Goal: Information Seeking & Learning: Learn about a topic

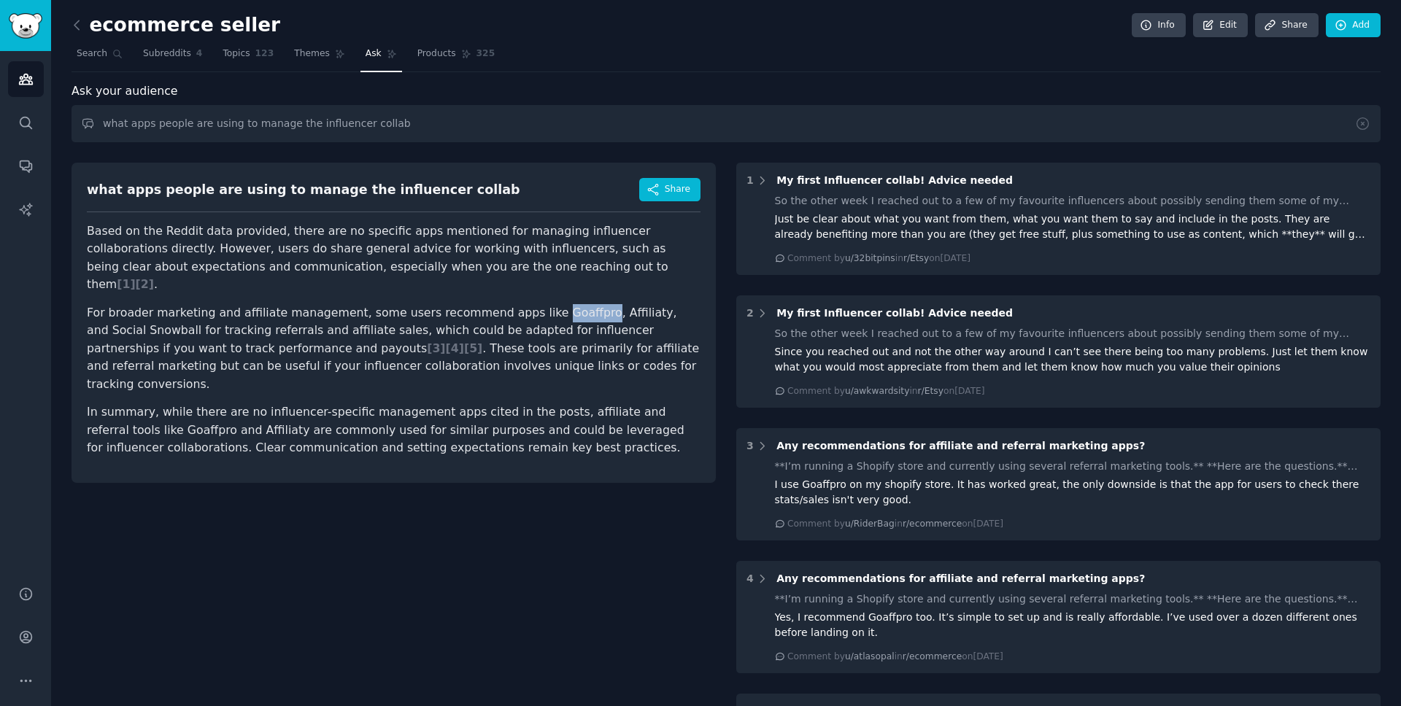
scroll to position [39, 0]
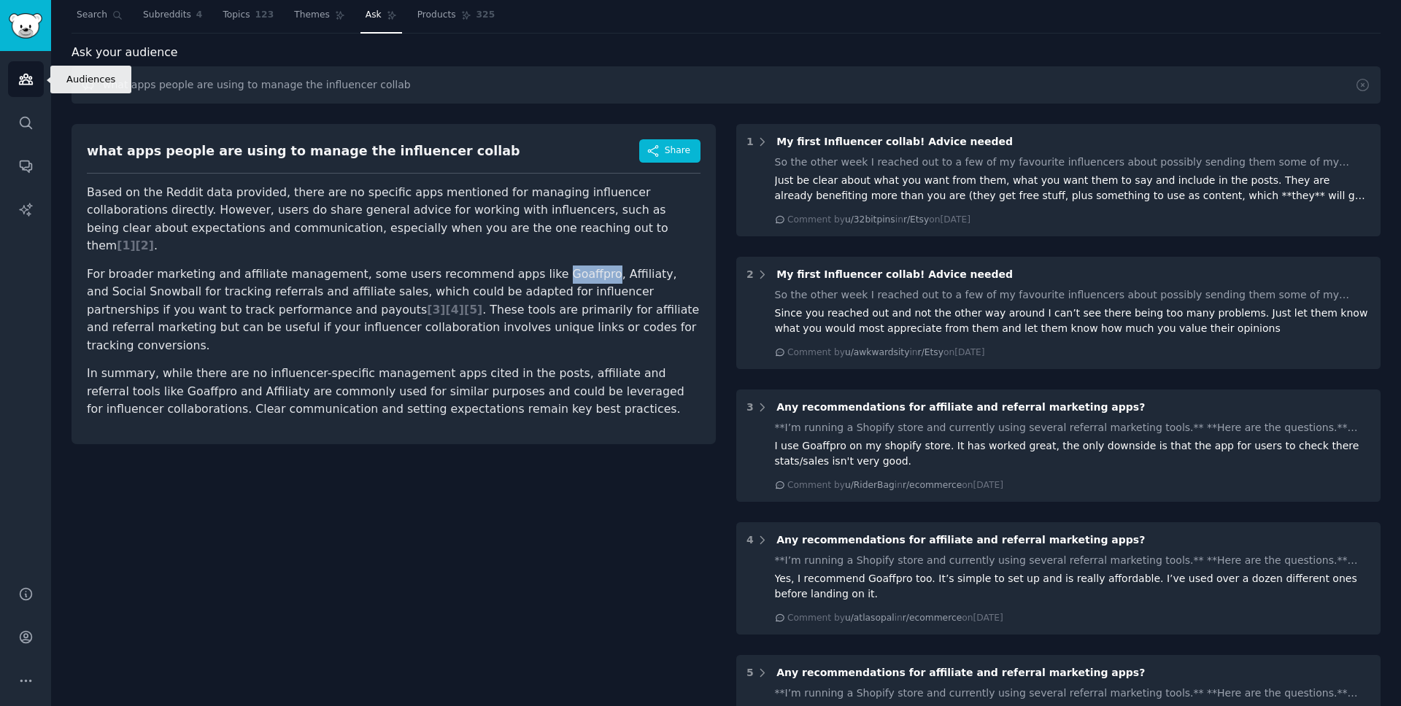
click at [34, 82] on link "Audiences" at bounding box center [26, 79] width 36 height 36
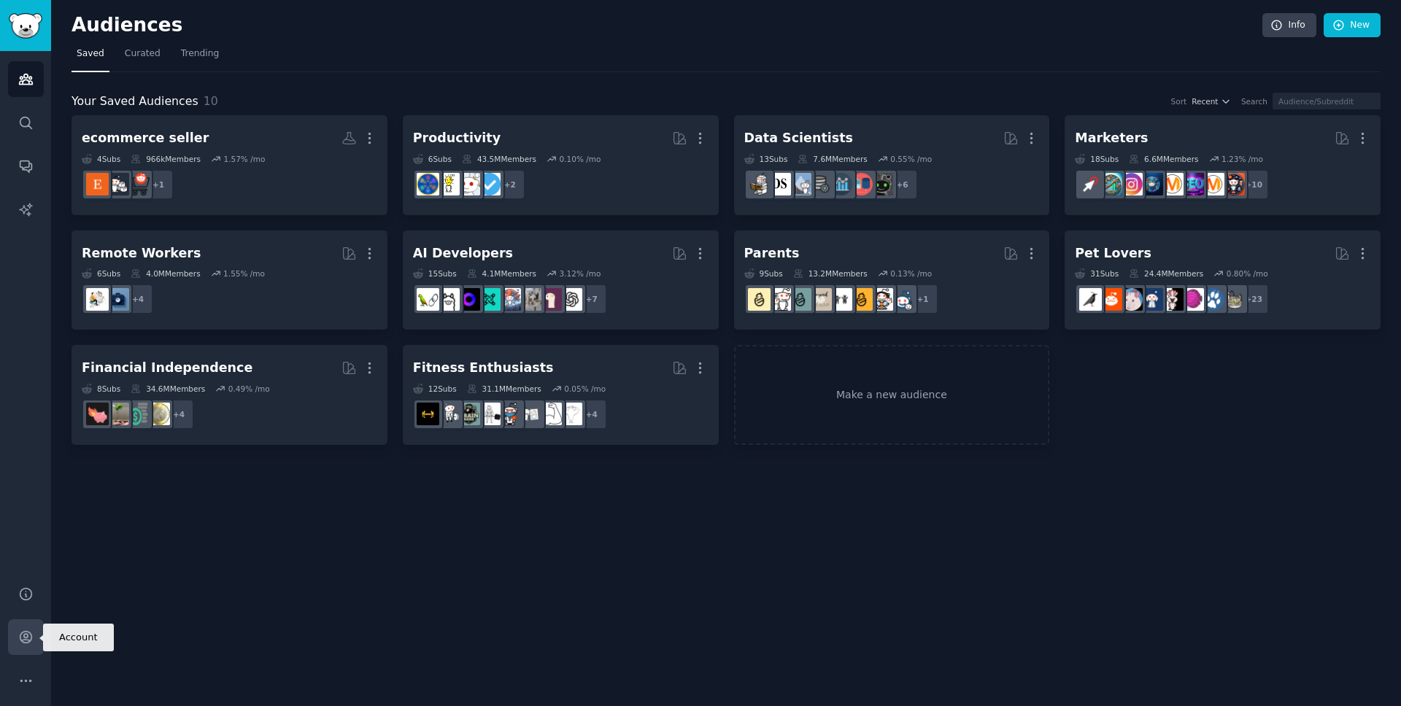
click at [20, 643] on icon "Sidebar" at bounding box center [25, 637] width 15 height 15
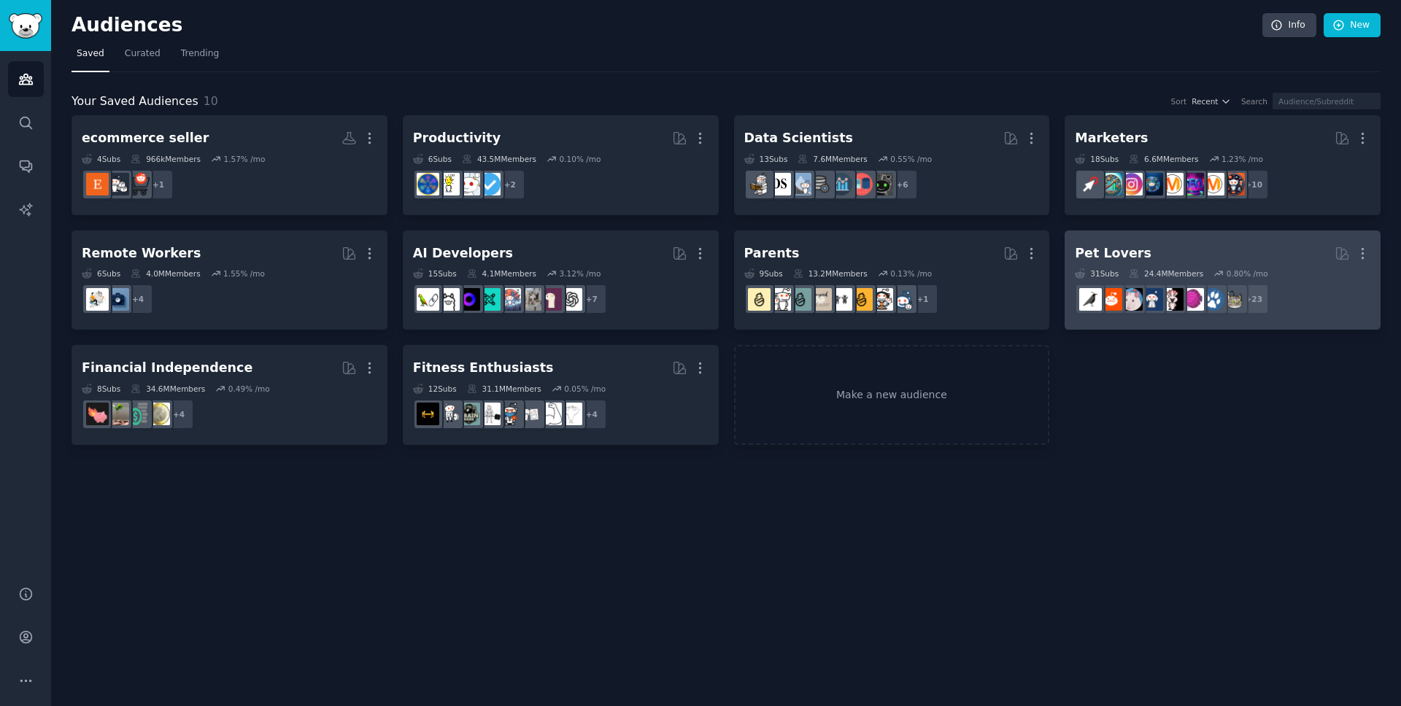
click at [1210, 248] on h2 "Pet Lovers More" at bounding box center [1223, 254] width 296 height 26
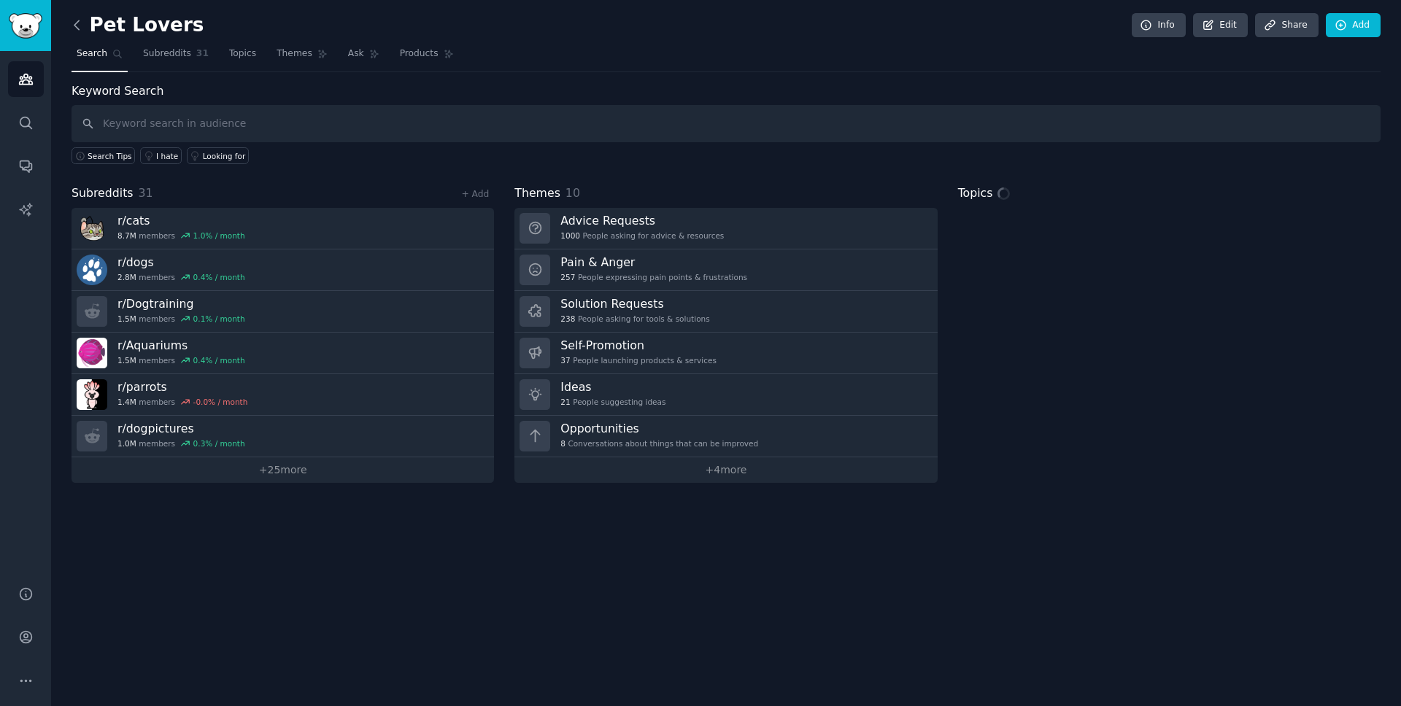
click at [82, 20] on icon at bounding box center [76, 25] width 15 height 15
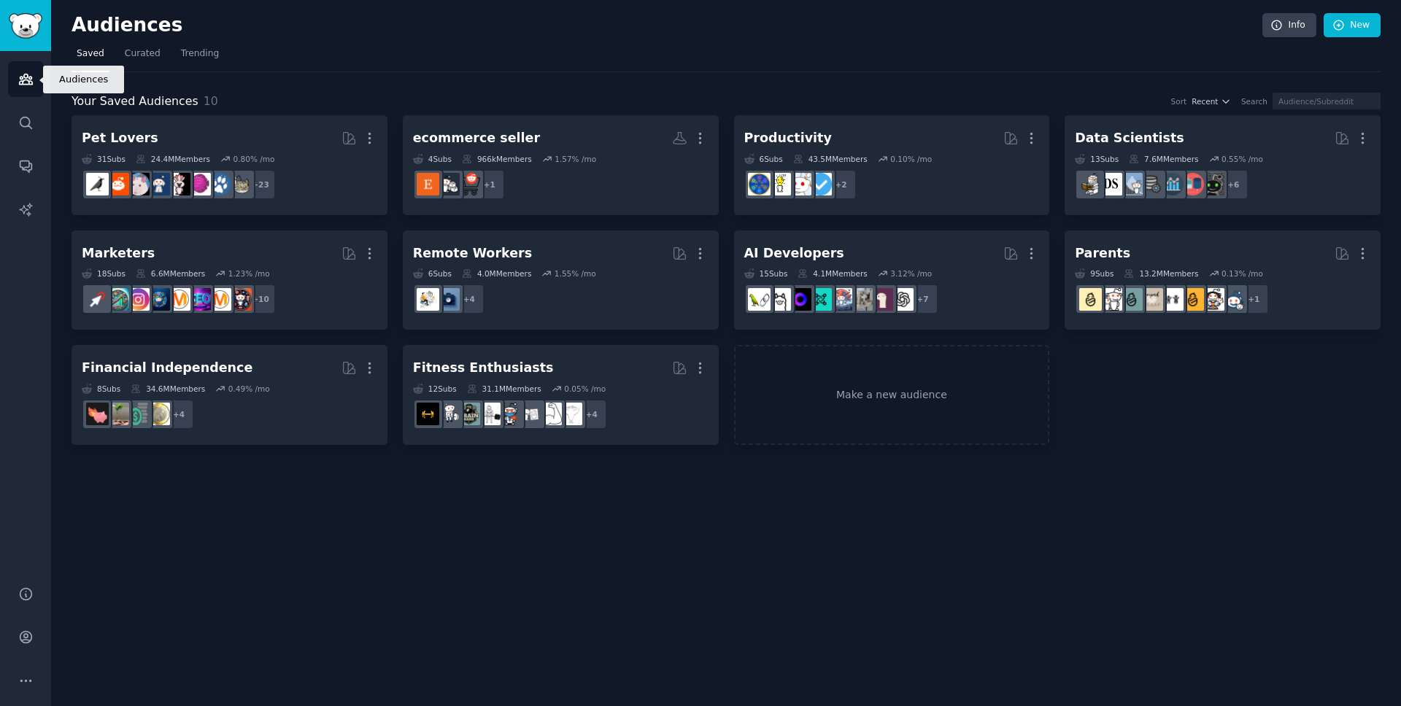
click at [30, 76] on icon "Sidebar" at bounding box center [25, 79] width 13 height 10
click at [29, 163] on icon "Sidebar" at bounding box center [26, 167] width 12 height 12
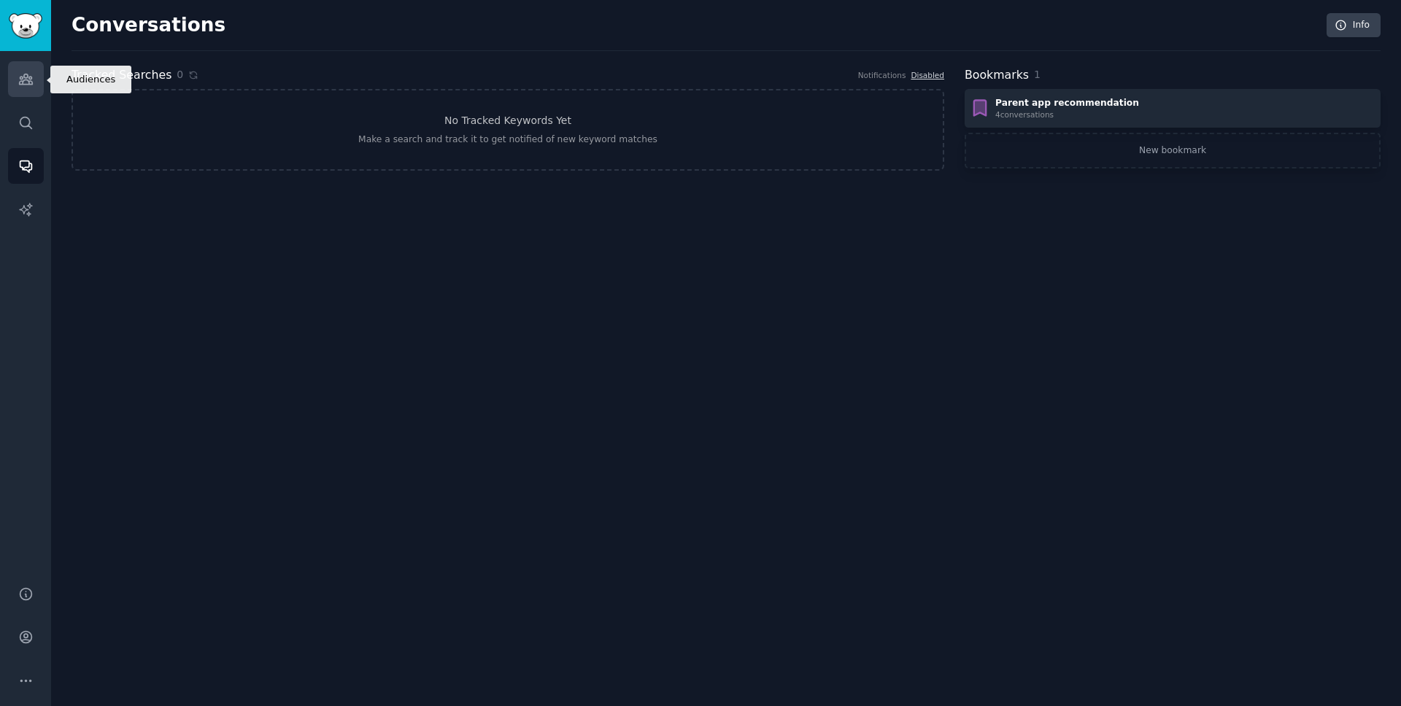
click at [26, 79] on icon "Sidebar" at bounding box center [25, 79] width 15 height 15
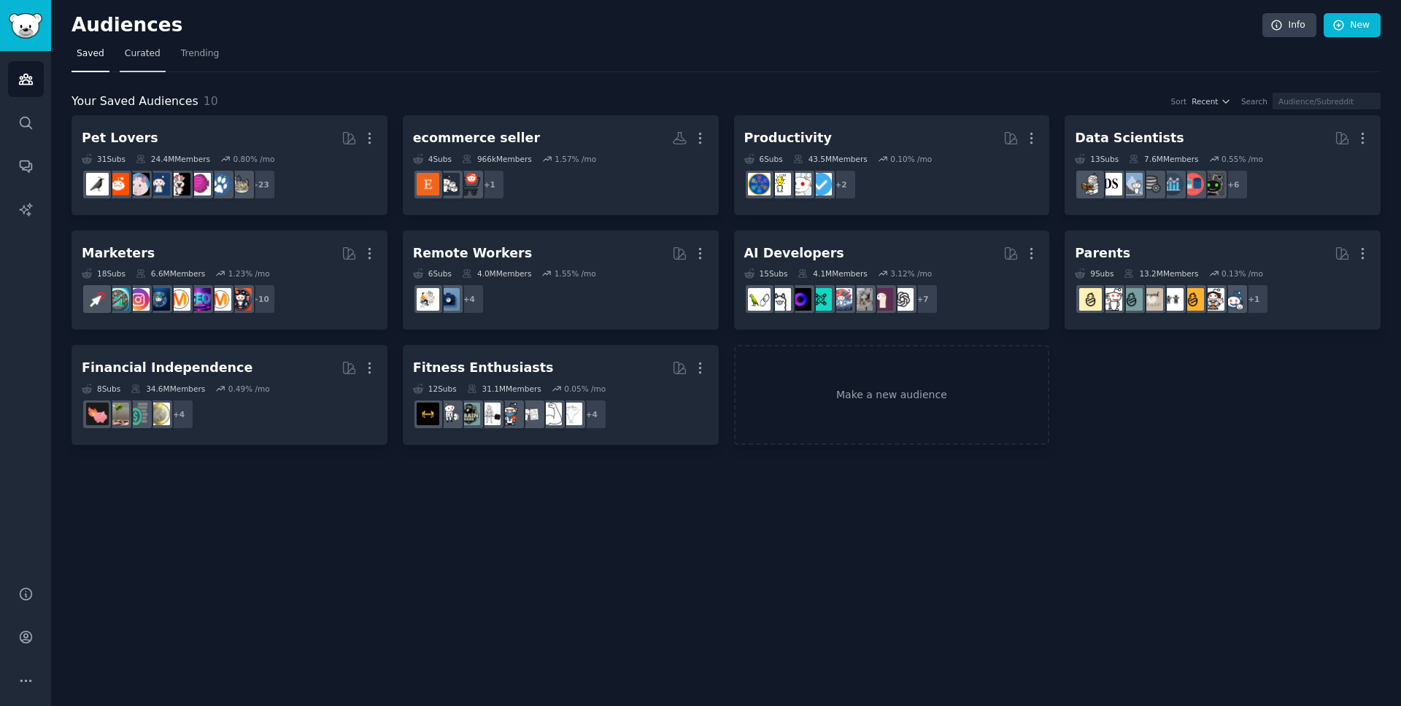
click at [146, 63] on link "Curated" at bounding box center [143, 57] width 46 height 30
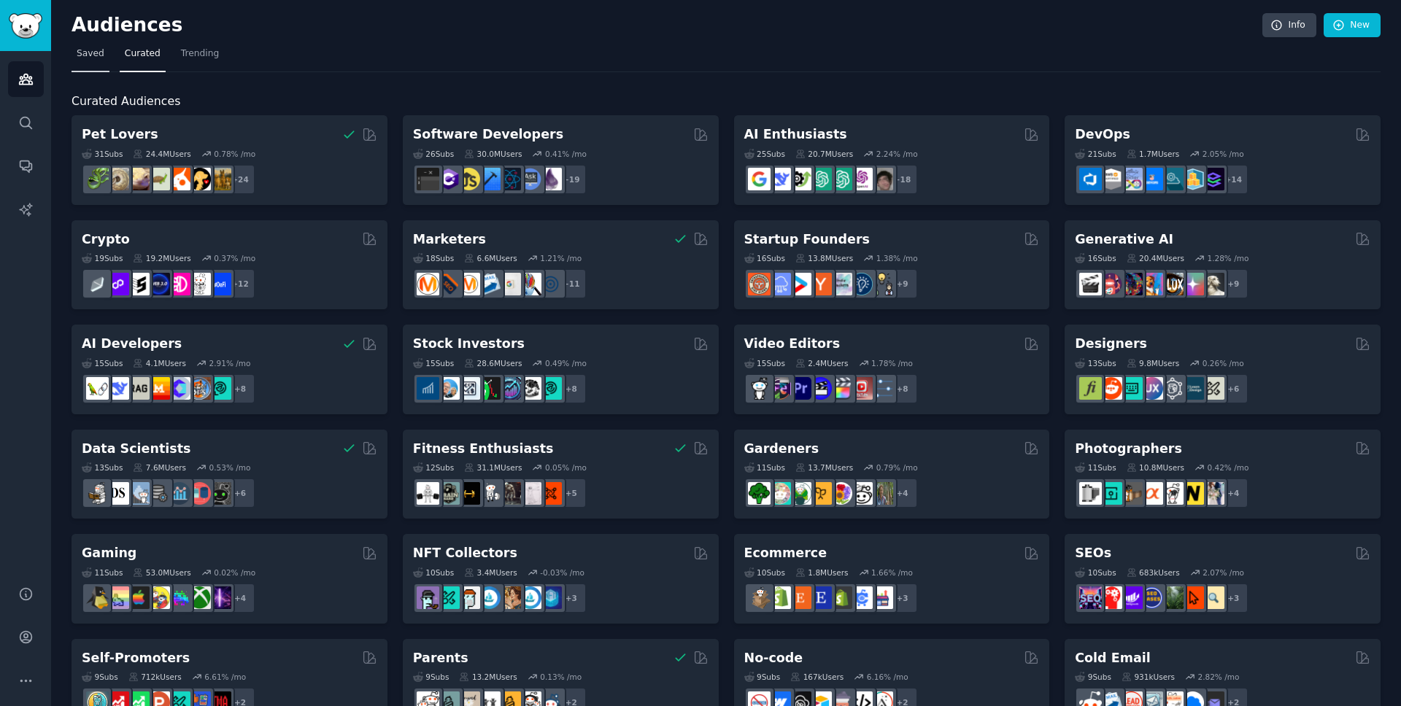
click at [101, 58] on span "Saved" at bounding box center [91, 53] width 28 height 13
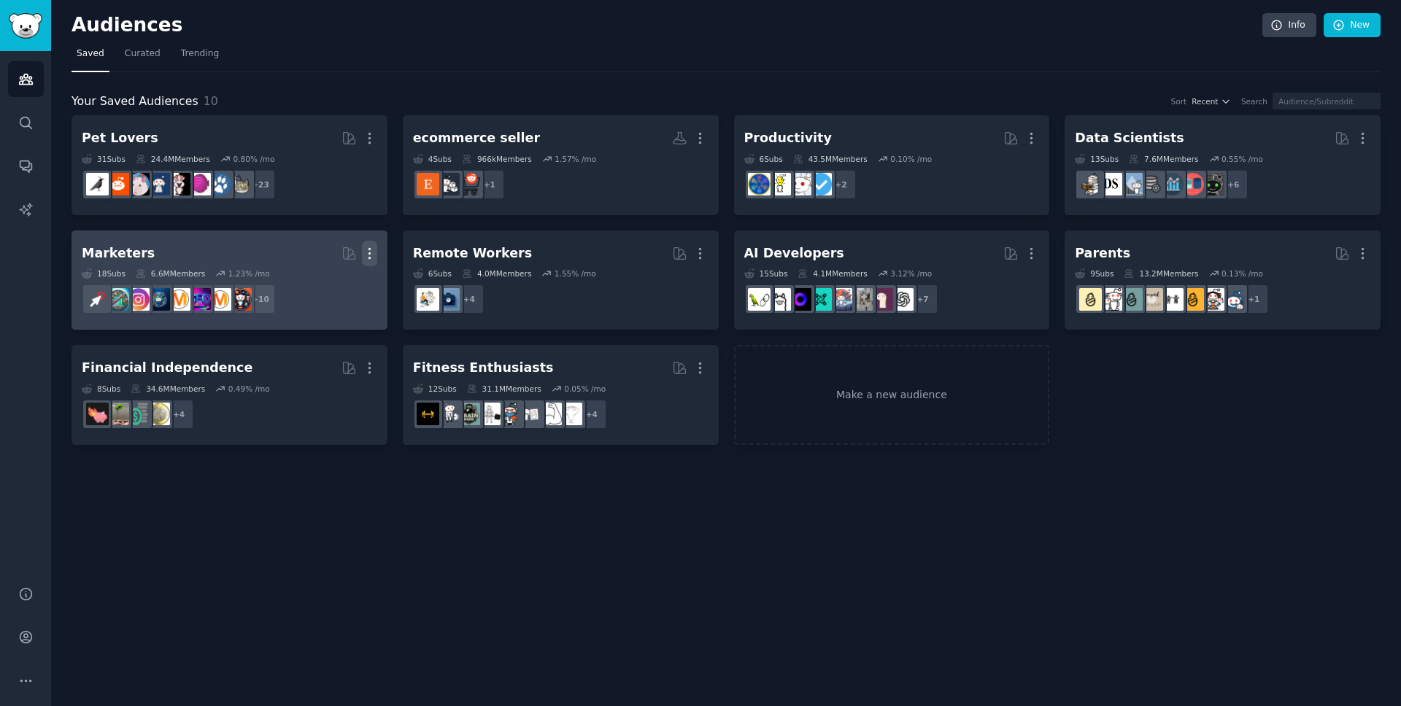
click at [376, 250] on icon "button" at bounding box center [369, 253] width 15 height 15
click at [342, 288] on p "Delete" at bounding box center [330, 284] width 34 height 15
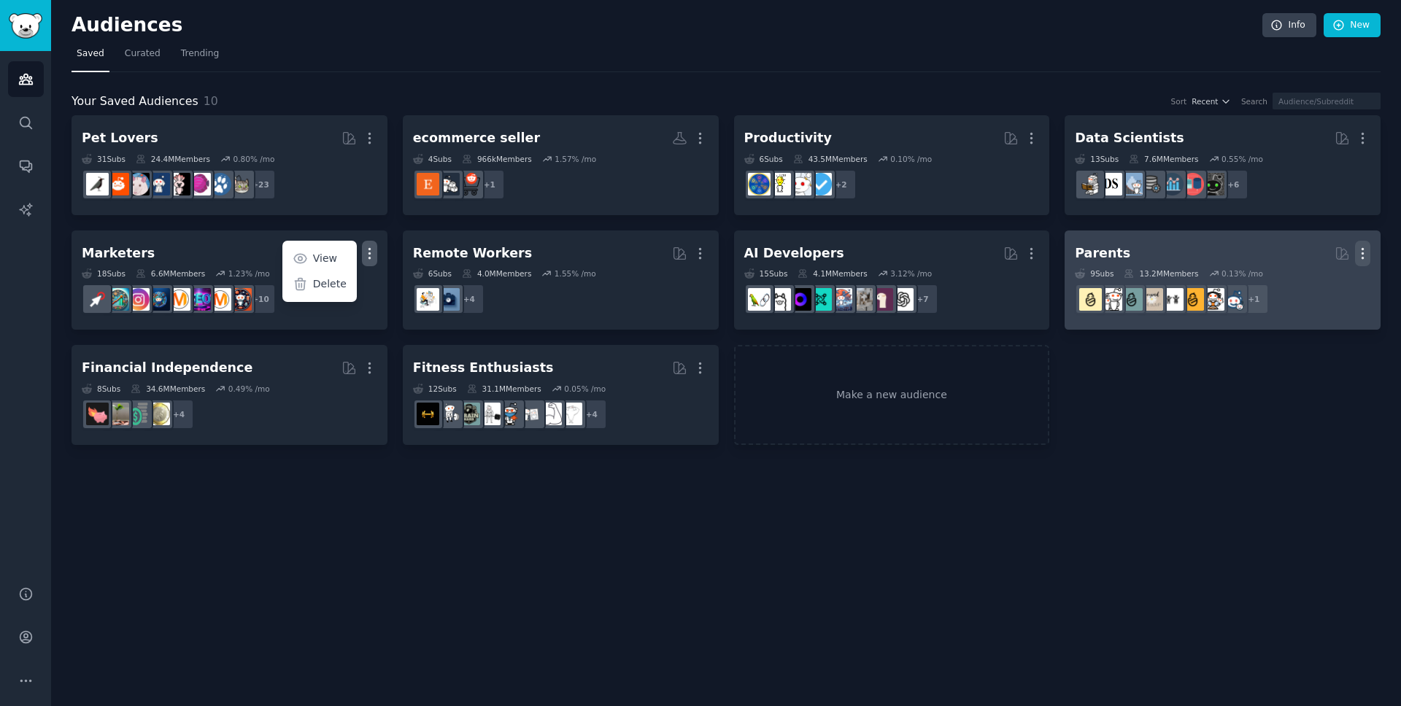
click at [1364, 251] on icon "button" at bounding box center [1362, 253] width 15 height 15
click at [1248, 256] on h2 "Parents Curated by GummySearch More" at bounding box center [1223, 254] width 296 height 26
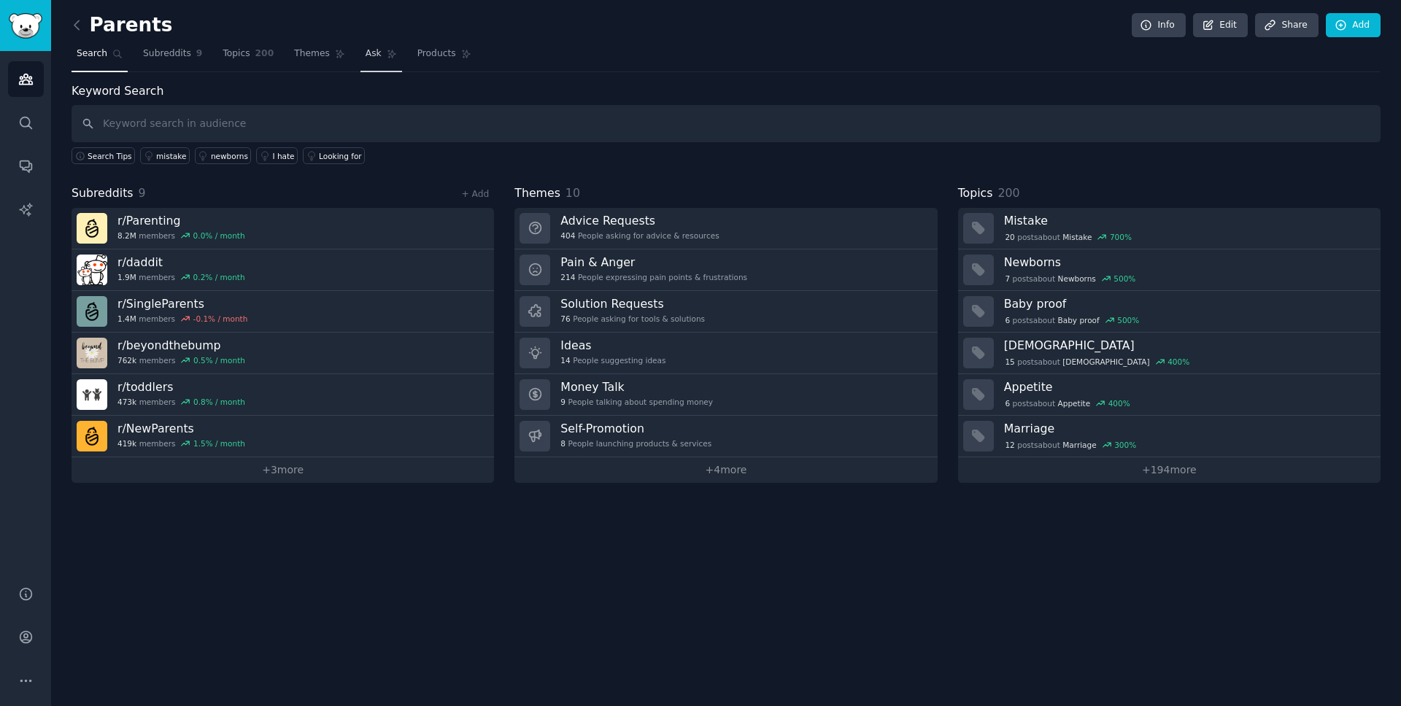
click at [366, 54] on span "Ask" at bounding box center [374, 53] width 16 height 13
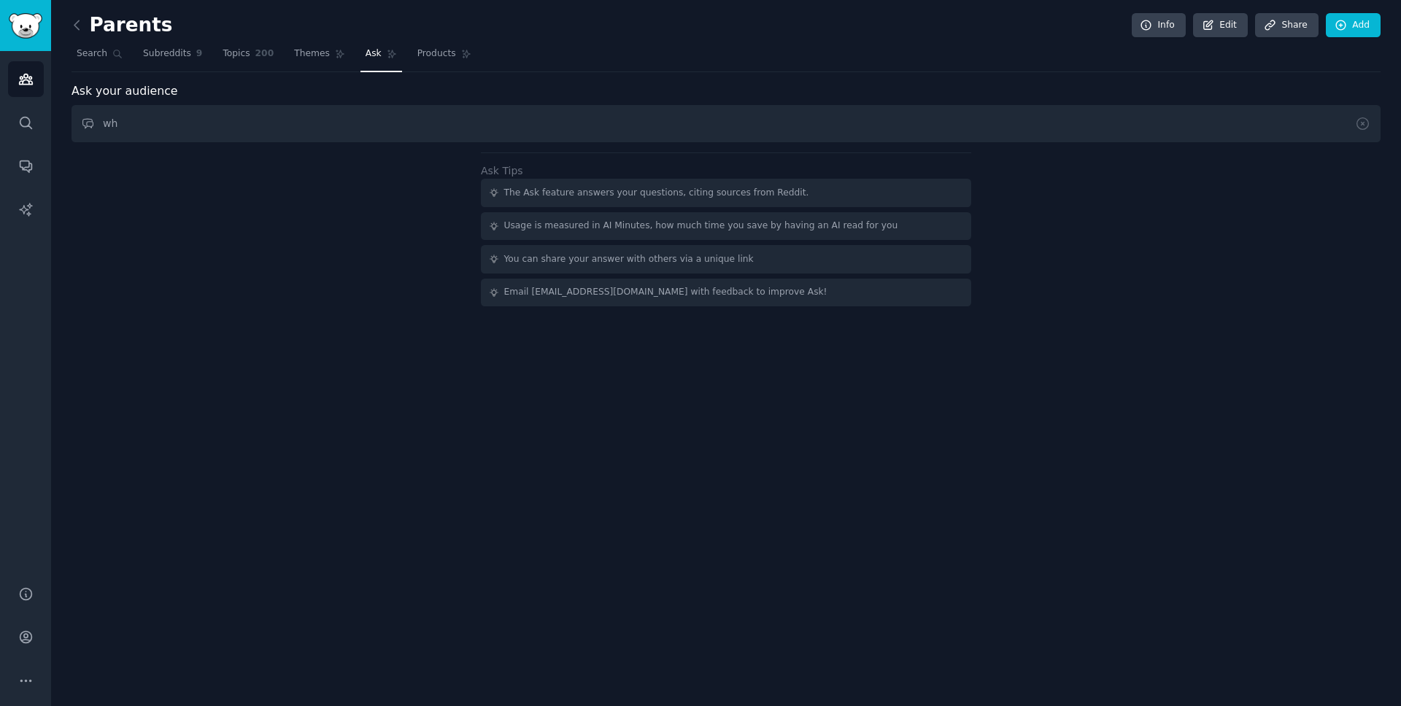
type input "wha"
click at [423, 63] on link "Products" at bounding box center [444, 57] width 64 height 30
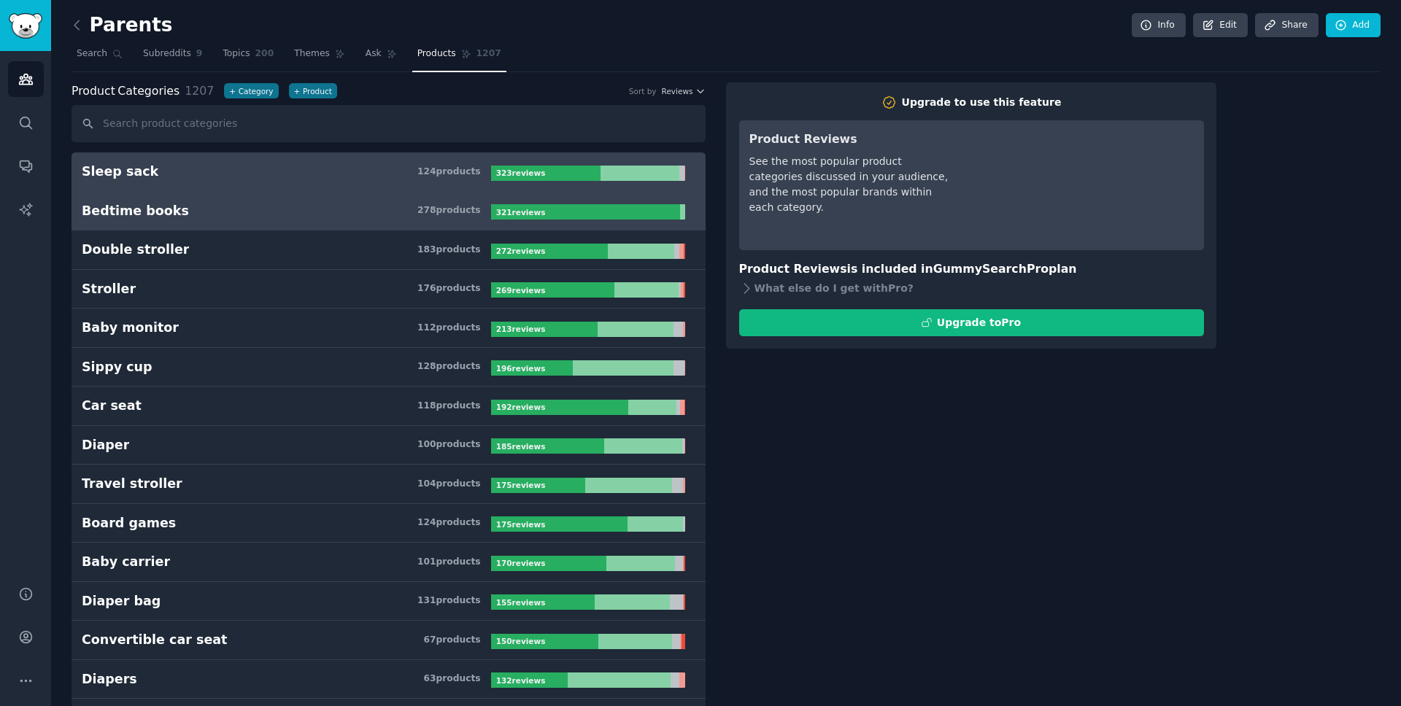
click at [363, 215] on h3 "Bedtime books 278 product s" at bounding box center [286, 211] width 409 height 18
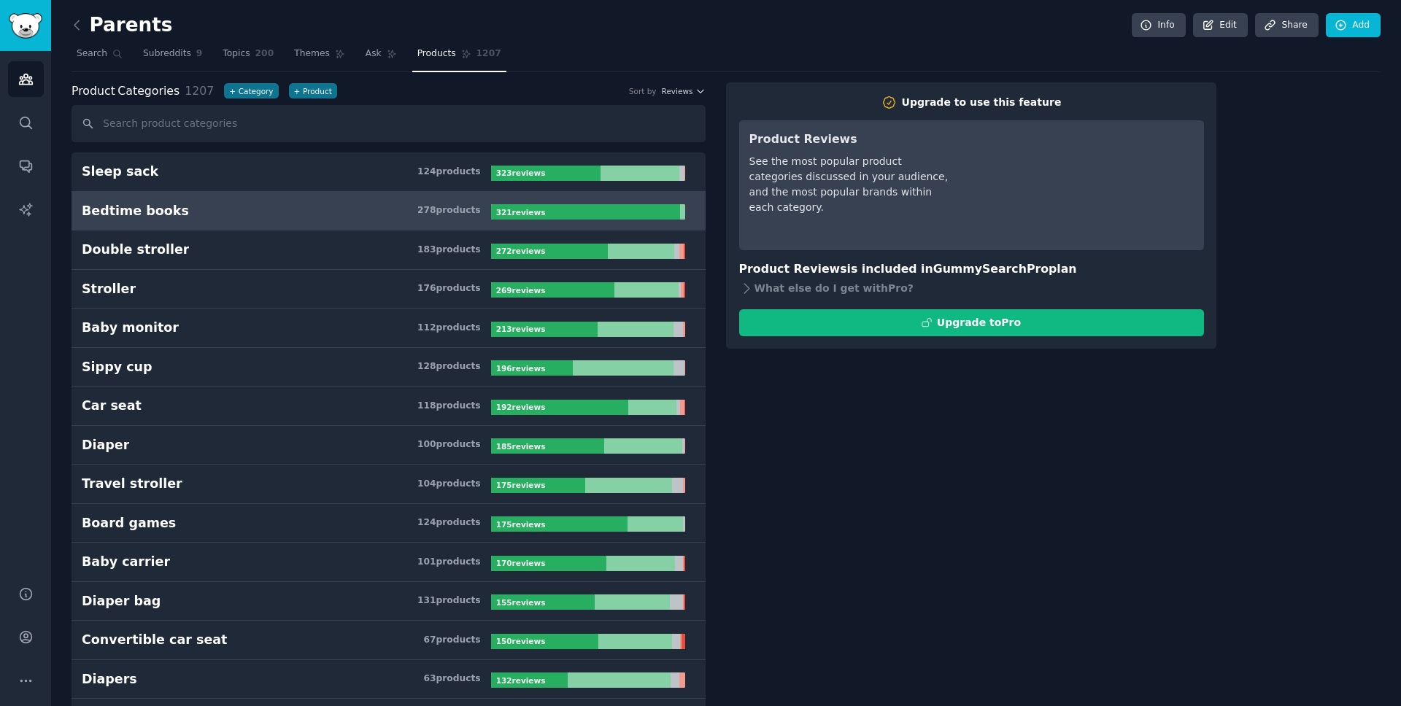
click at [387, 213] on h3 "Bedtime books 278 product s" at bounding box center [286, 211] width 409 height 18
click at [324, 49] on span "Themes" at bounding box center [312, 53] width 36 height 13
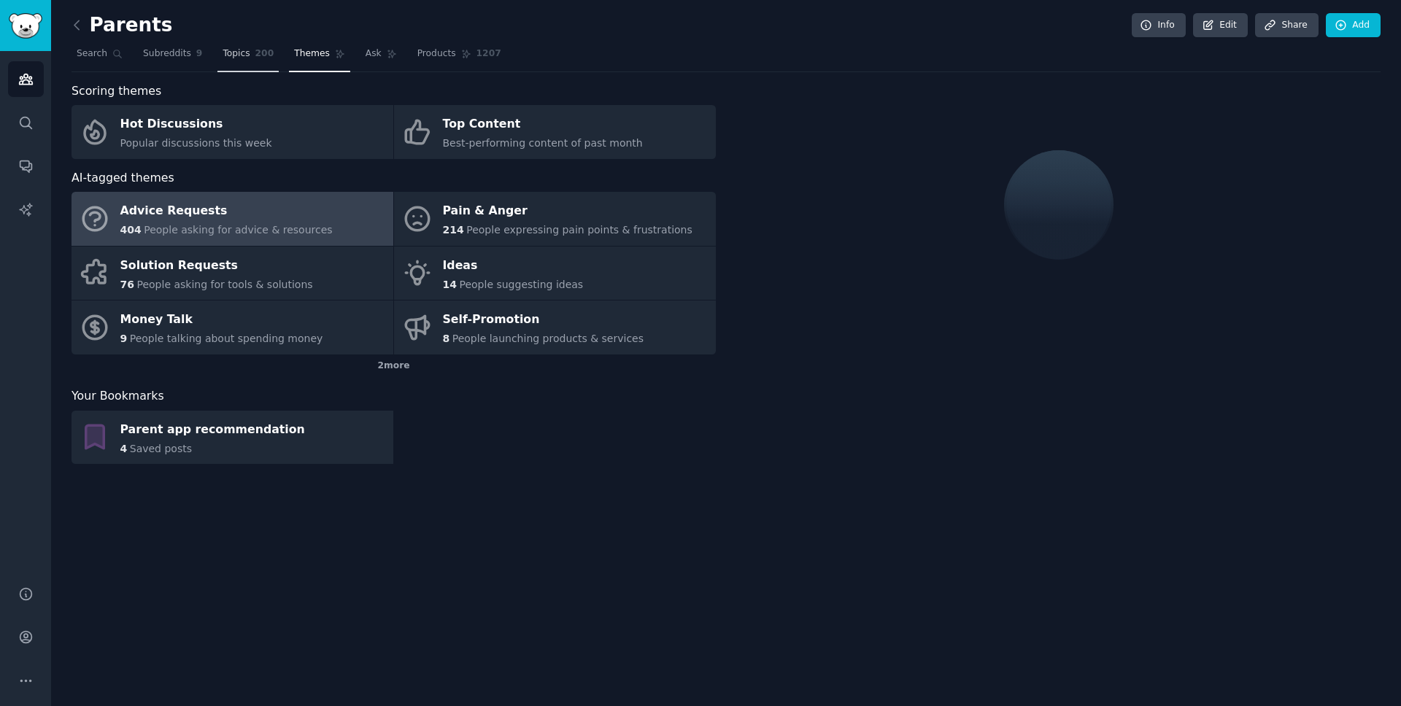
click at [242, 49] on span "Topics" at bounding box center [236, 53] width 27 height 13
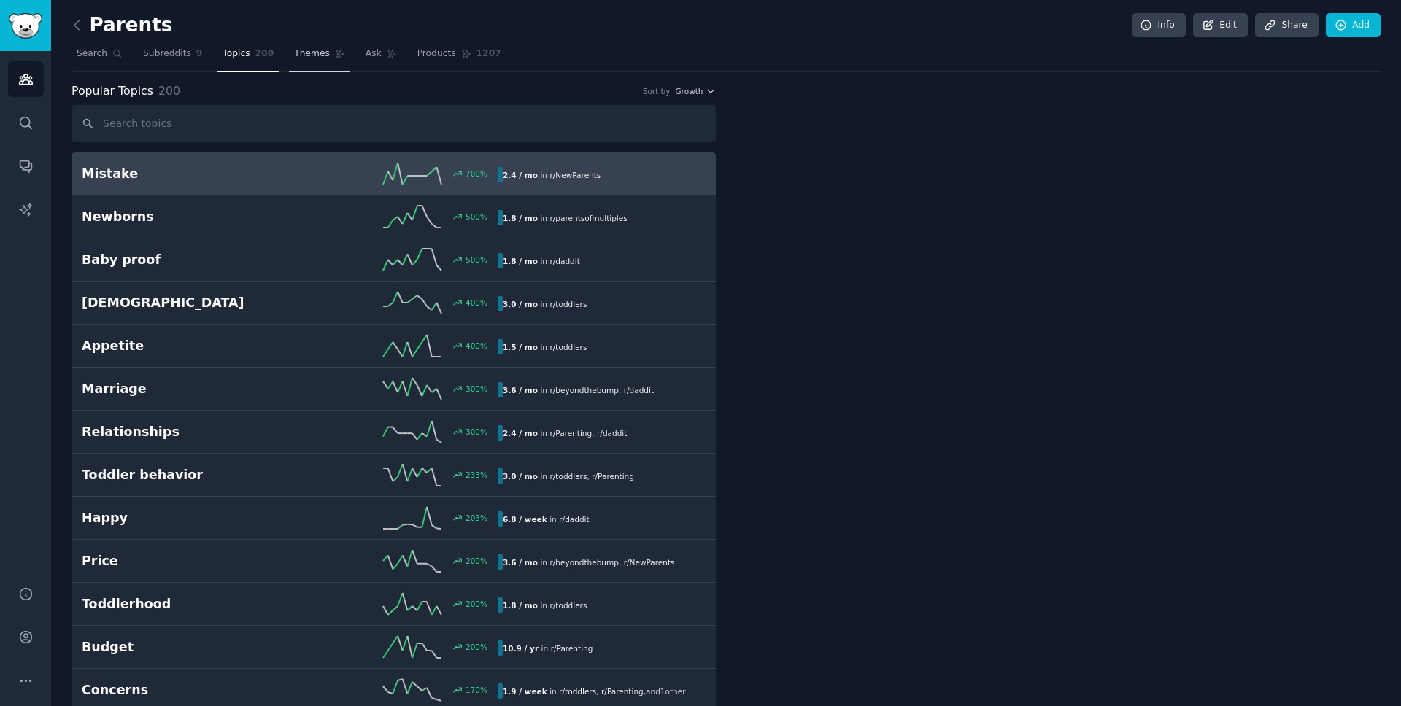
click at [310, 53] on span "Themes" at bounding box center [312, 53] width 36 height 13
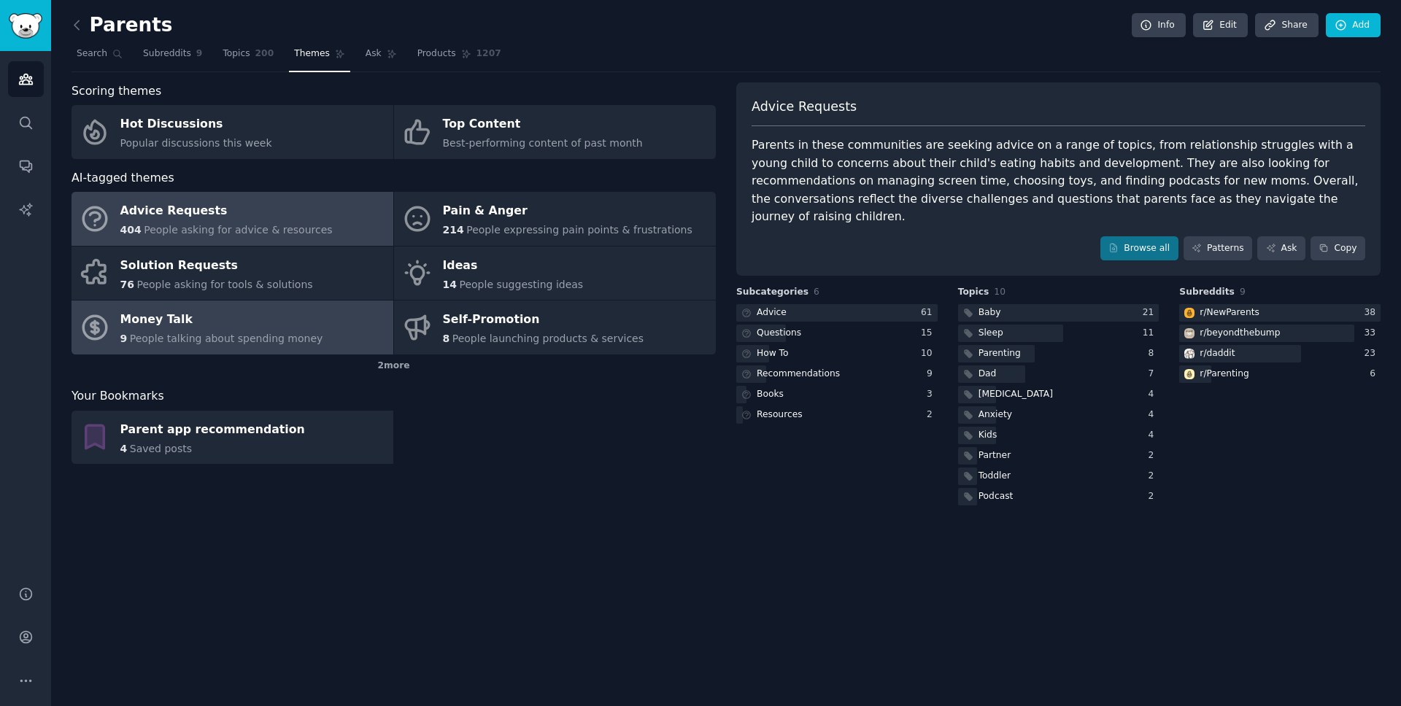
click at [293, 326] on div "Money Talk" at bounding box center [221, 320] width 203 height 23
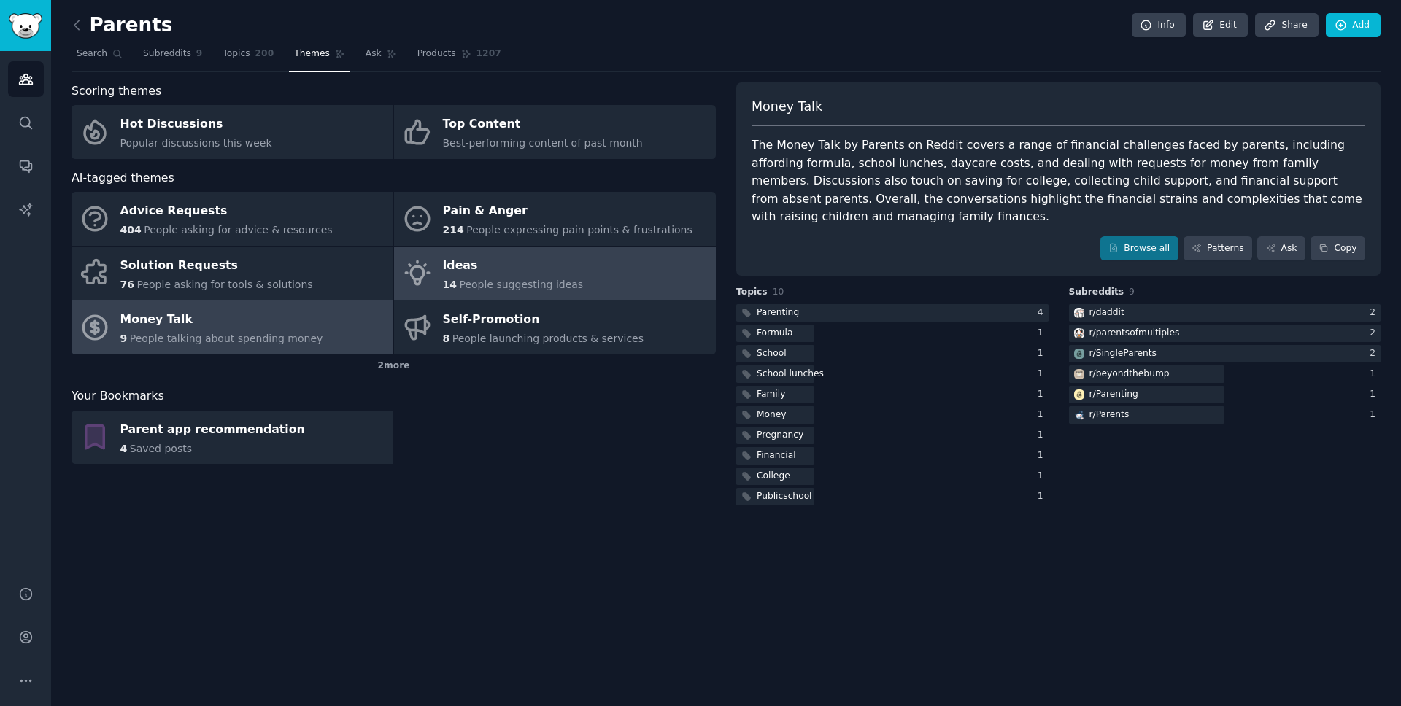
click at [526, 283] on span "People suggesting ideas" at bounding box center [521, 285] width 124 height 12
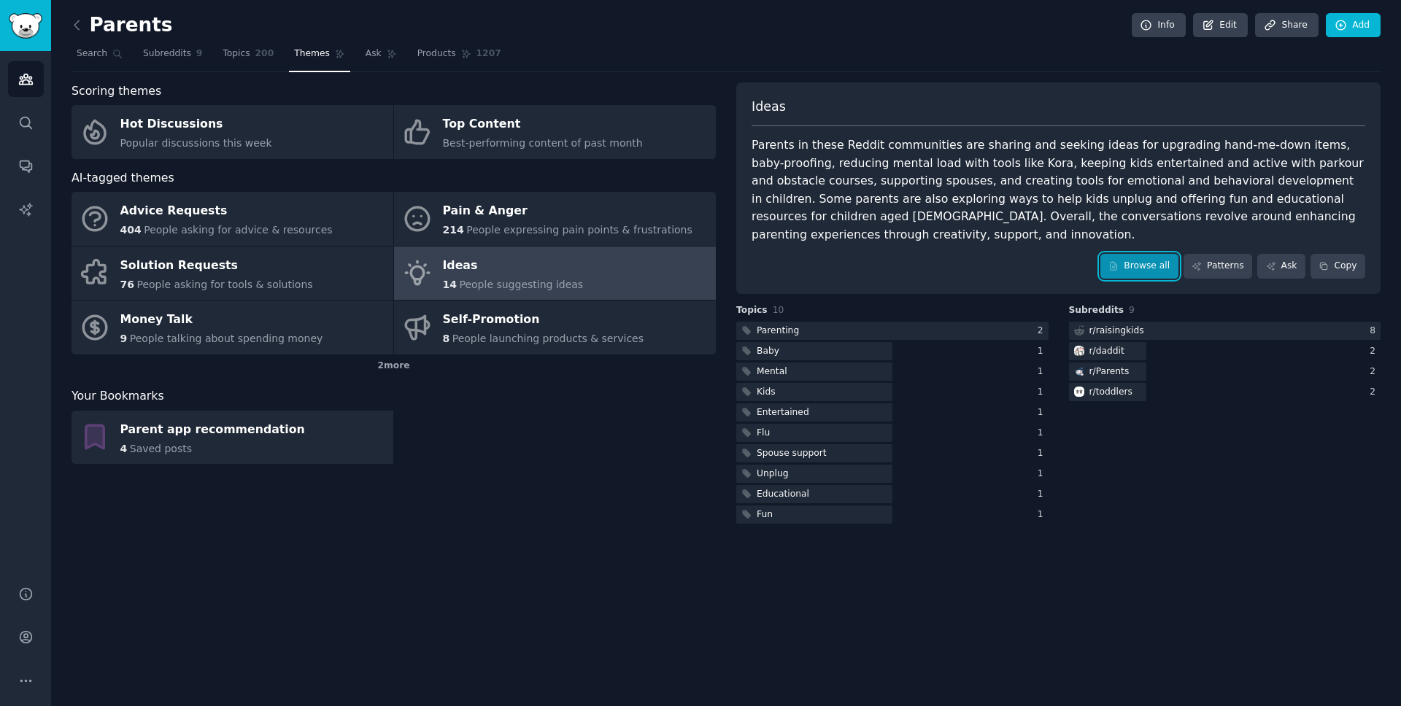
click at [1164, 254] on link "Browse all" at bounding box center [1139, 266] width 78 height 25
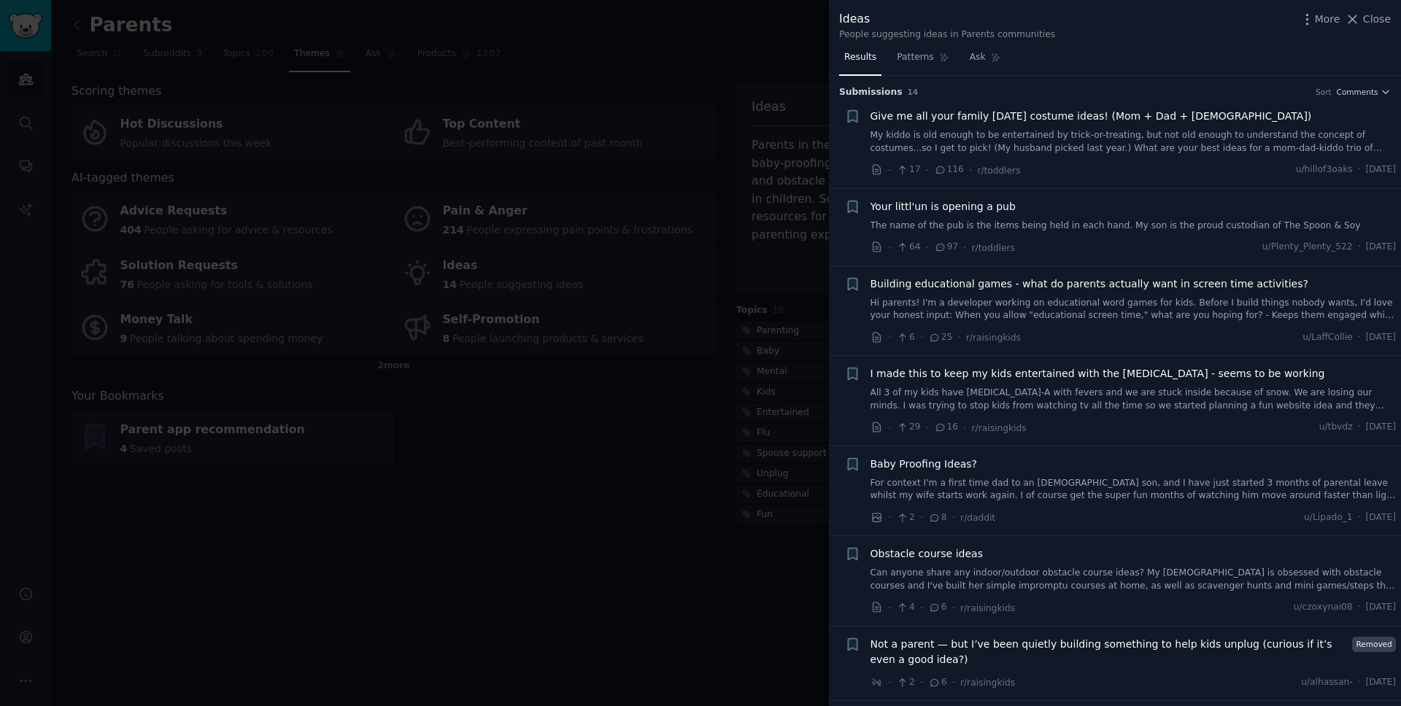
click at [910, 313] on link "Hi parents! I'm a developer working on educational word games for kids. Before …" at bounding box center [1133, 310] width 526 height 26
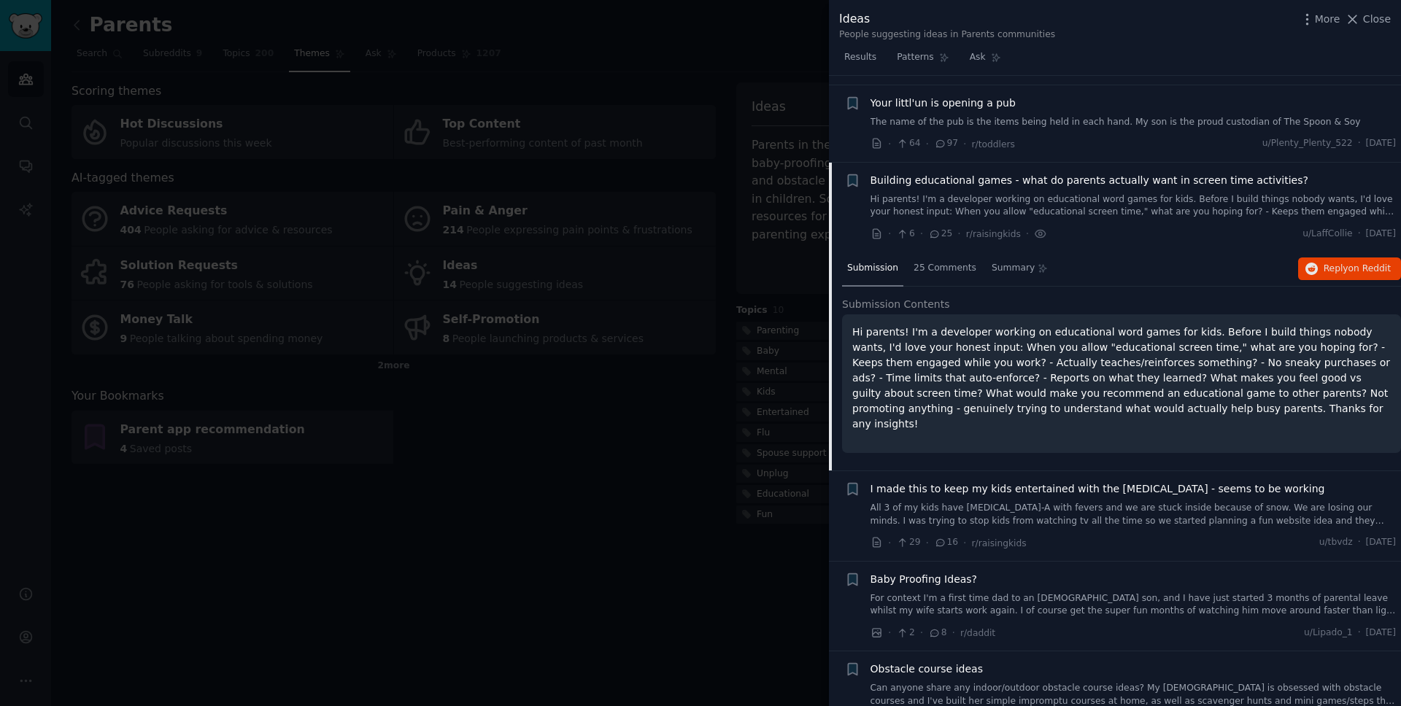
click at [1086, 212] on link "Hi parents! I'm a developer working on educational word games for kids. Before …" at bounding box center [1133, 206] width 526 height 26
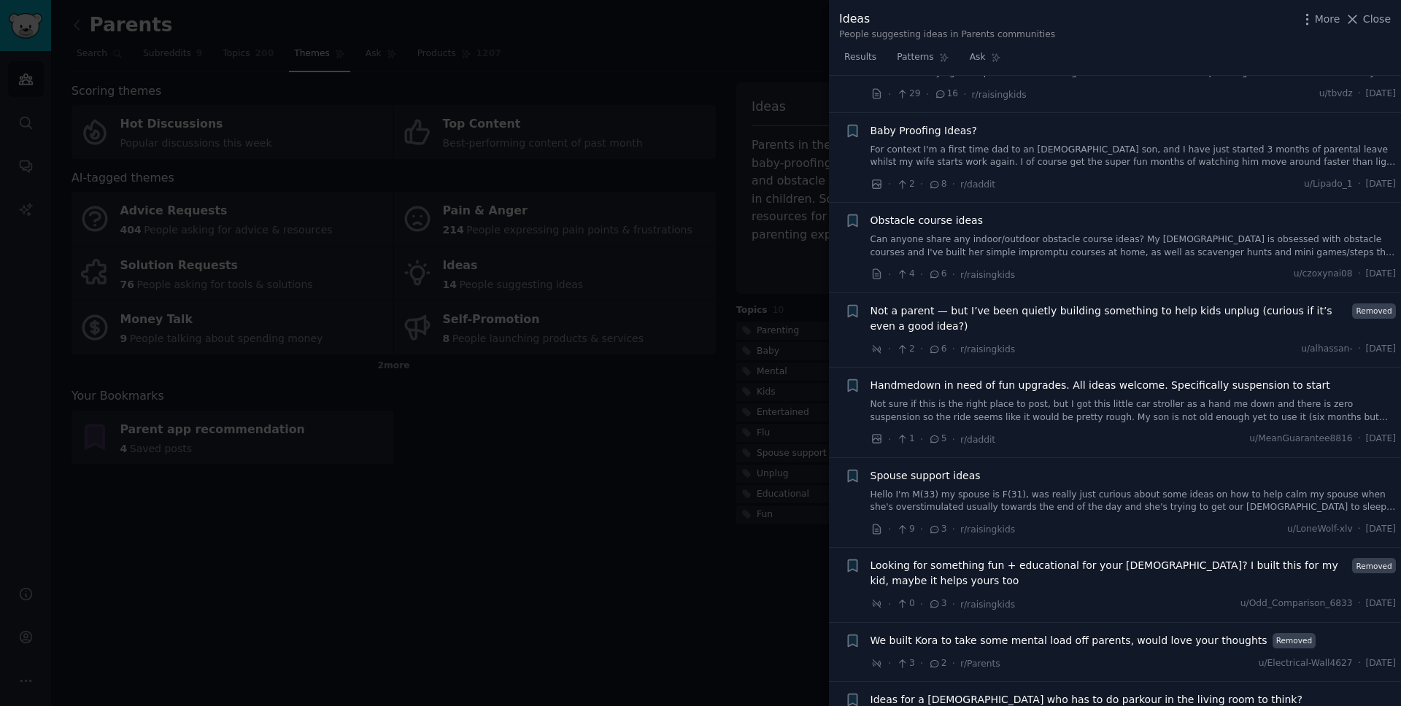
scroll to position [336, 0]
click at [1103, 316] on span "Not a parent — but I’ve been quietly building something to help kids unplug (cu…" at bounding box center [1108, 316] width 477 height 31
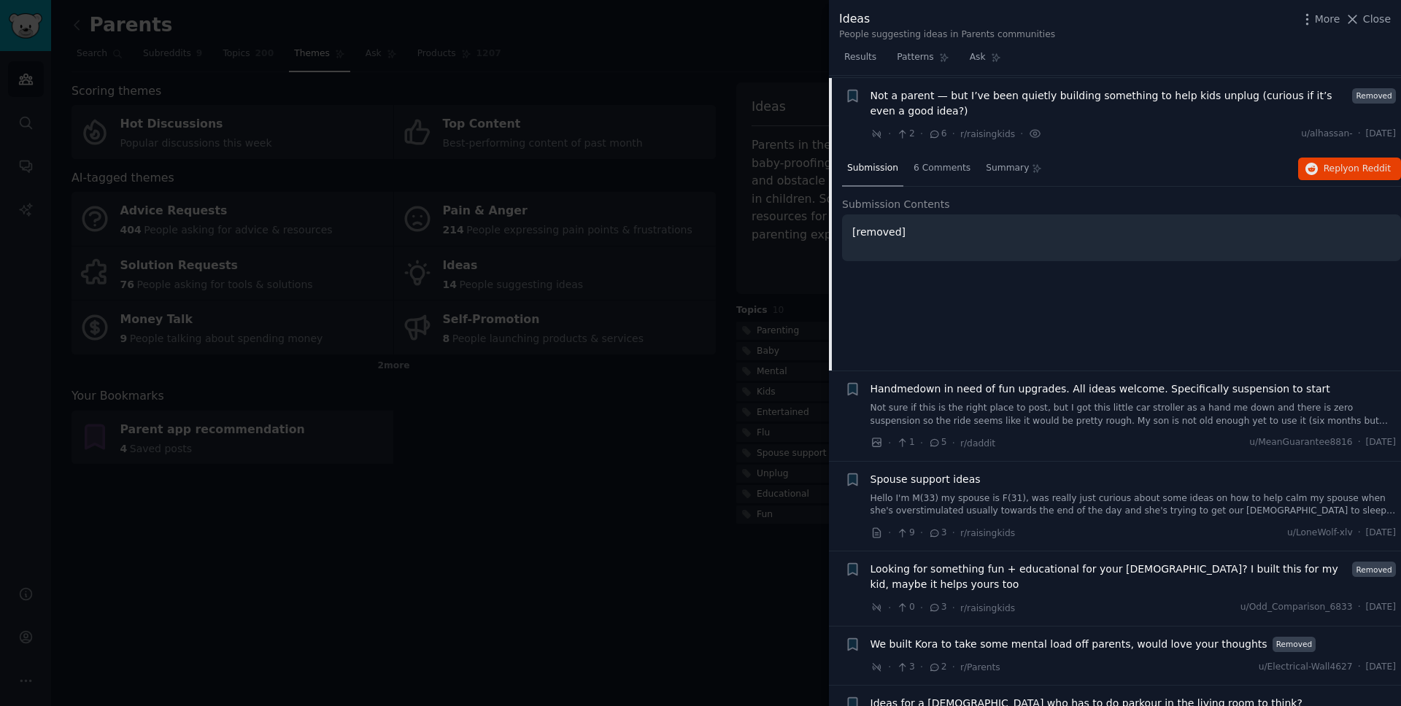
scroll to position [551, 0]
click at [942, 160] on span "6 Comments" at bounding box center [942, 166] width 57 height 13
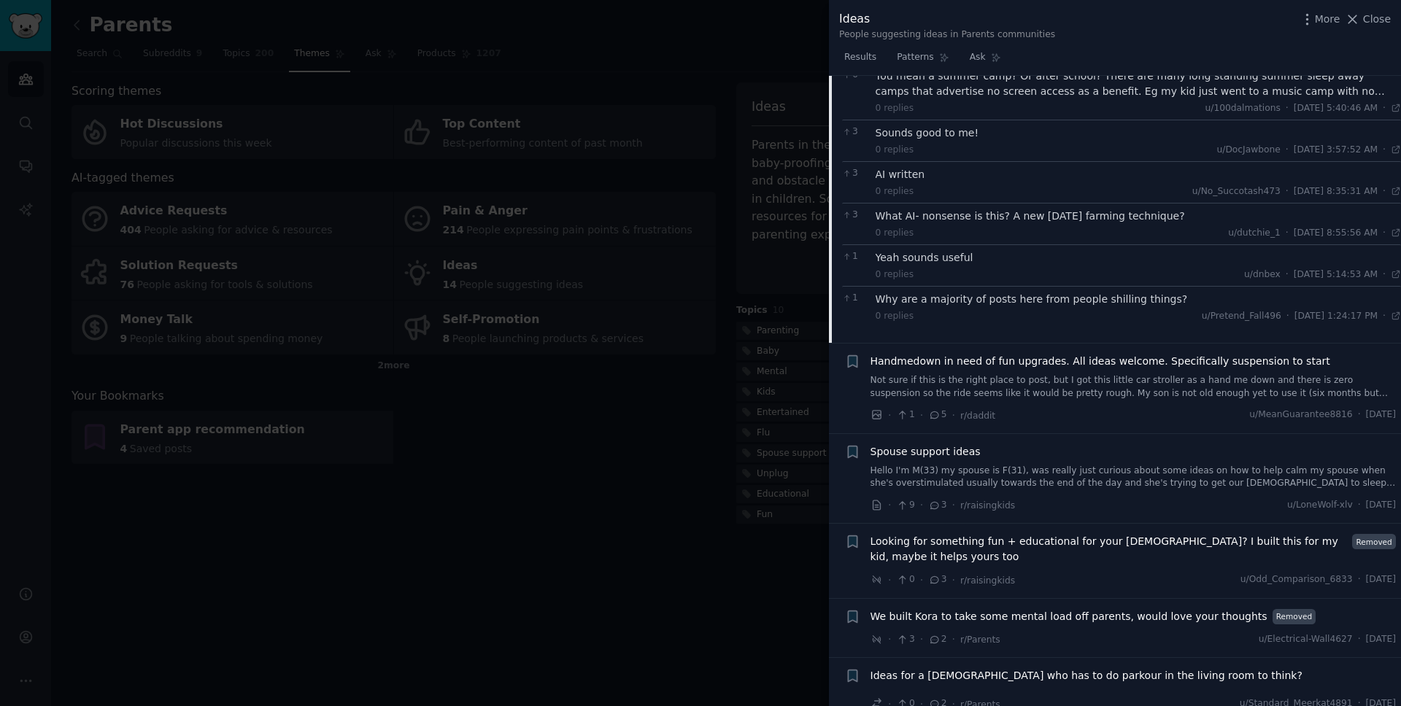
scroll to position [846, 0]
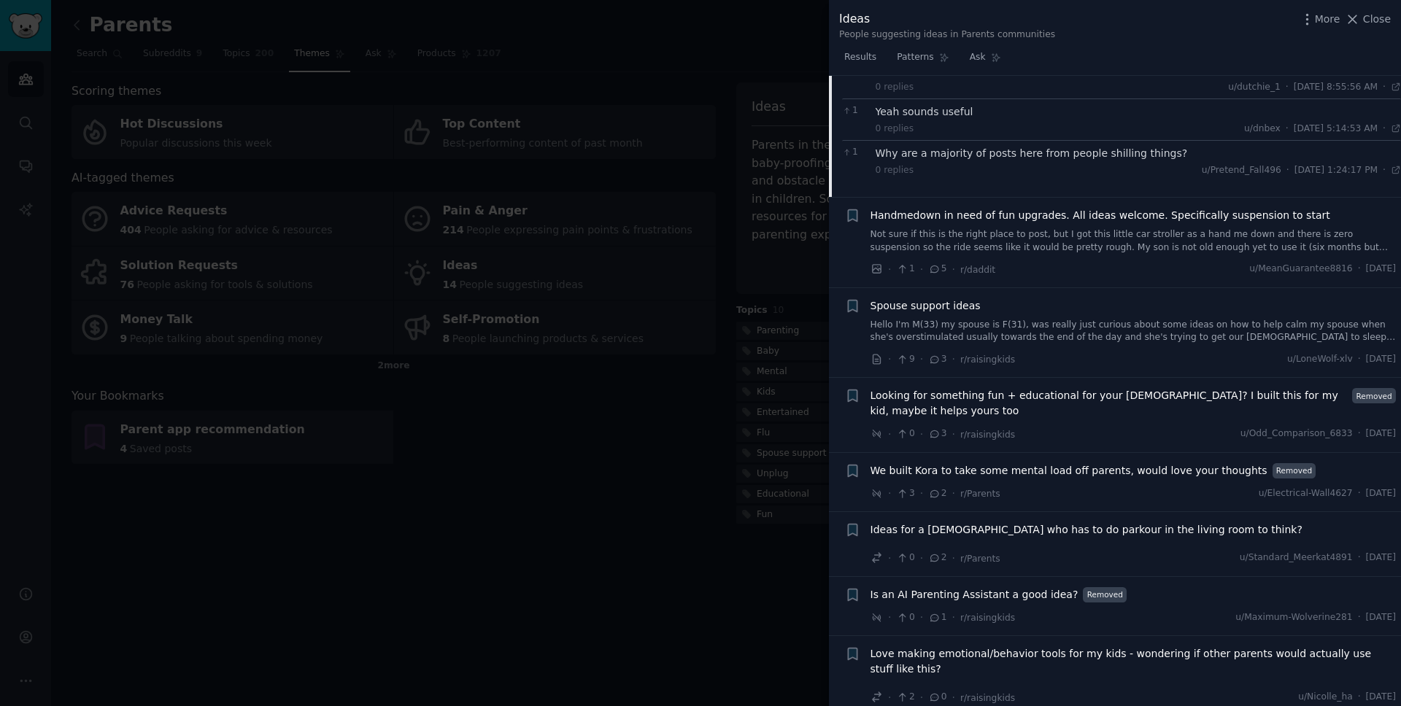
click at [962, 341] on link "Hello I'm M(33) my spouse is F(31), was really just curious about some ideas on…" at bounding box center [1133, 332] width 526 height 26
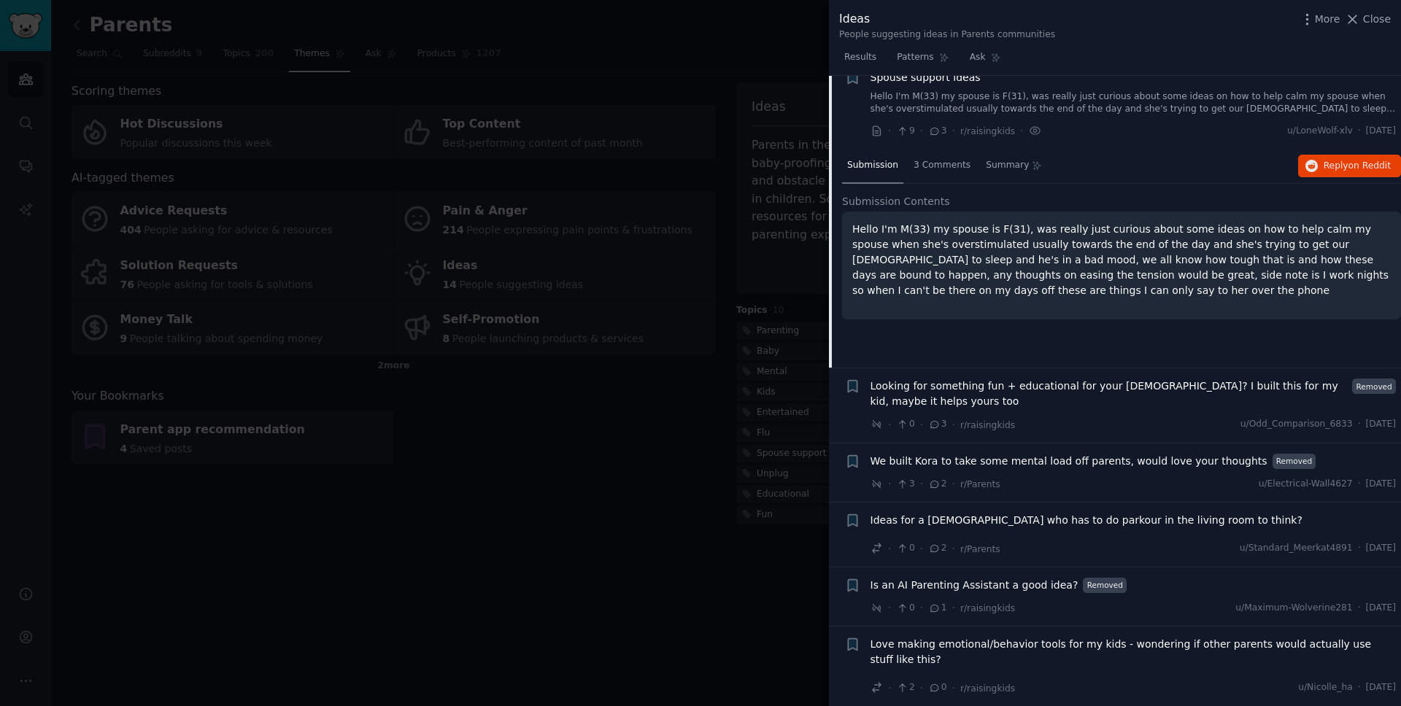
scroll to position [716, 0]
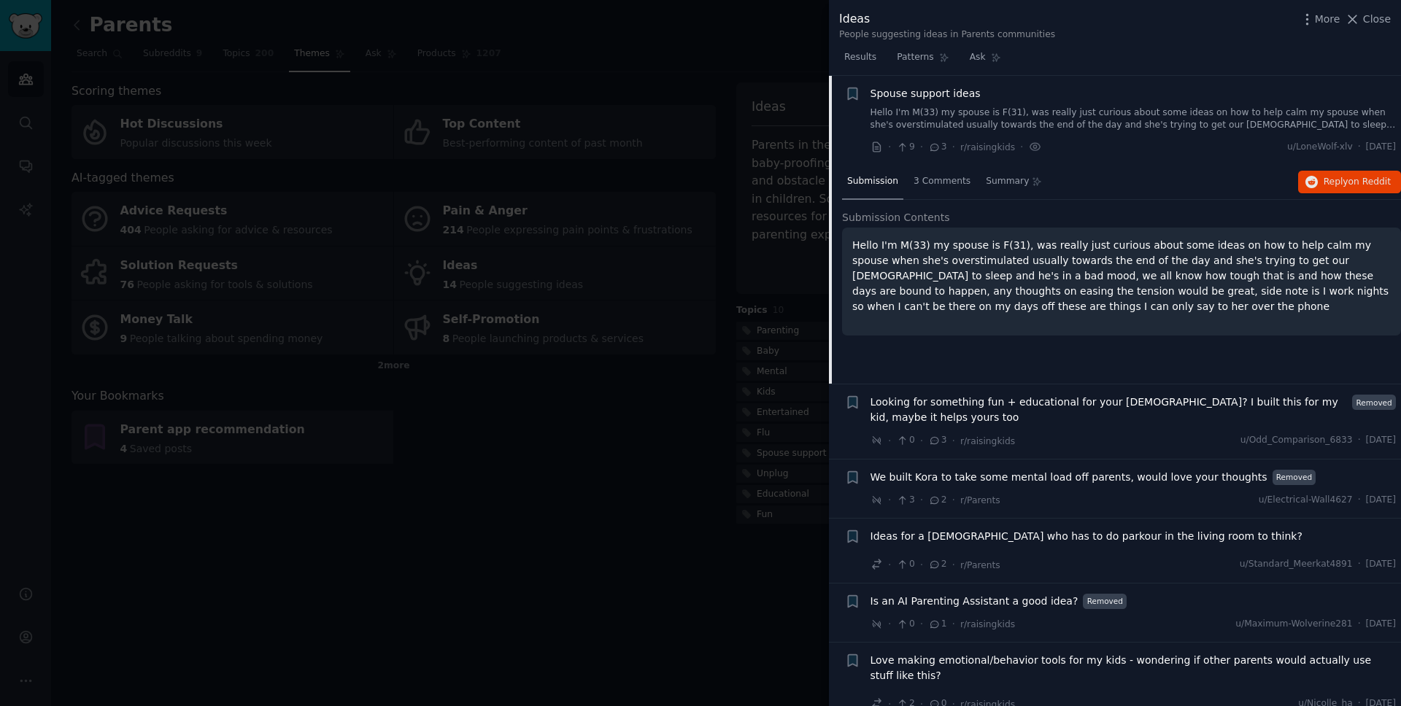
click at [611, 476] on div at bounding box center [700, 353] width 1401 height 706
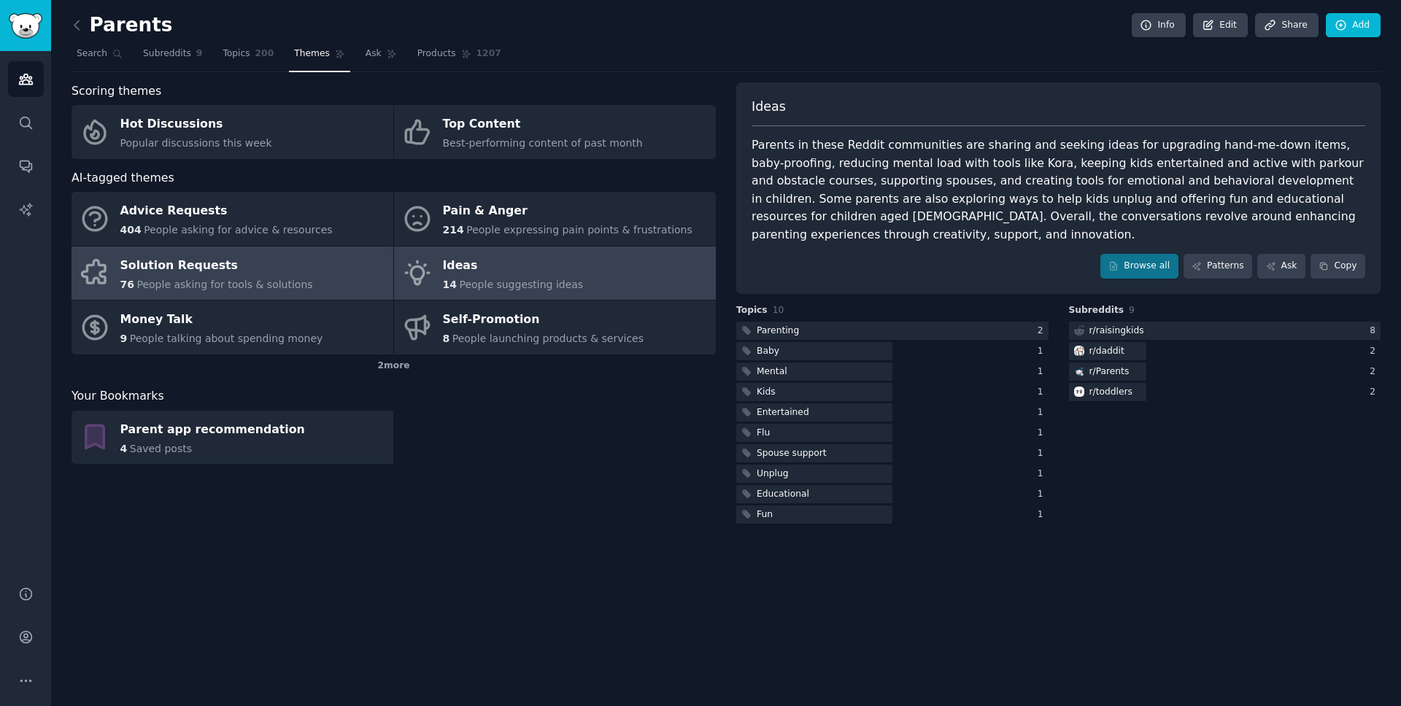
click at [274, 274] on div "Solution Requests" at bounding box center [216, 265] width 193 height 23
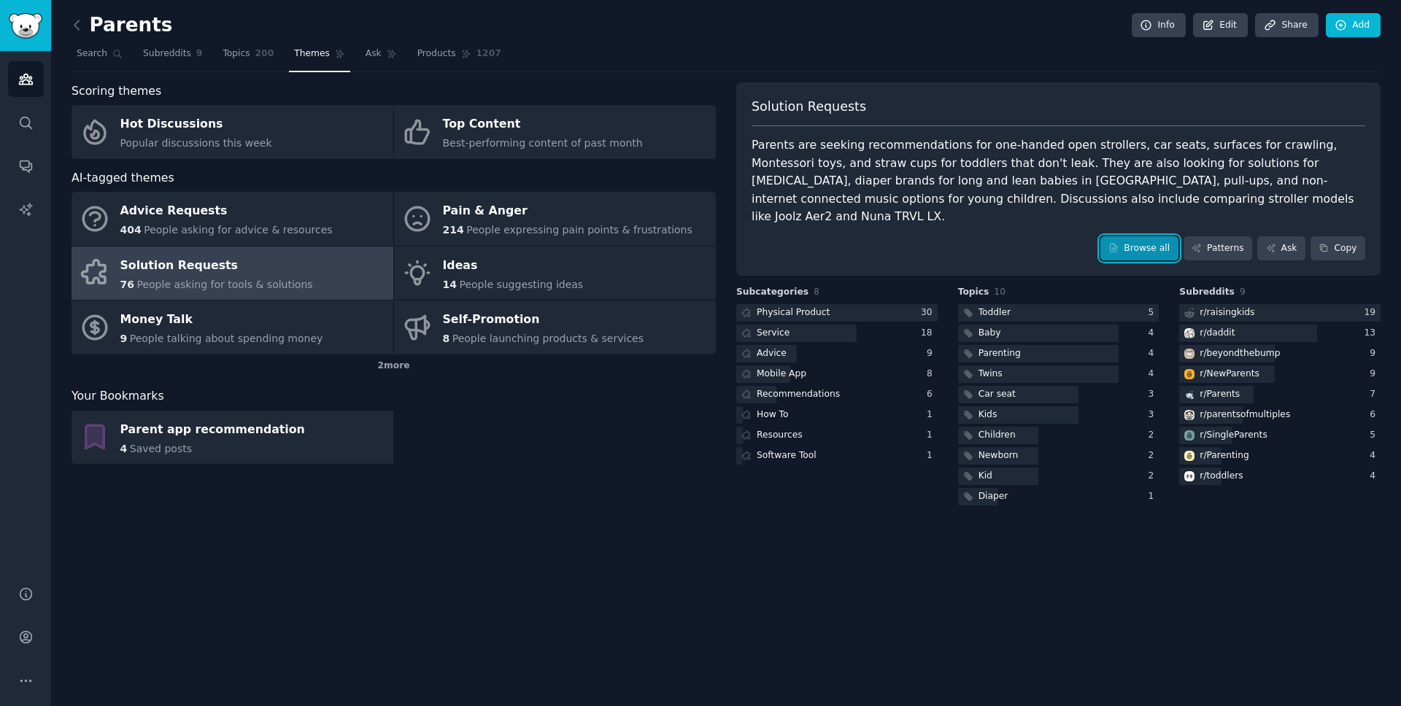
click at [1166, 236] on link "Browse all" at bounding box center [1139, 248] width 78 height 25
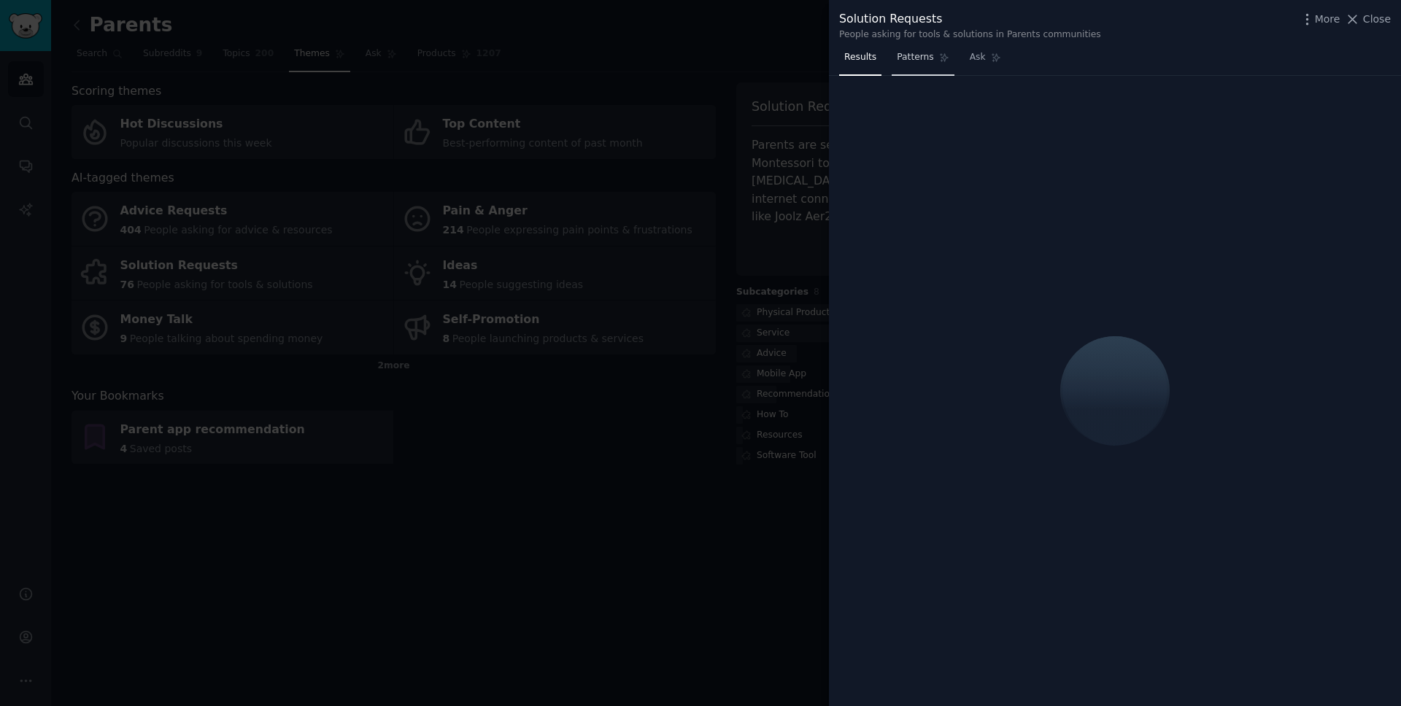
click at [917, 61] on span "Patterns" at bounding box center [915, 57] width 36 height 13
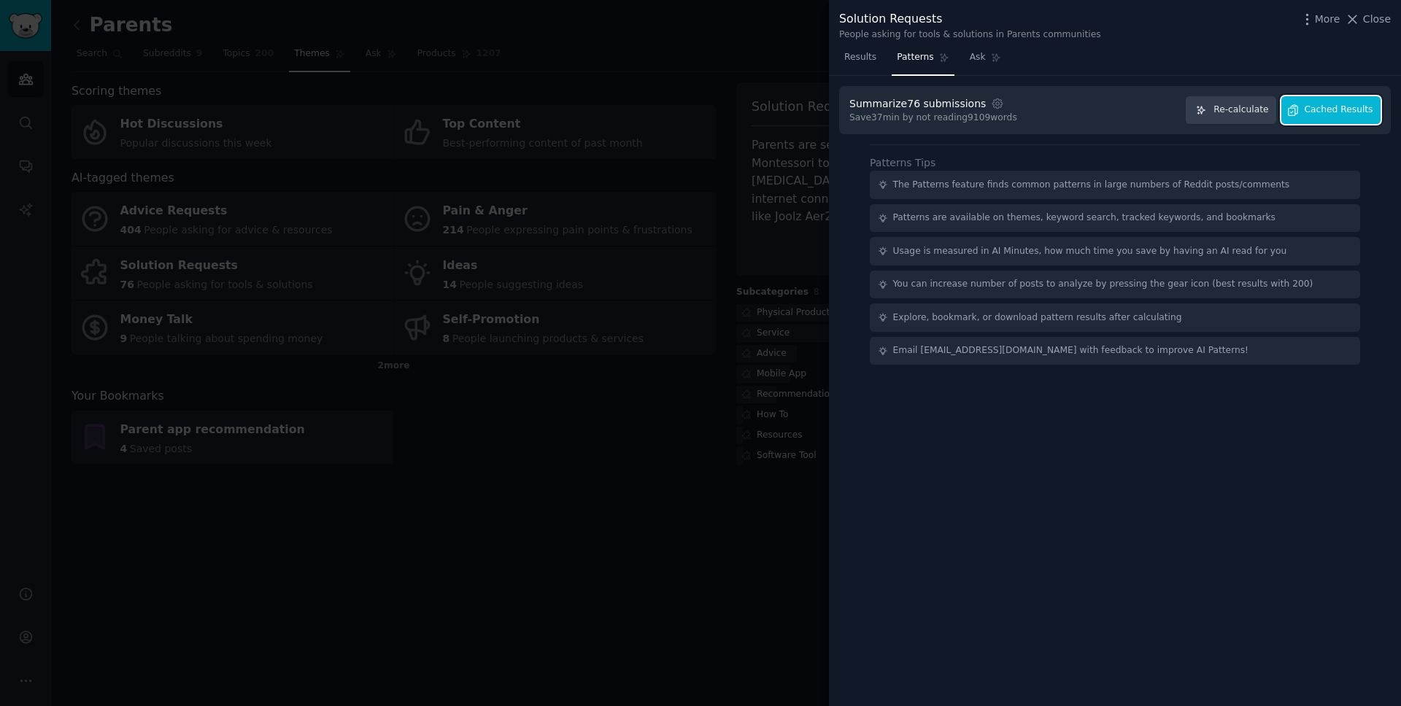
click at [1325, 108] on span "Cached Results" at bounding box center [1339, 110] width 69 height 13
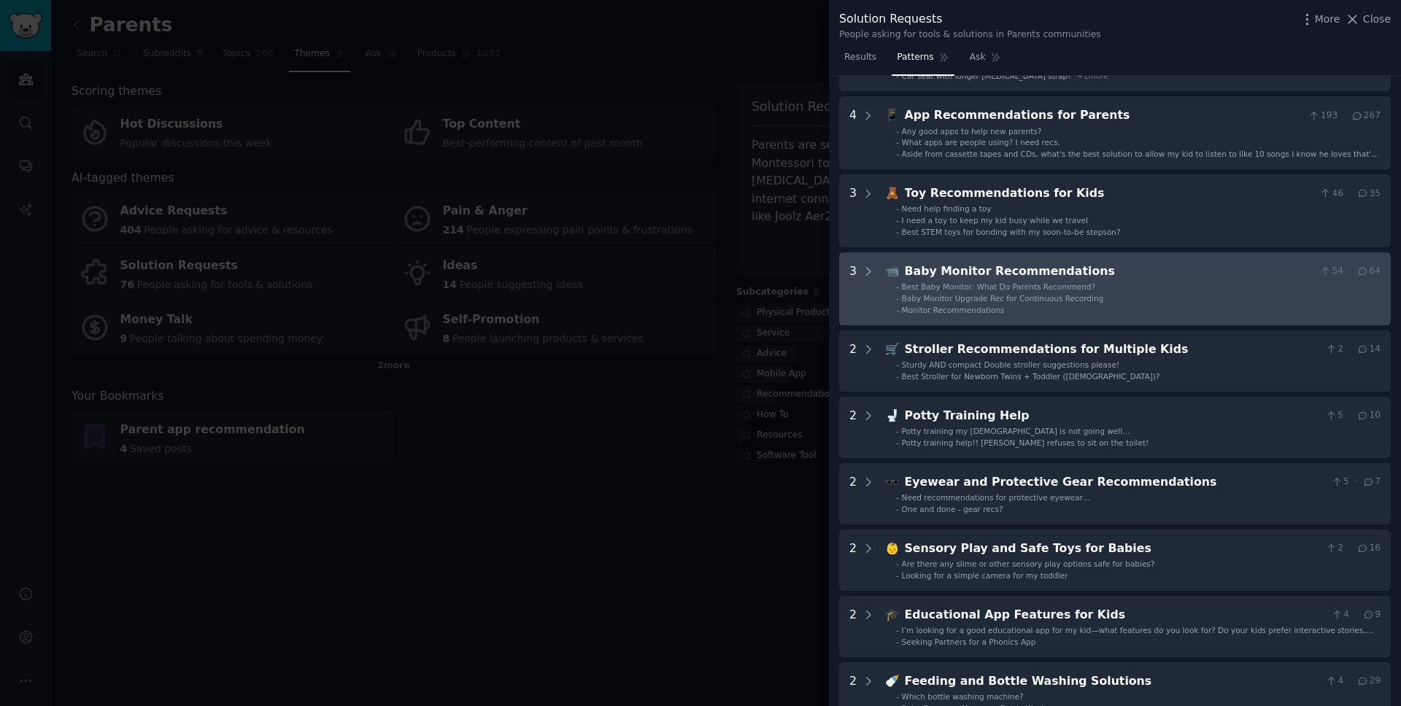
scroll to position [127, 0]
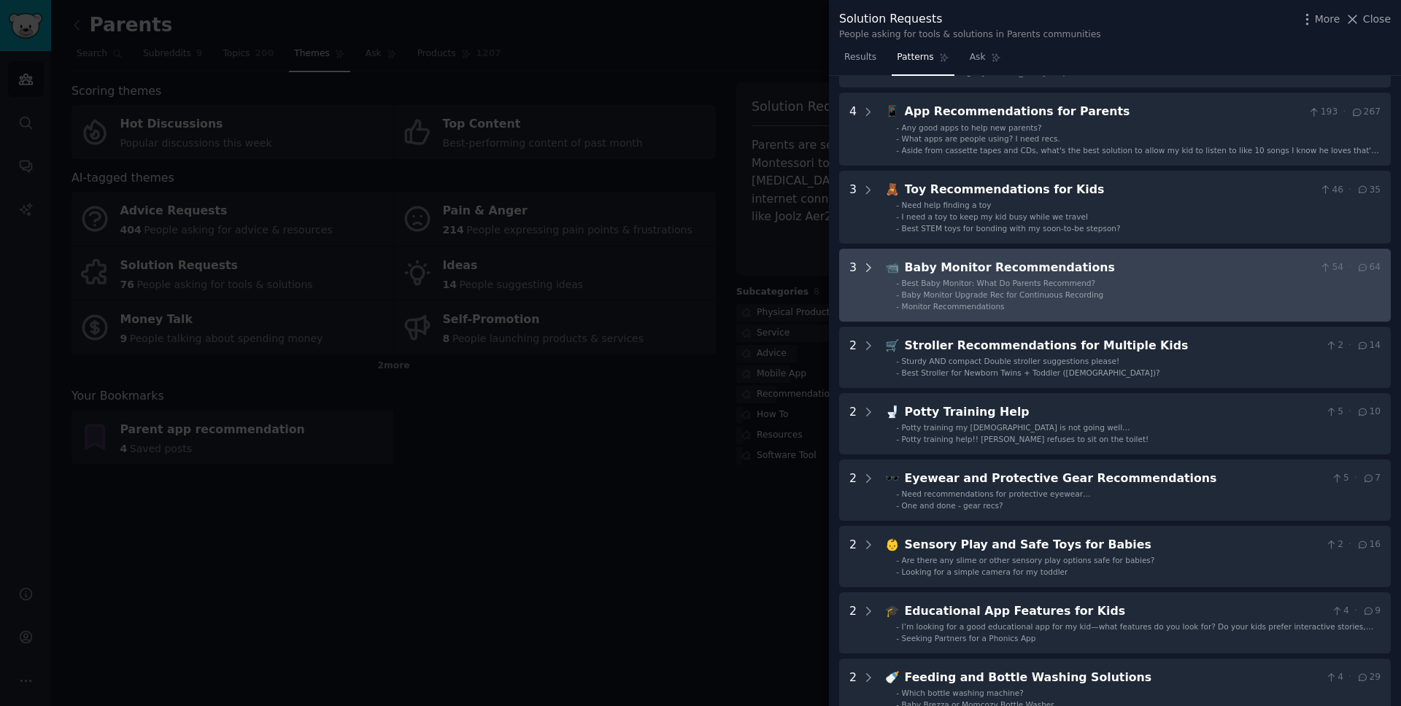
click at [870, 263] on icon at bounding box center [868, 267] width 13 height 13
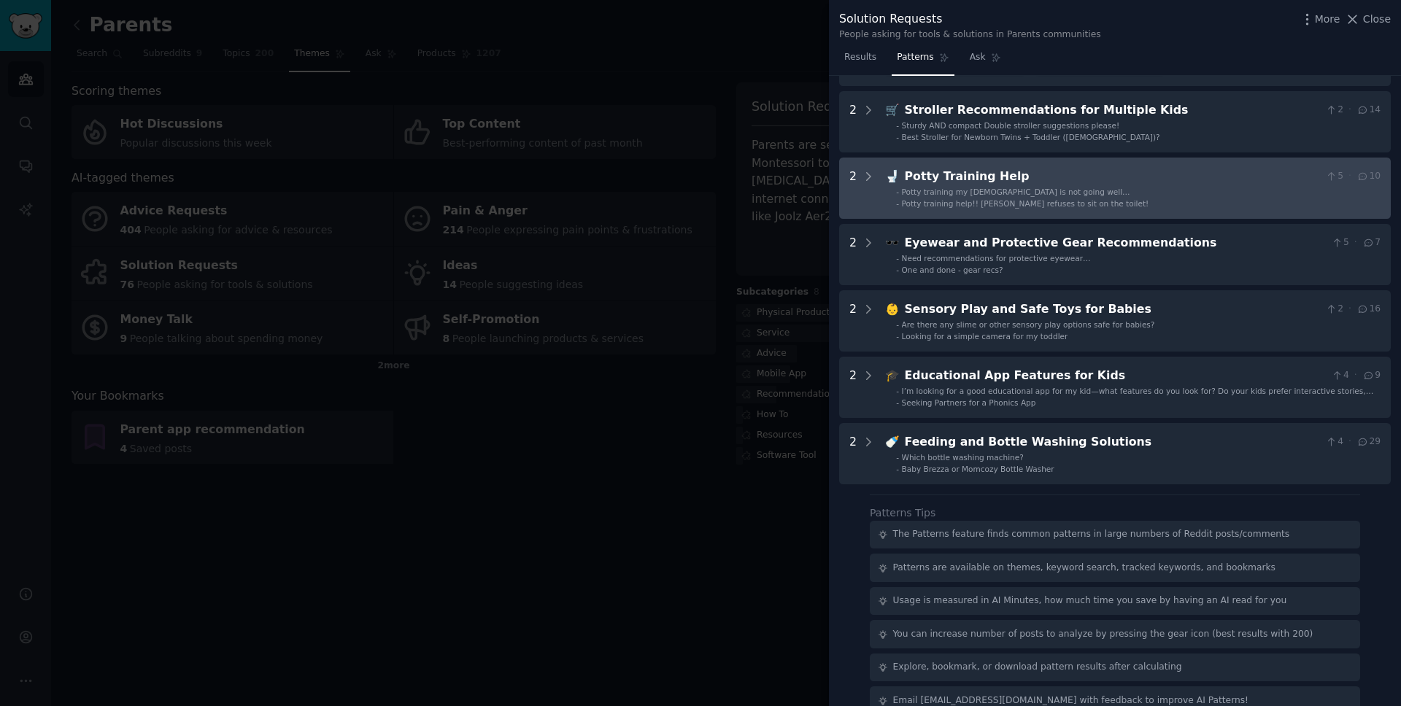
scroll to position [611, 0]
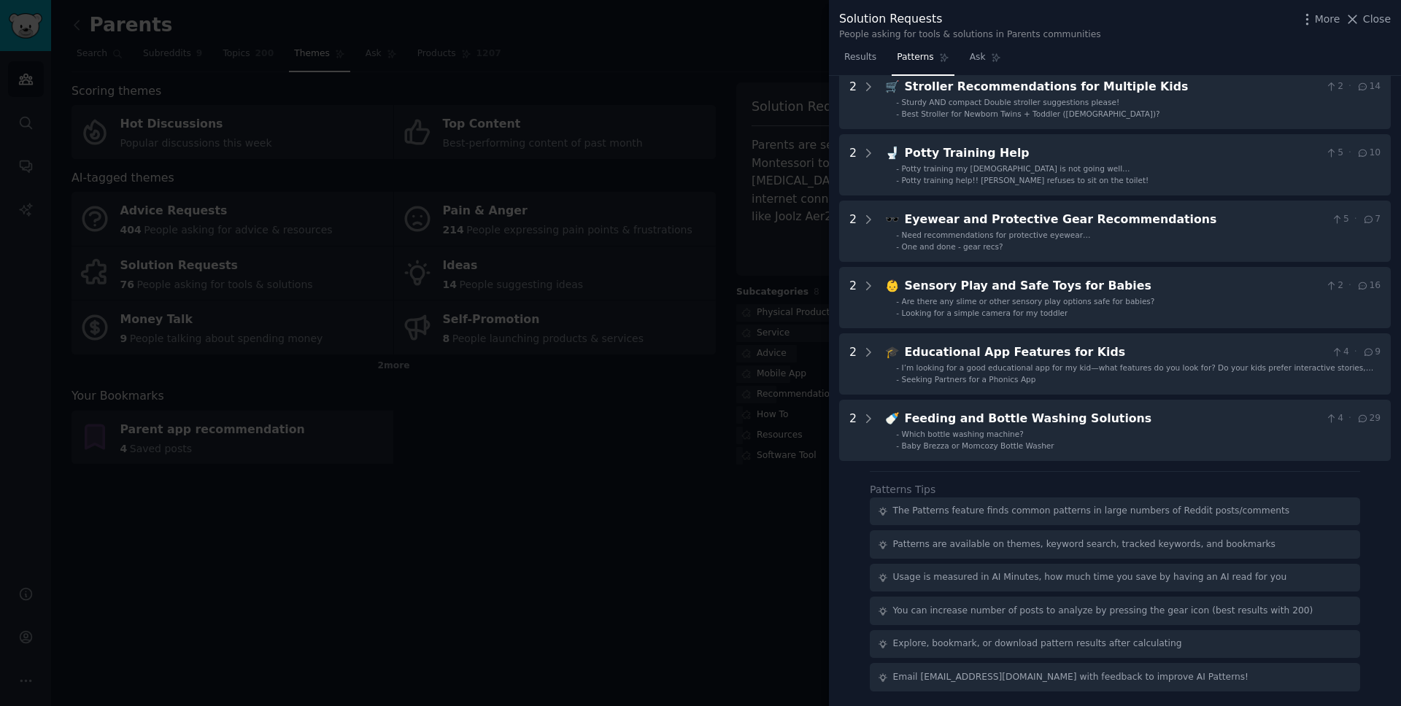
click at [696, 446] on div at bounding box center [700, 353] width 1401 height 706
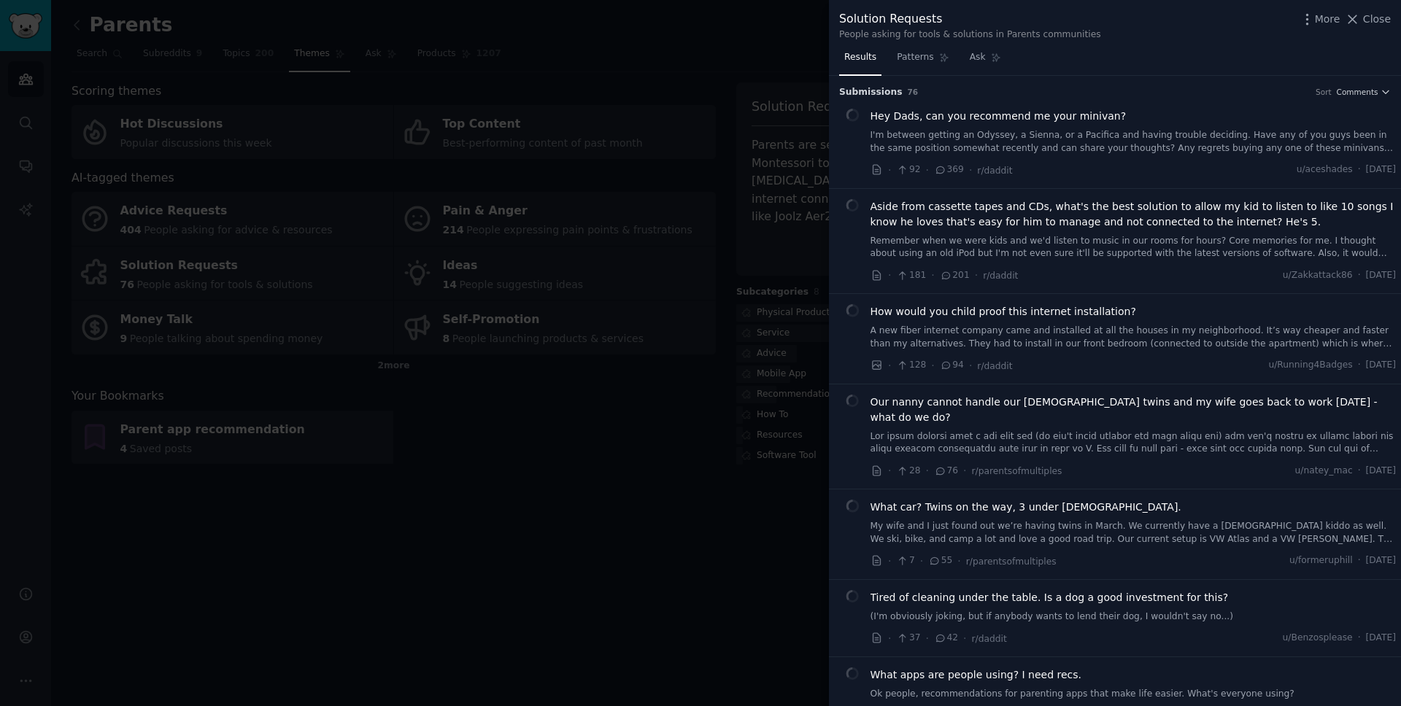
click at [219, 404] on div at bounding box center [700, 353] width 1401 height 706
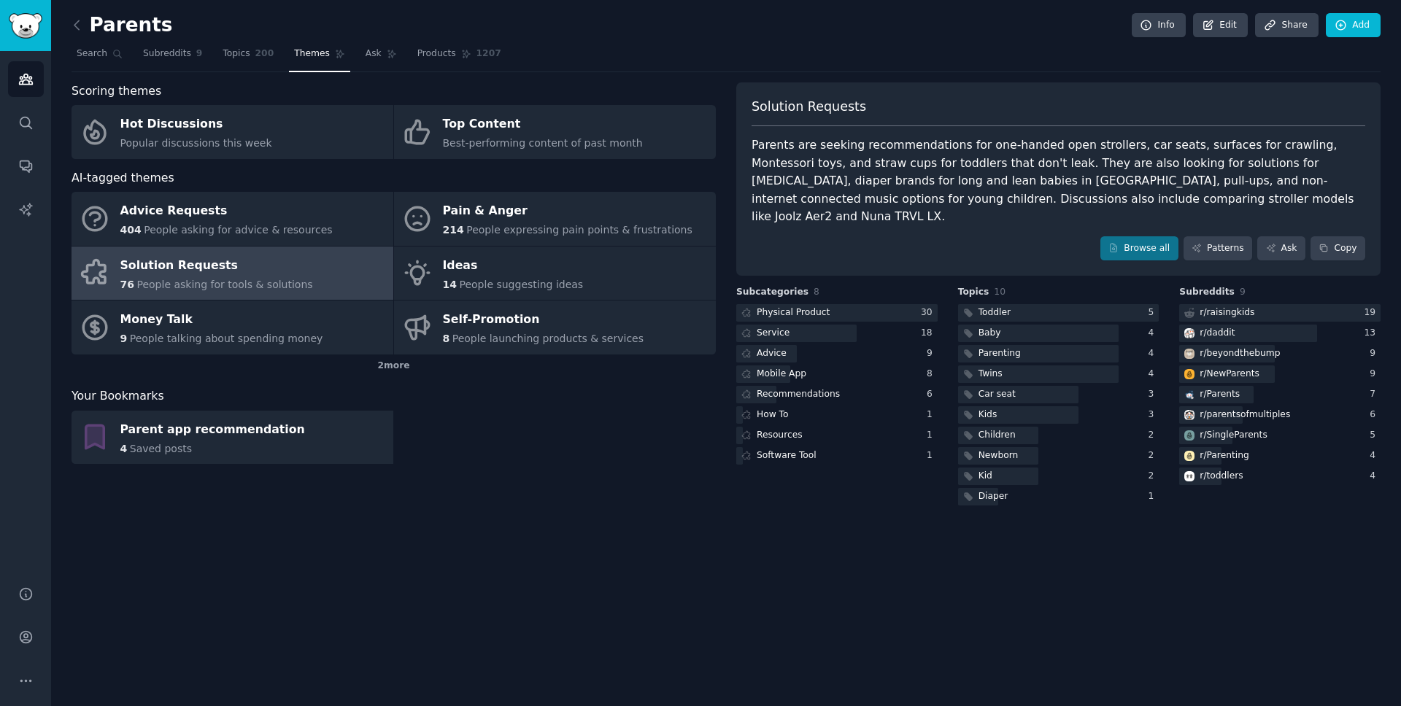
click at [84, 10] on div "Parents Info Edit Share Add Search Subreddits 9 Topics 200 Themes Ask Products …" at bounding box center [726, 353] width 1350 height 706
click at [80, 18] on icon at bounding box center [76, 25] width 15 height 15
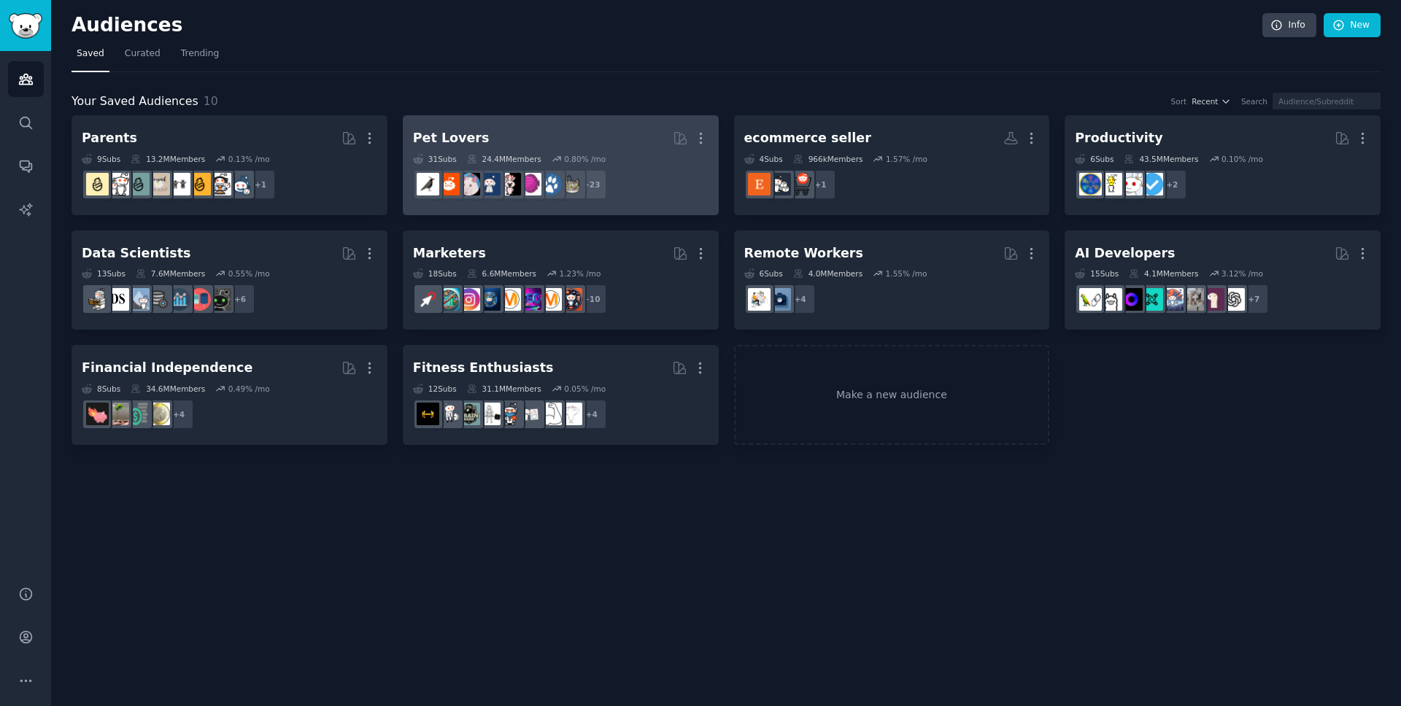
click at [590, 144] on h2 "Pet Lovers Curated by GummySearch More" at bounding box center [561, 139] width 296 height 26
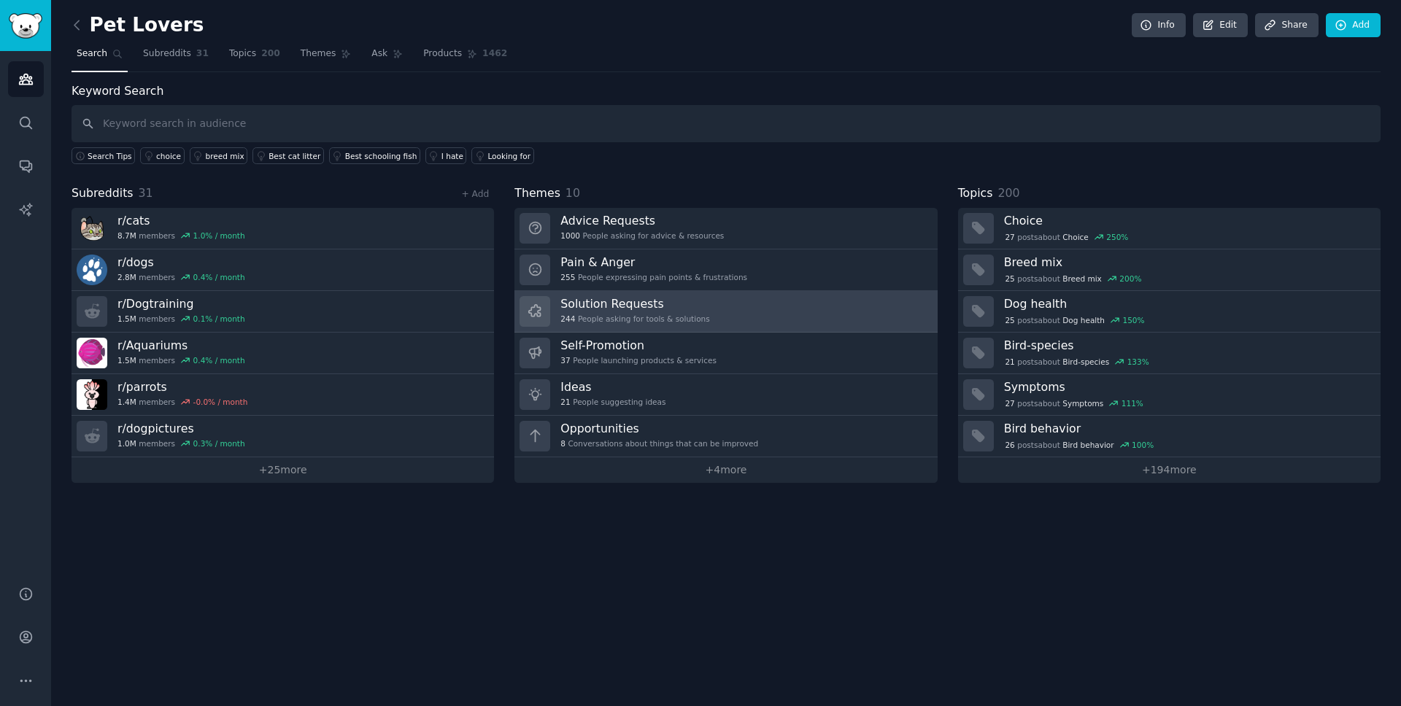
click at [688, 303] on h3 "Solution Requests" at bounding box center [634, 303] width 149 height 15
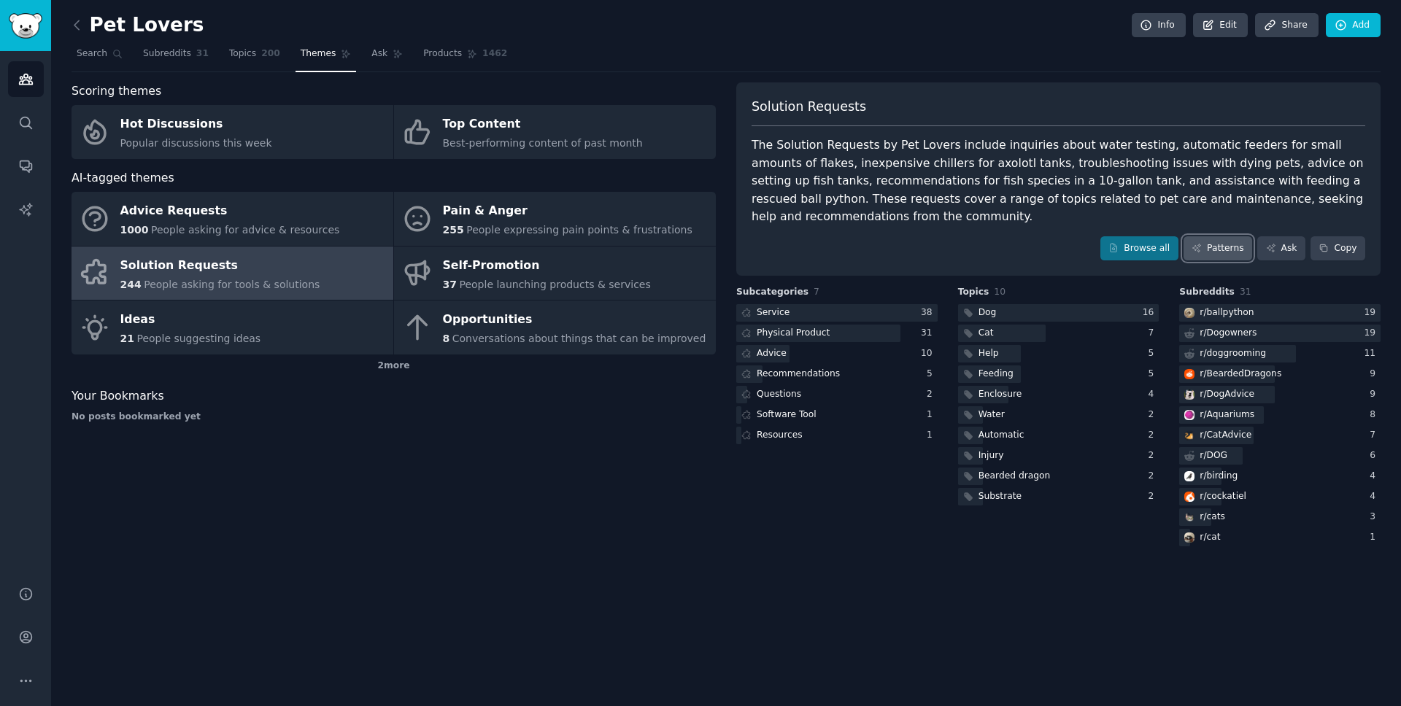
click at [1212, 243] on link "Patterns" at bounding box center [1218, 248] width 69 height 25
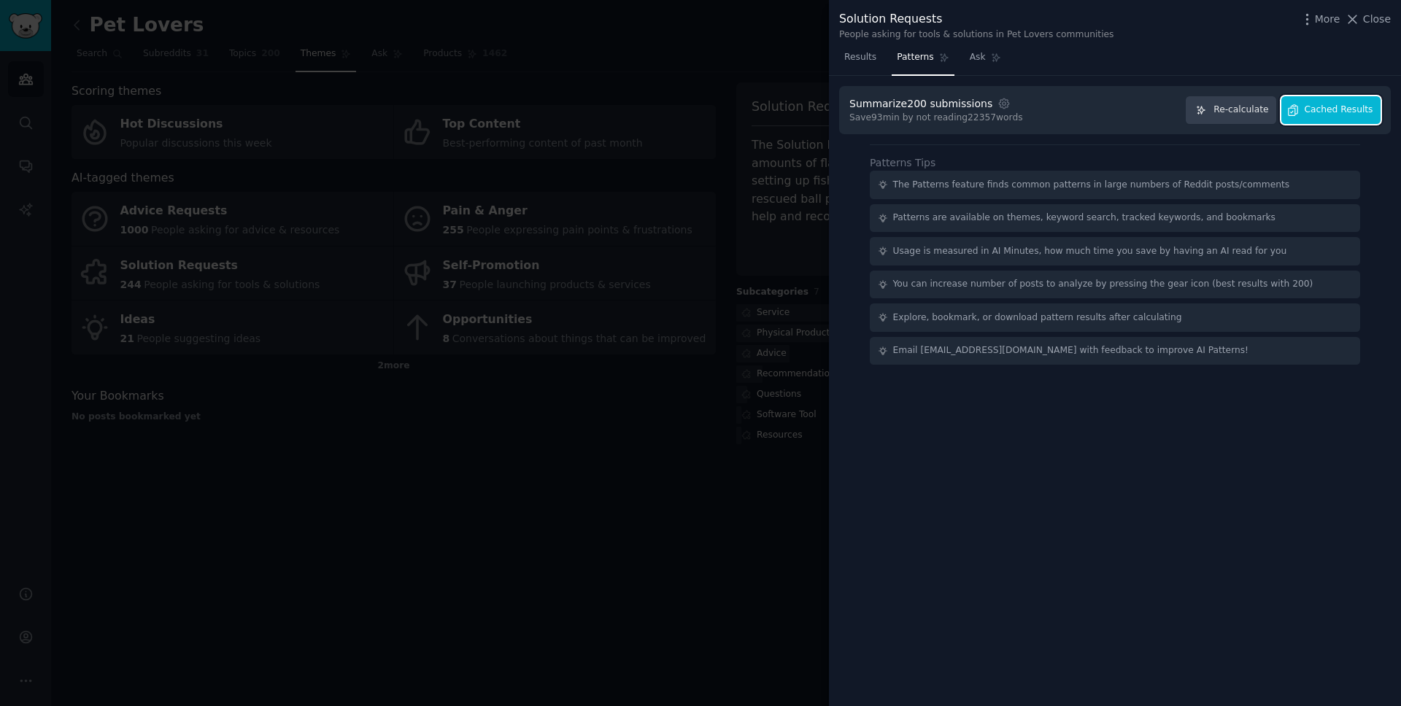
click at [1348, 117] on button "Cached Results" at bounding box center [1330, 110] width 99 height 28
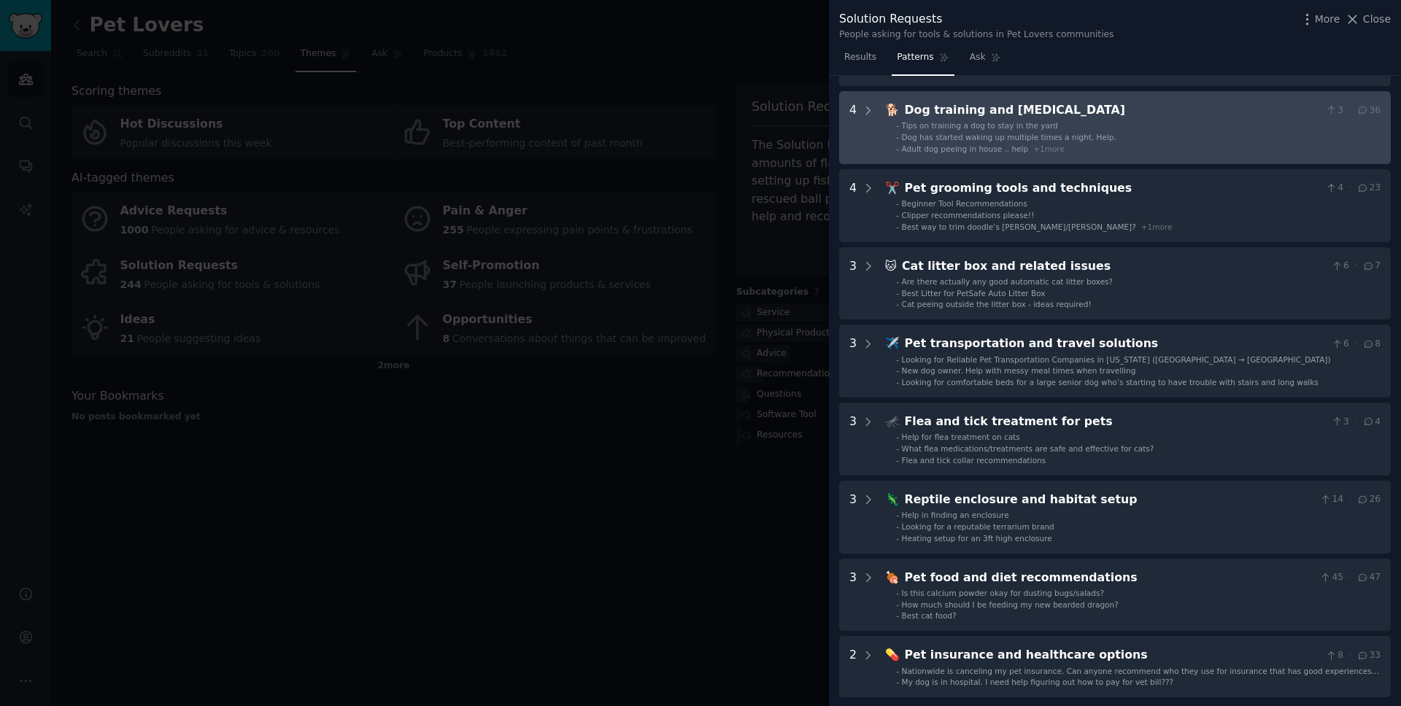
scroll to position [208, 0]
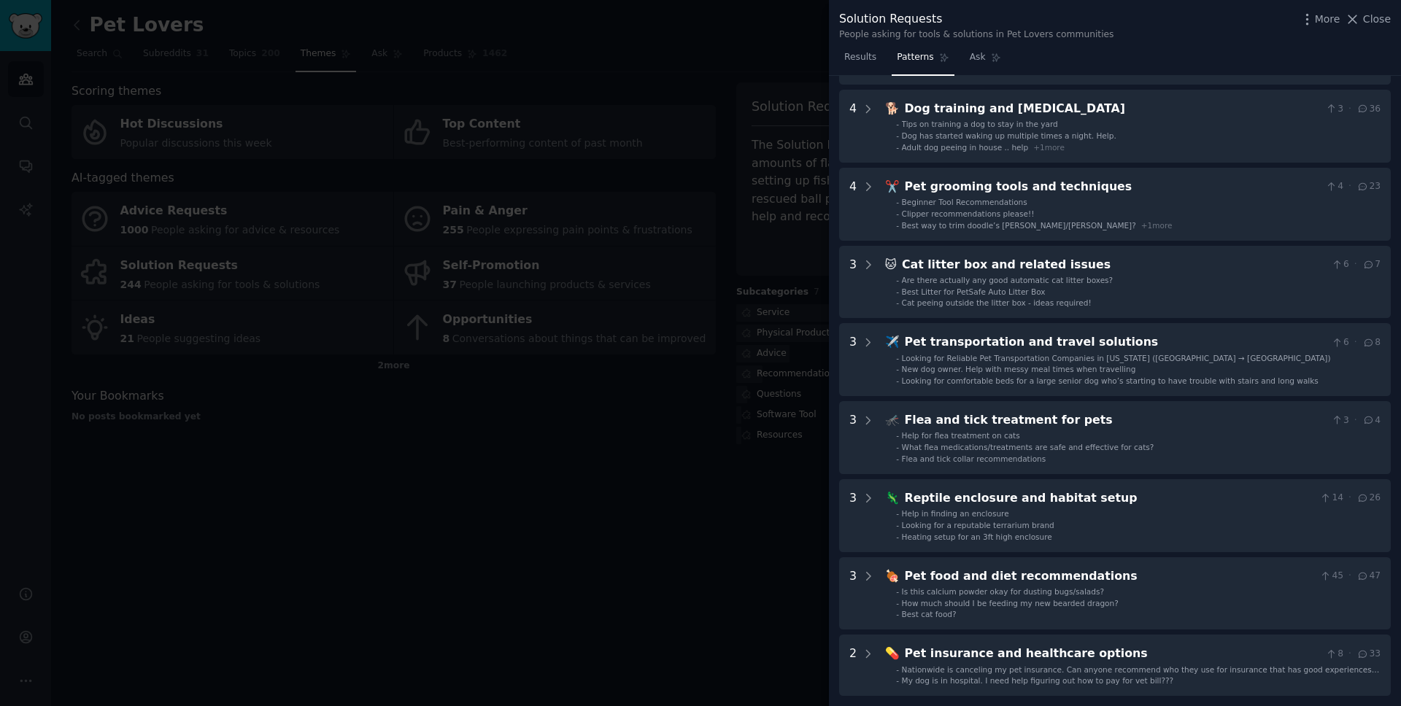
click at [647, 258] on div at bounding box center [700, 353] width 1401 height 706
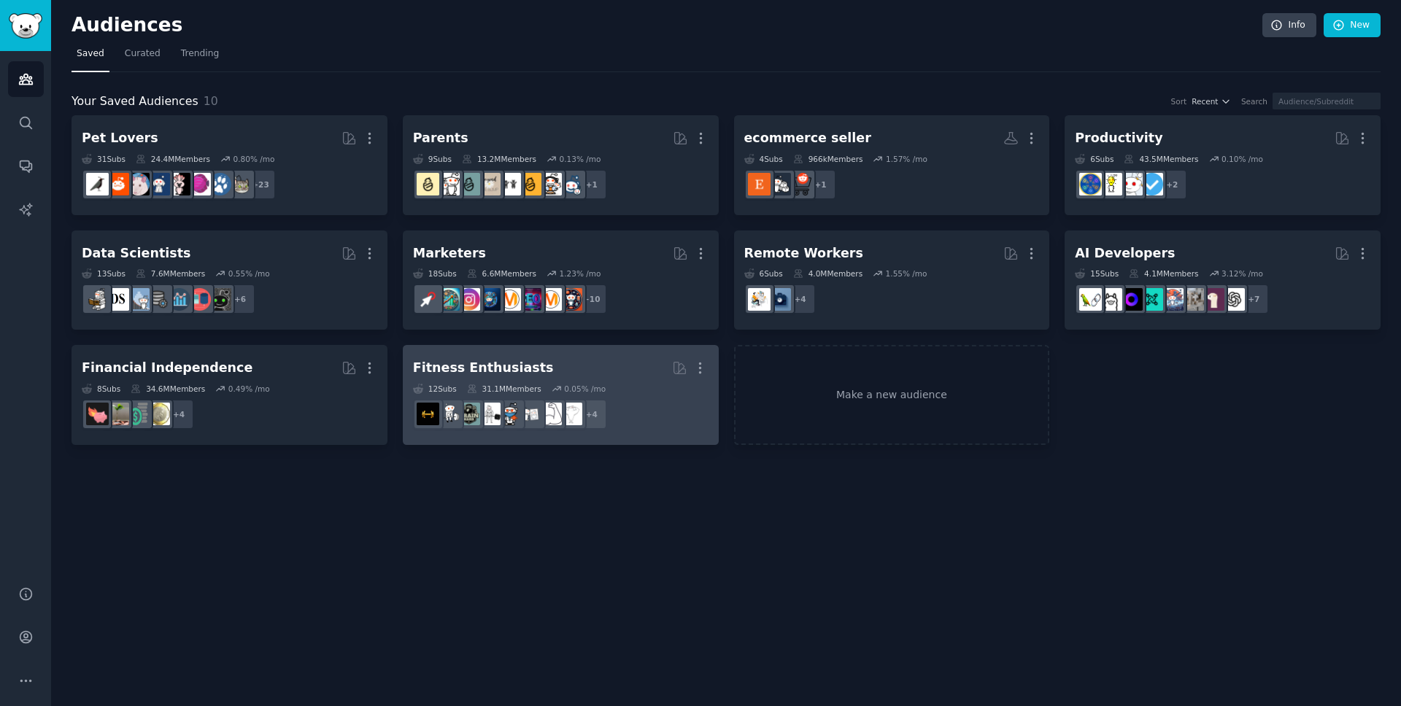
click at [570, 367] on h2 "Fitness Enthusiasts More" at bounding box center [561, 368] width 296 height 26
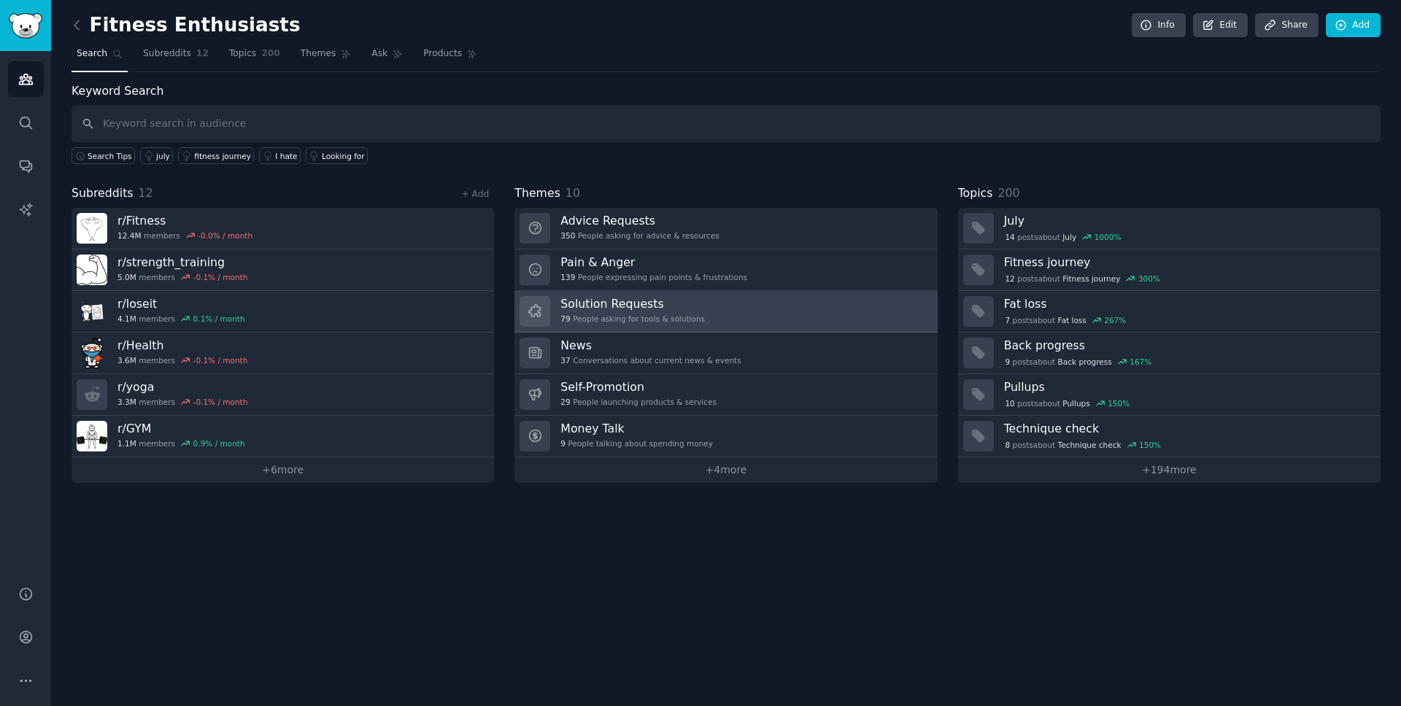
click at [632, 312] on div "Solution Requests 79 People asking for tools & solutions" at bounding box center [632, 311] width 144 height 31
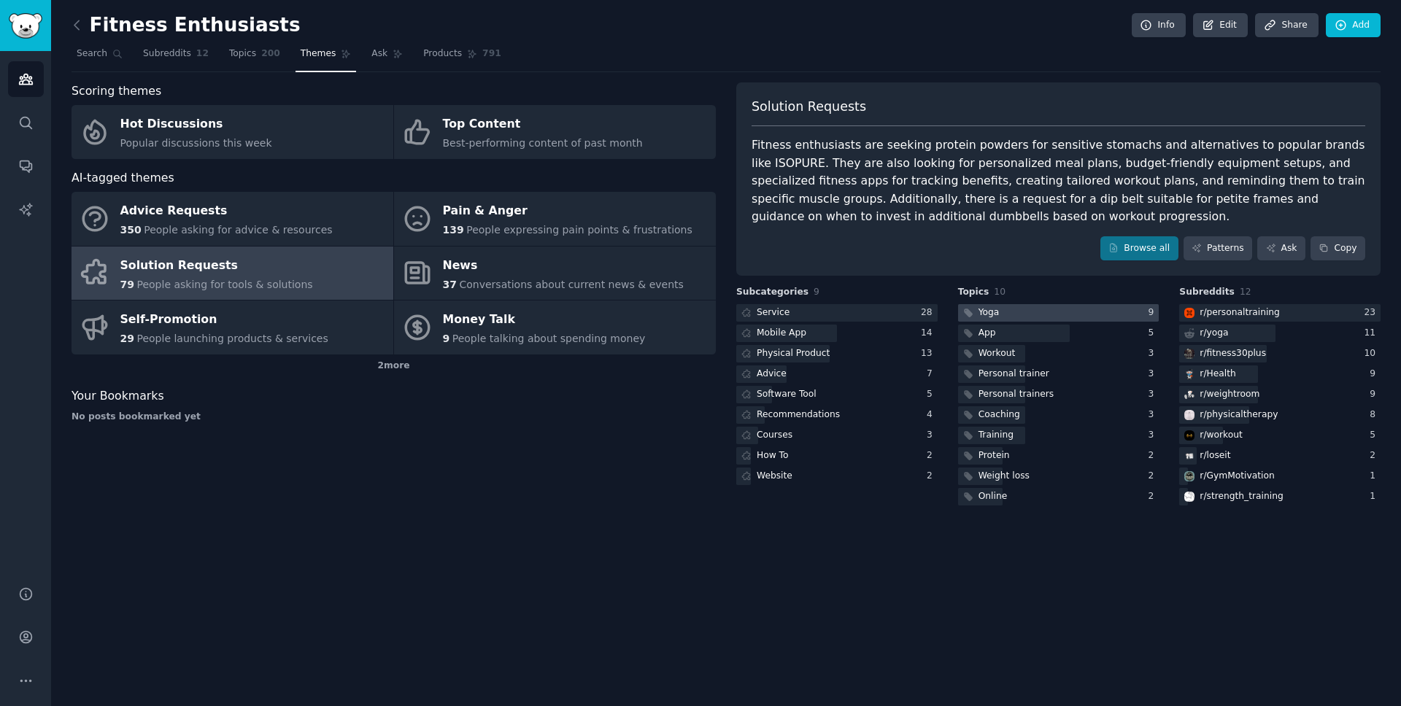
click at [1125, 318] on div at bounding box center [1058, 313] width 201 height 18
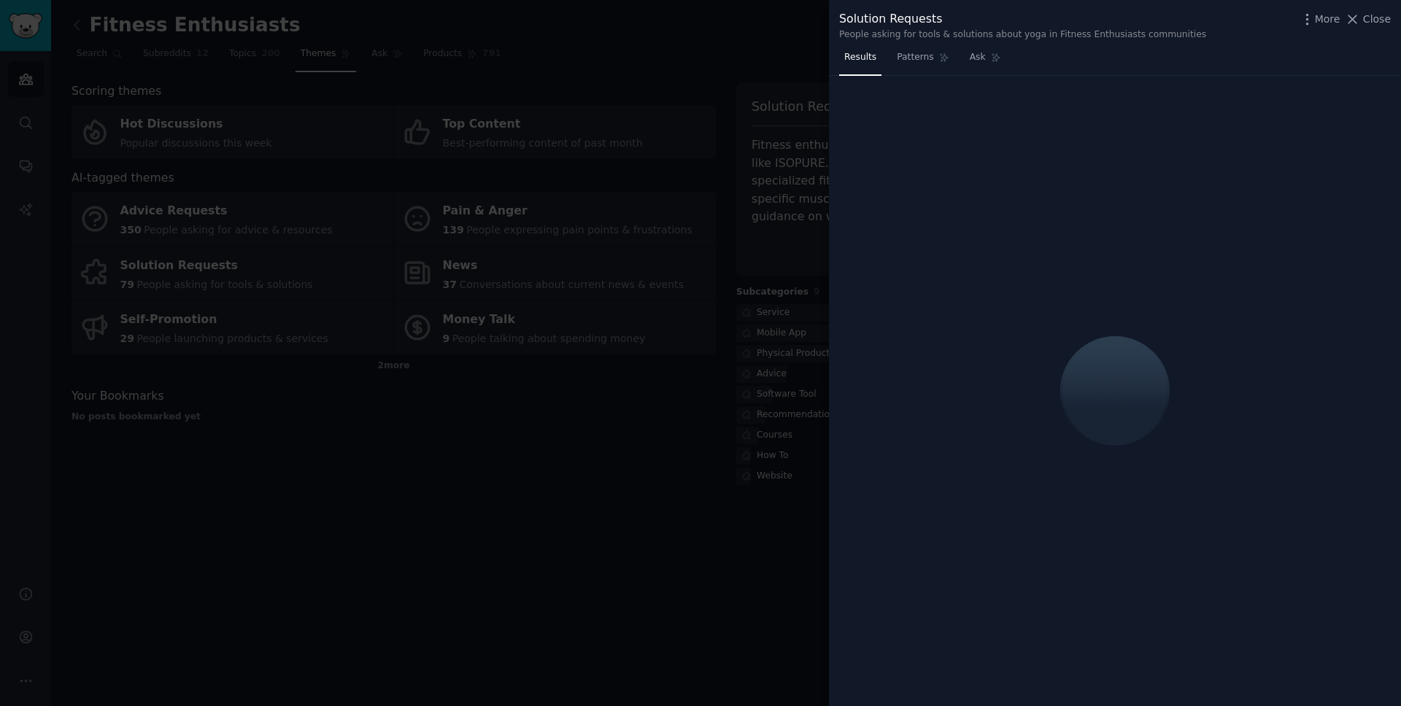
click at [793, 288] on div at bounding box center [700, 353] width 1401 height 706
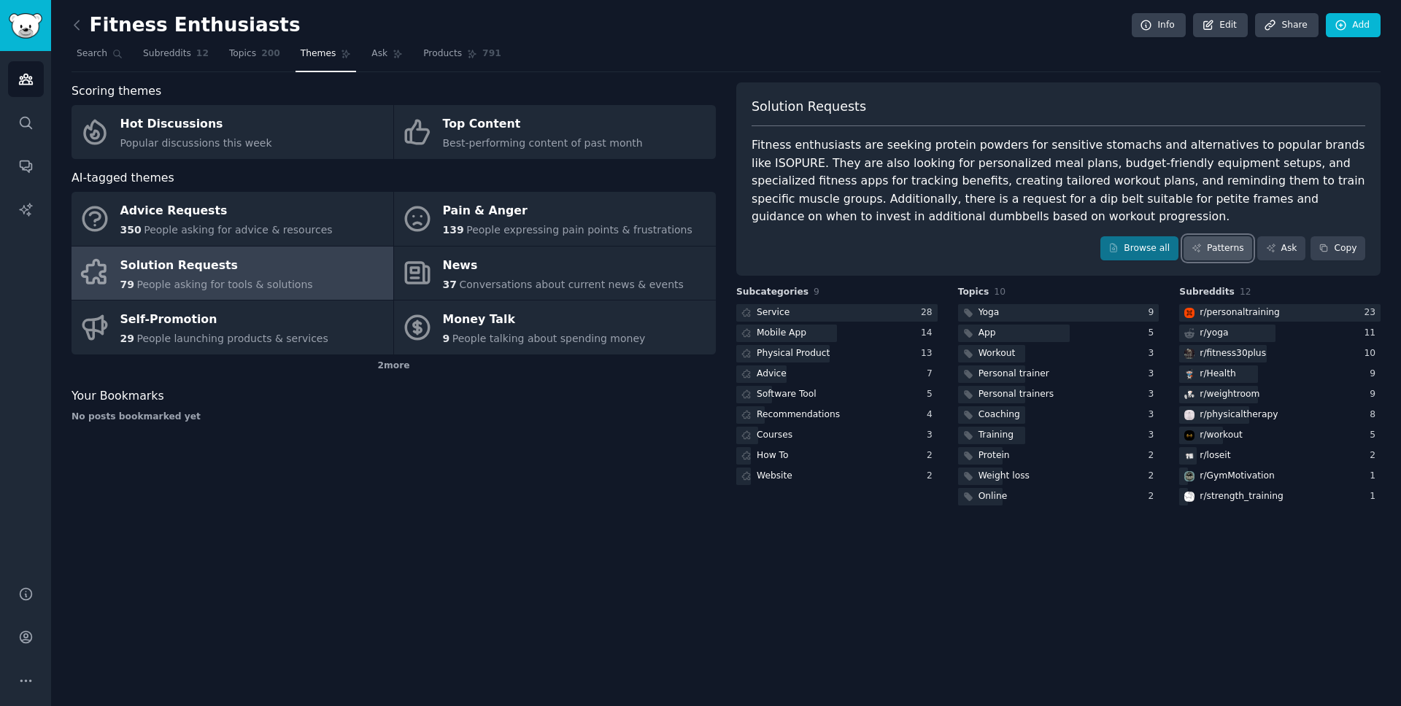
click at [1220, 260] on link "Patterns" at bounding box center [1218, 248] width 69 height 25
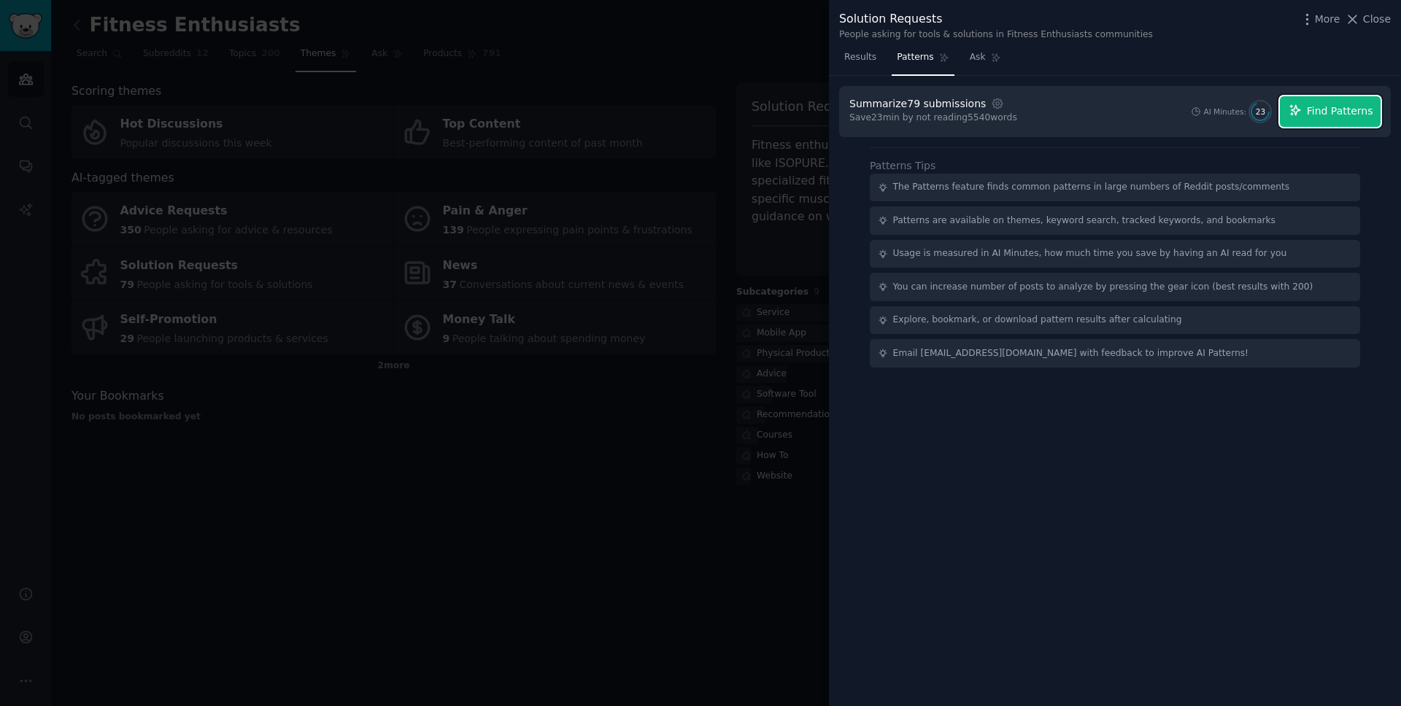
click at [1327, 115] on span "Find Patterns" at bounding box center [1340, 111] width 66 height 15
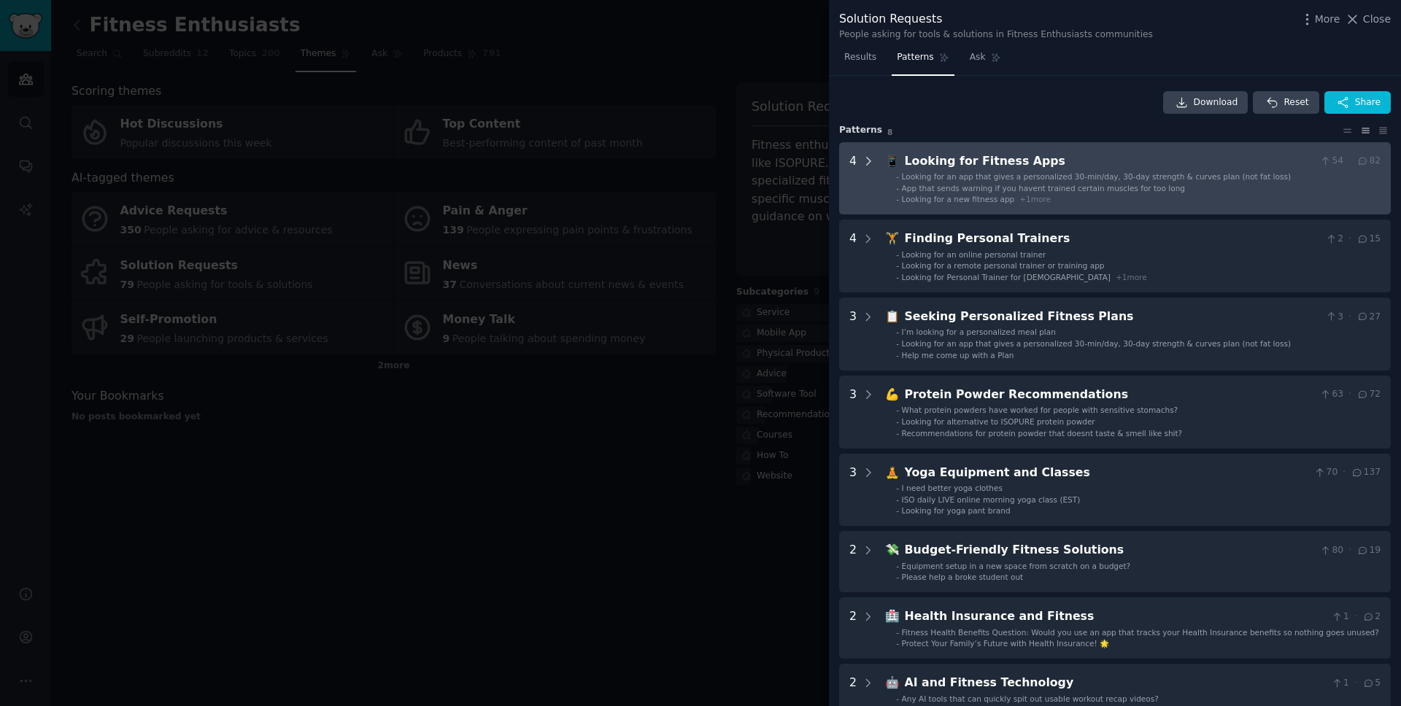
click at [868, 161] on icon at bounding box center [869, 161] width 4 height 7
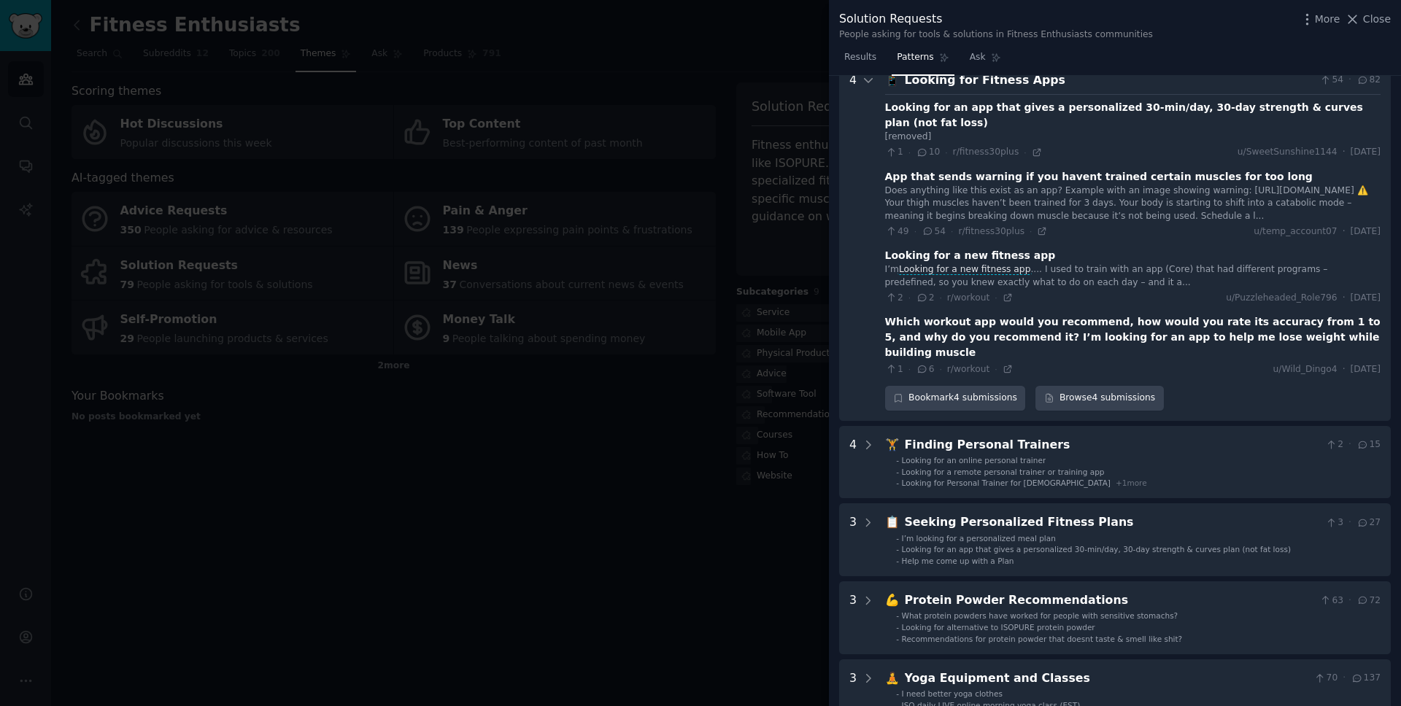
scroll to position [88, 0]
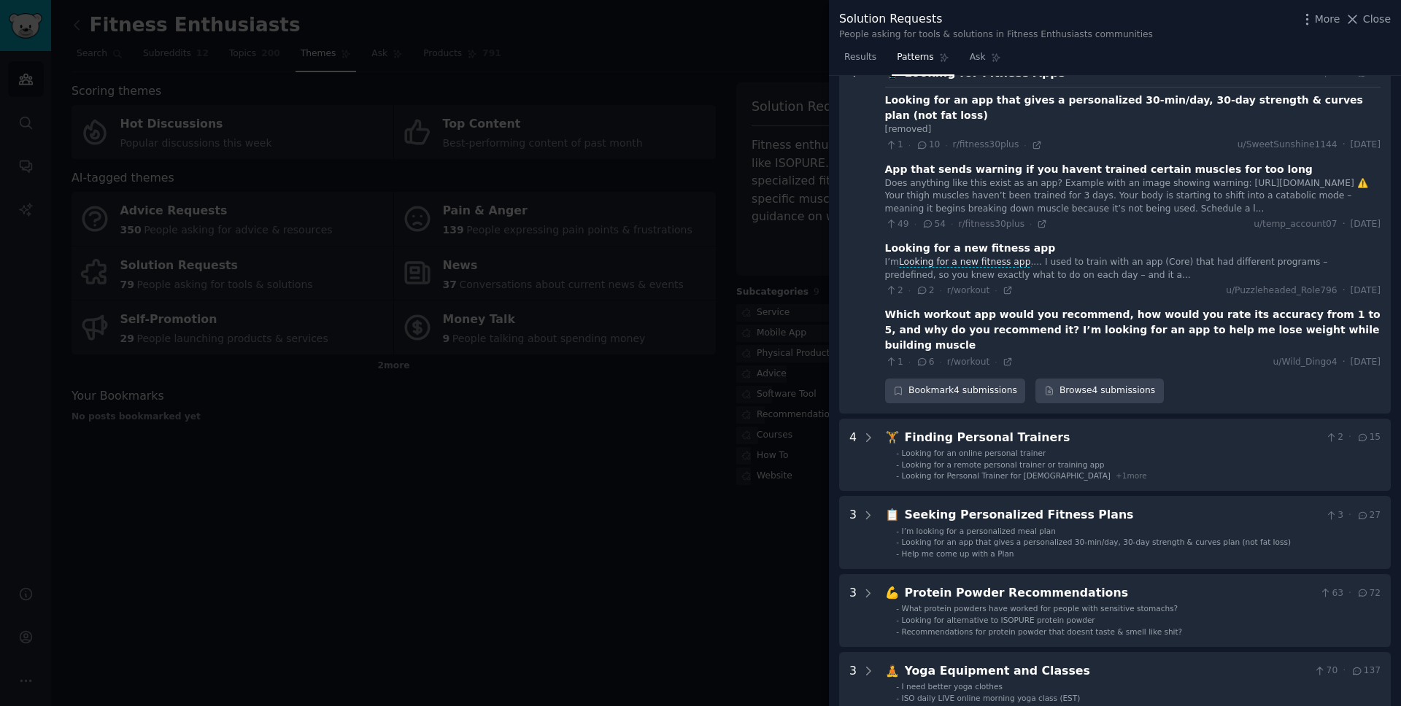
click at [1105, 190] on div "Does anything like this exist as an app? Example with an image showing warning:…" at bounding box center [1132, 196] width 495 height 39
click at [978, 171] on div "App that sends warning if you havent trained certain muscles for too long" at bounding box center [1099, 169] width 428 height 15
click at [1040, 224] on icon at bounding box center [1042, 224] width 7 height 7
click at [1004, 288] on icon at bounding box center [1007, 290] width 7 height 7
click at [732, 381] on div at bounding box center [700, 353] width 1401 height 706
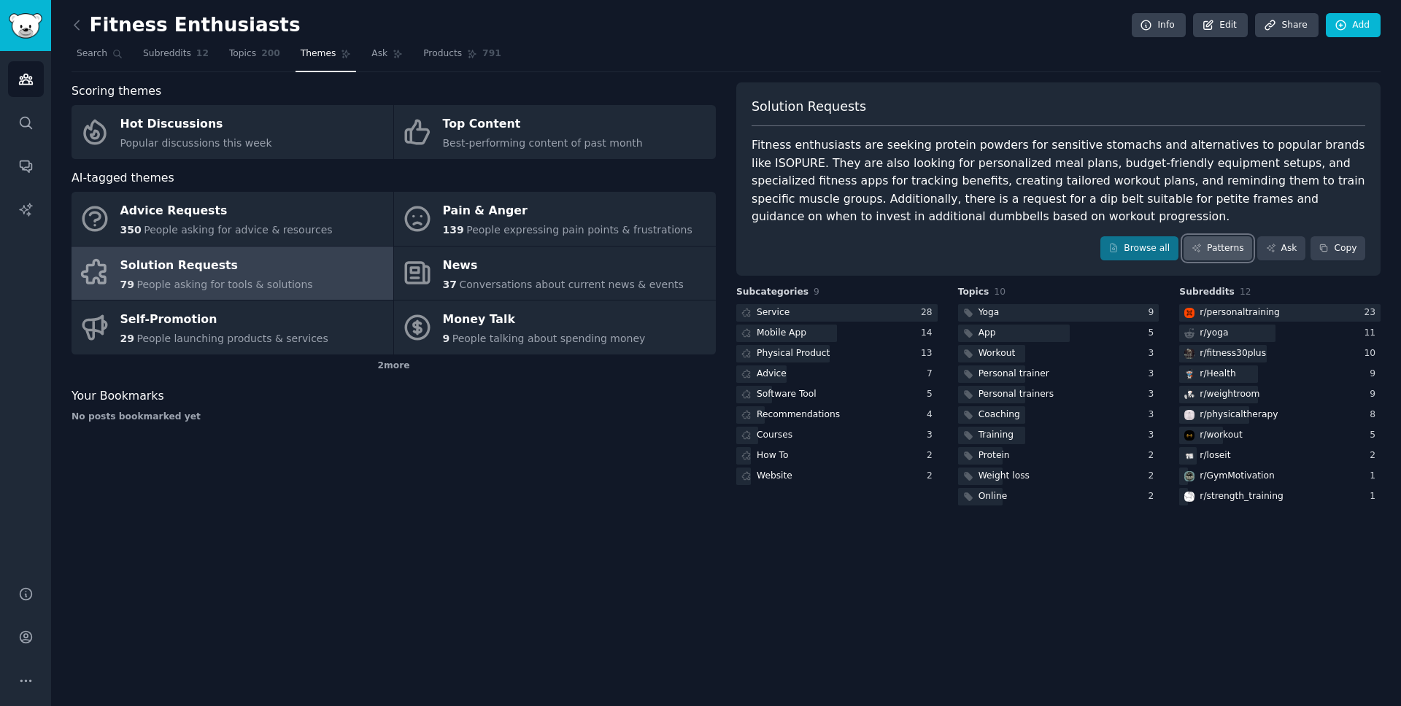
click at [1231, 244] on link "Patterns" at bounding box center [1218, 248] width 69 height 25
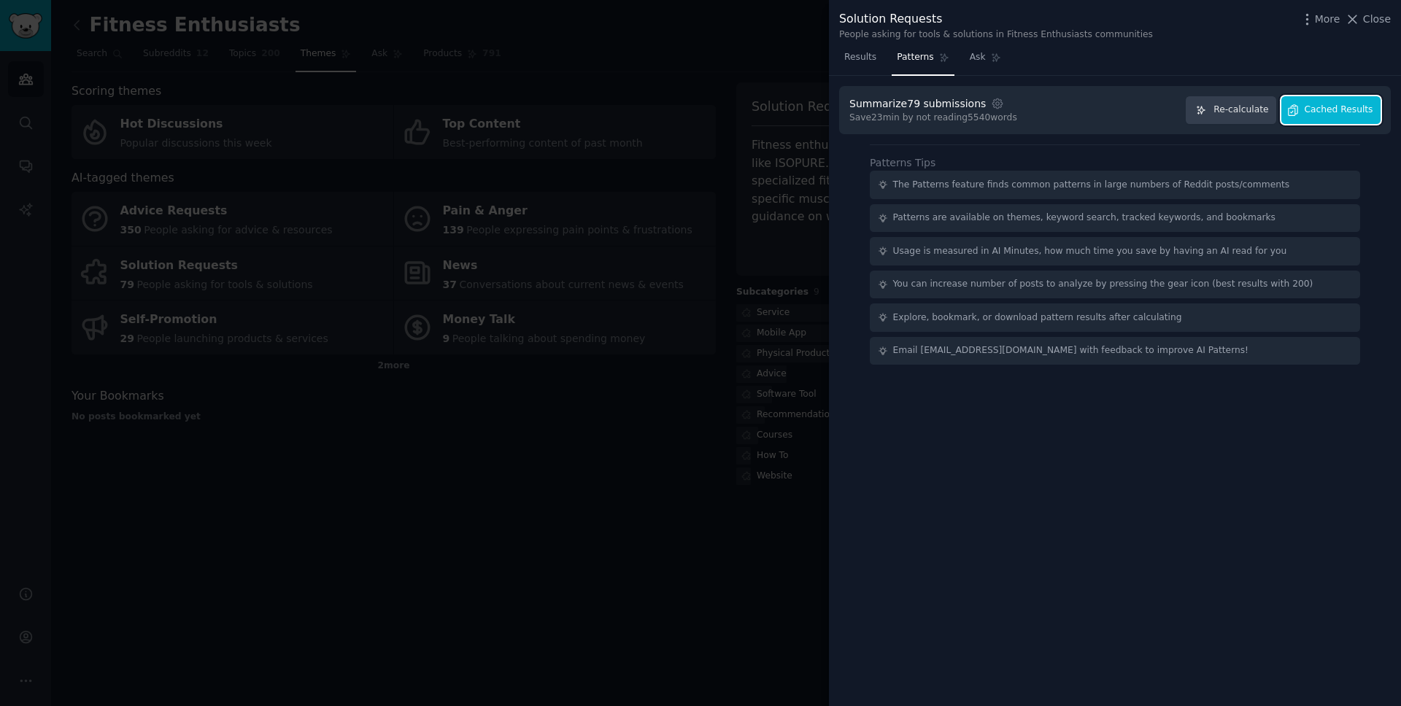
click at [1330, 112] on span "Cached Results" at bounding box center [1339, 110] width 69 height 13
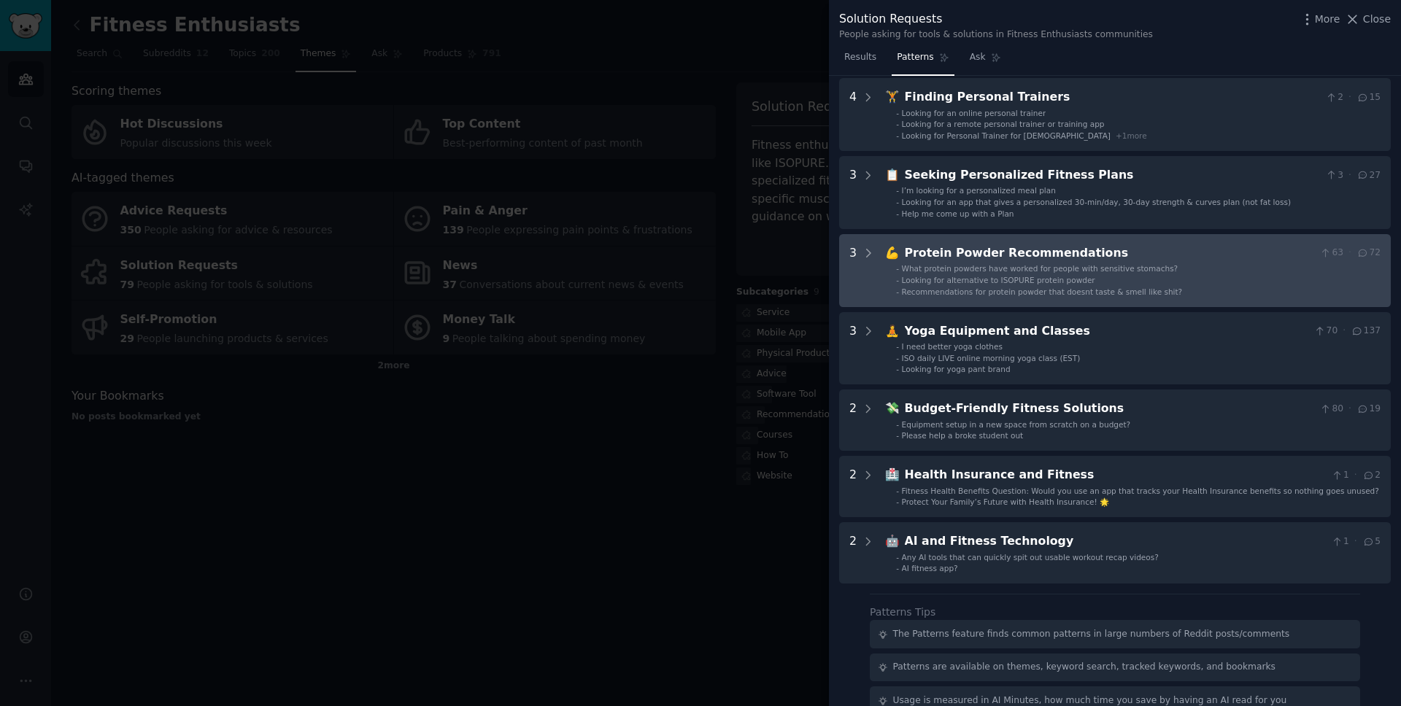
scroll to position [143, 0]
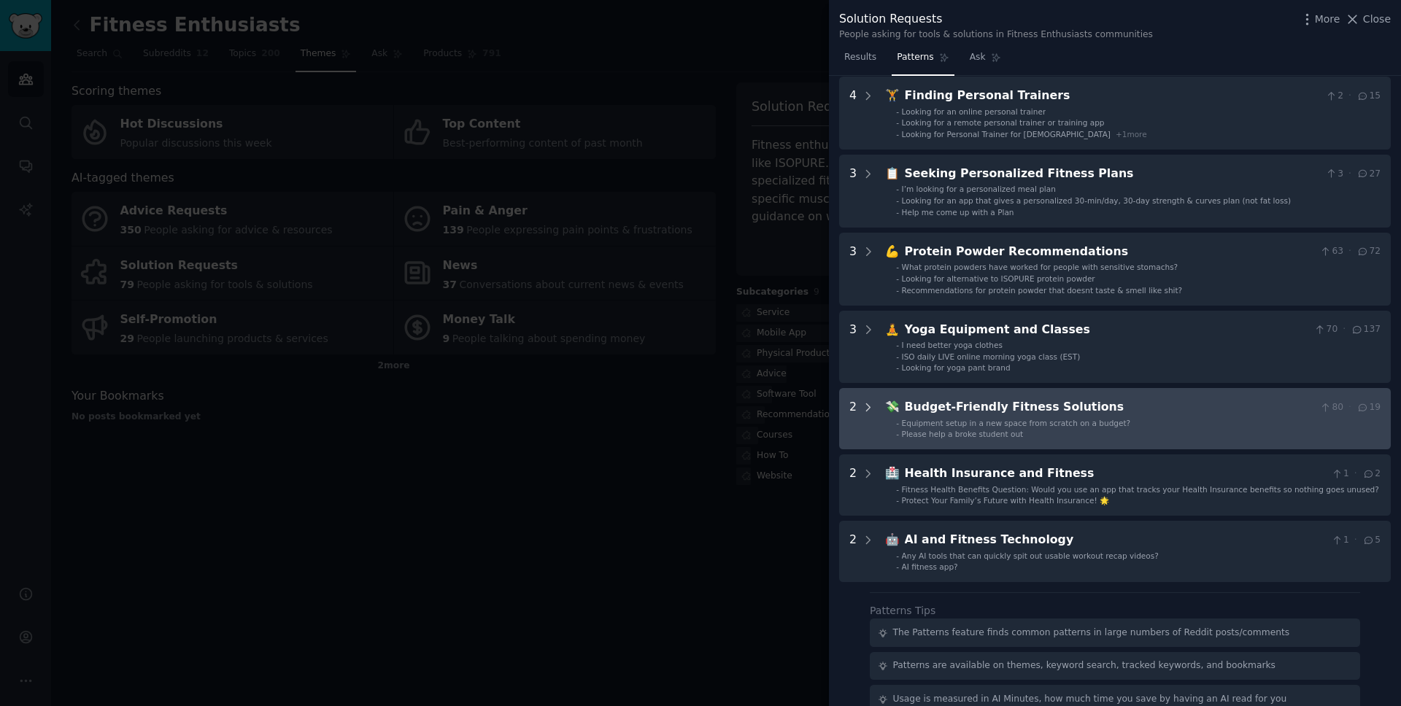
click at [865, 407] on icon at bounding box center [868, 407] width 13 height 13
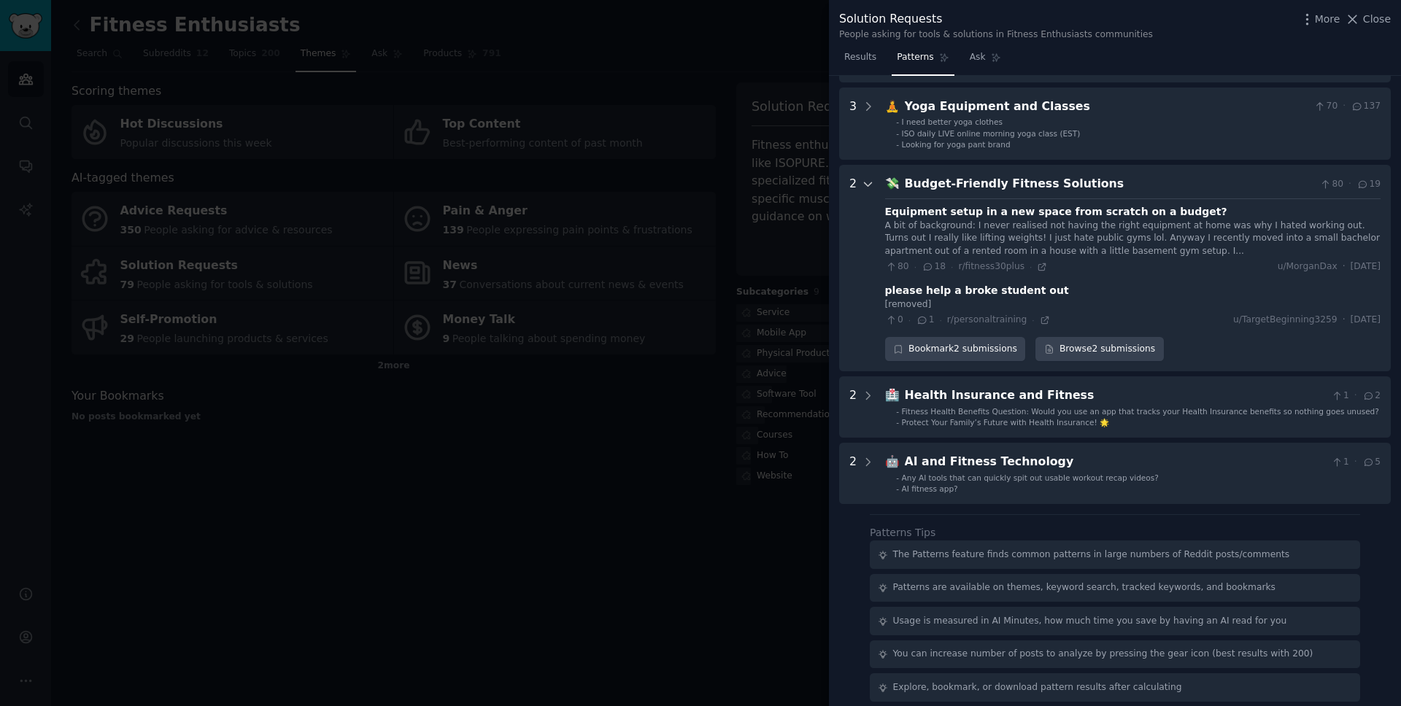
scroll to position [410, 0]
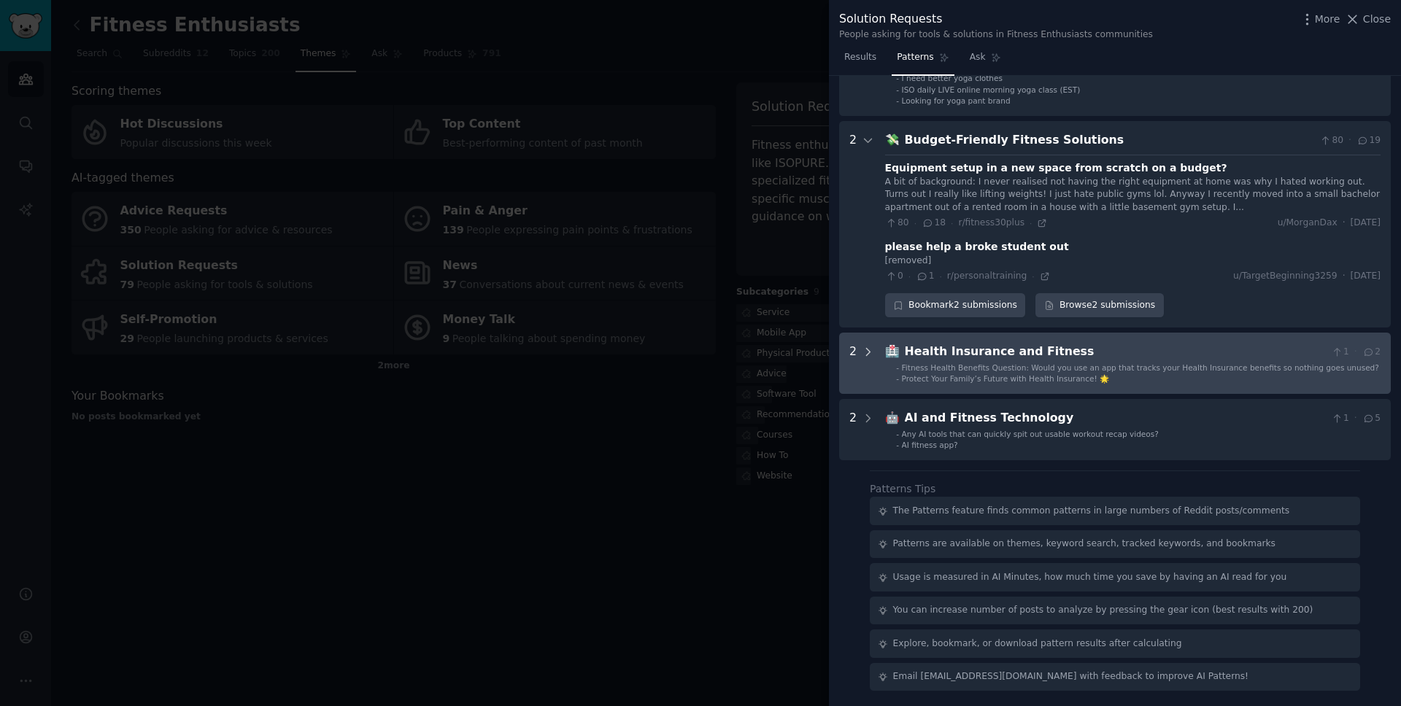
click at [867, 355] on icon at bounding box center [869, 351] width 4 height 7
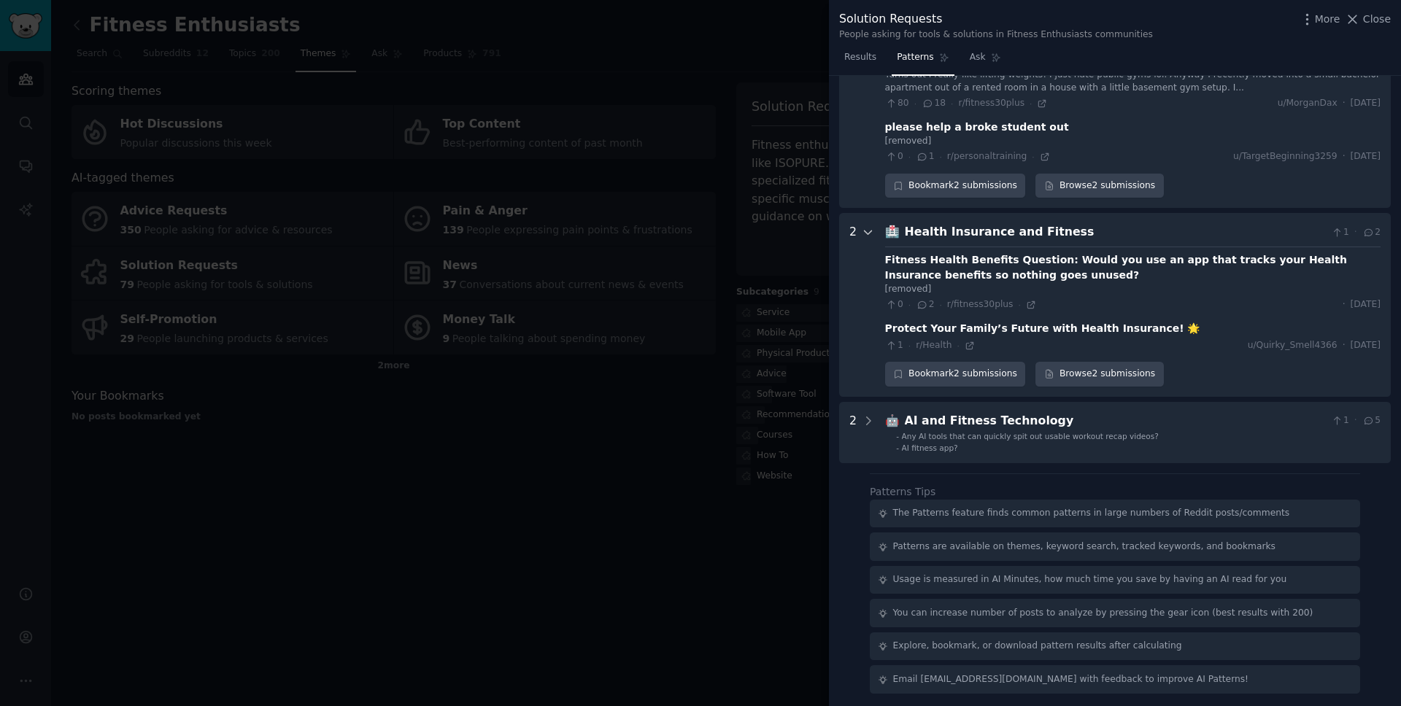
scroll to position [532, 0]
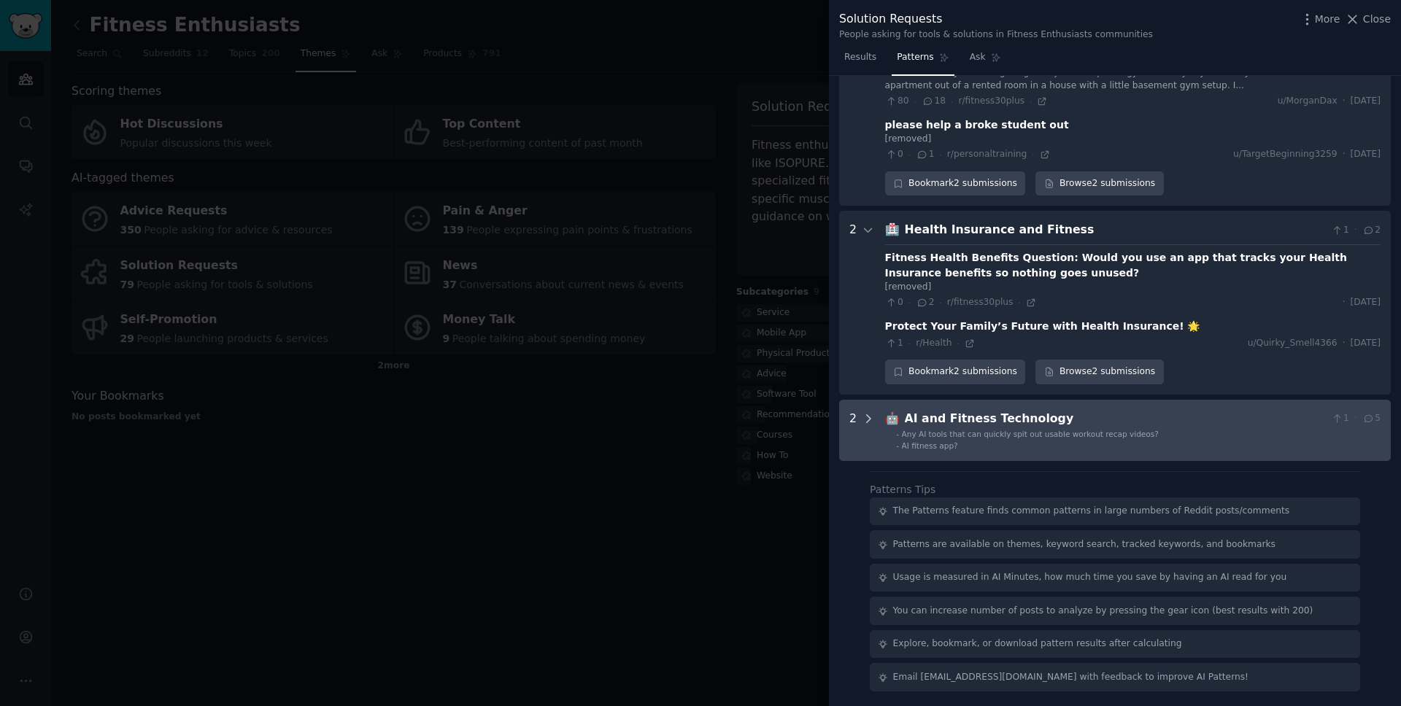
click at [871, 415] on icon at bounding box center [868, 418] width 13 height 13
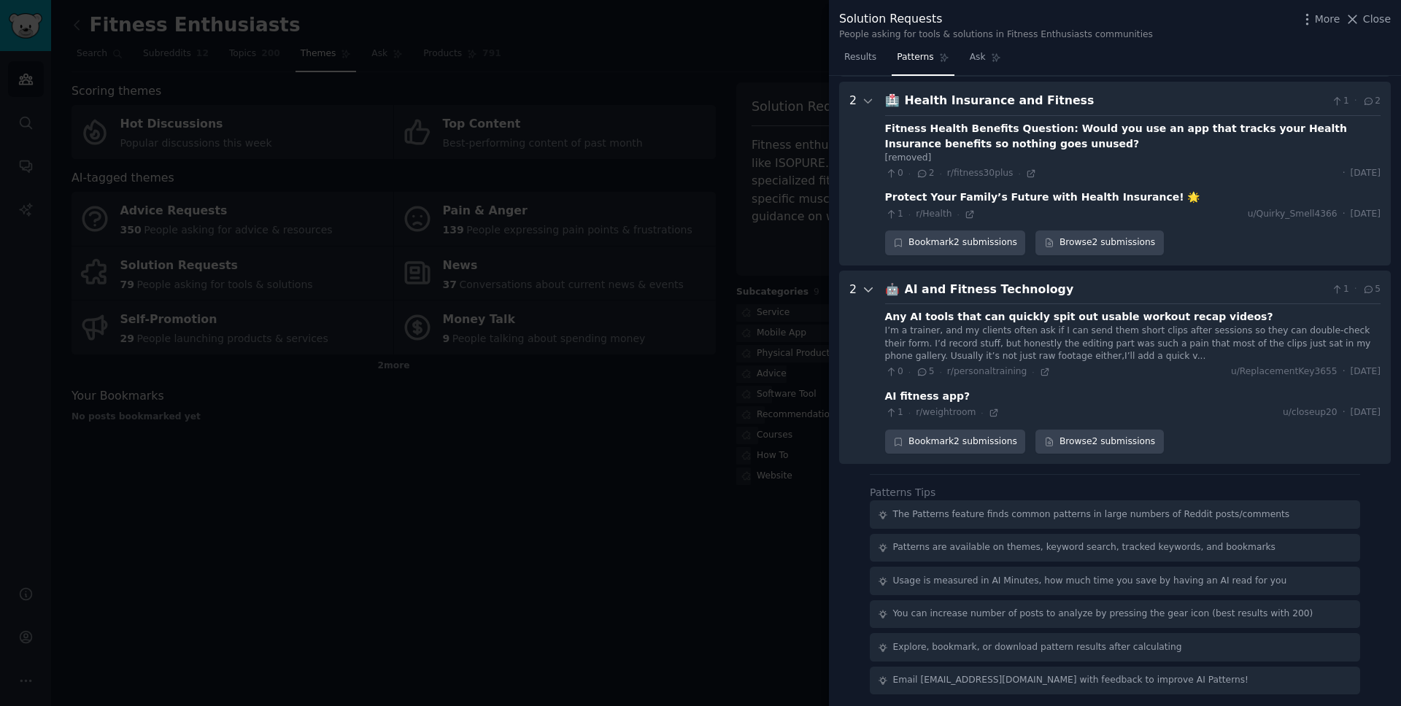
scroll to position [665, 0]
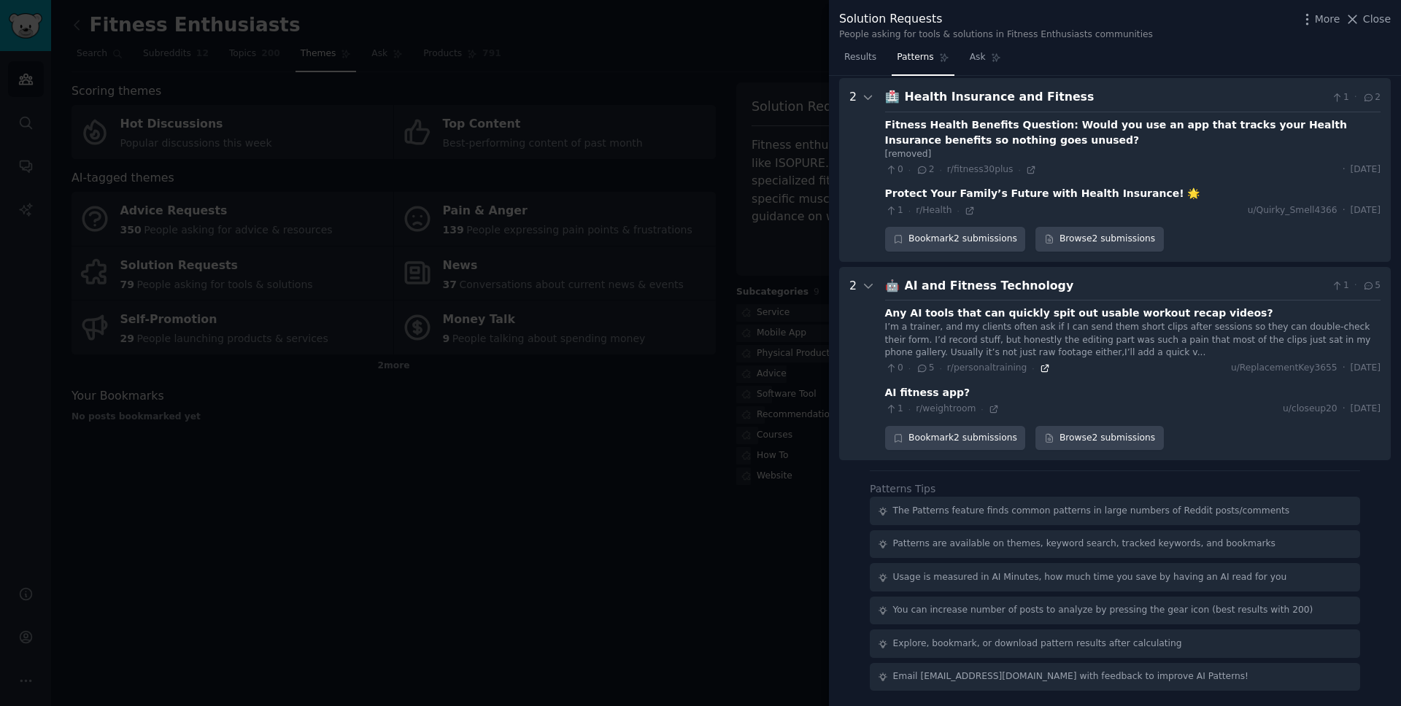
click at [1040, 373] on icon at bounding box center [1045, 368] width 10 height 10
click at [870, 286] on icon at bounding box center [868, 285] width 13 height 13
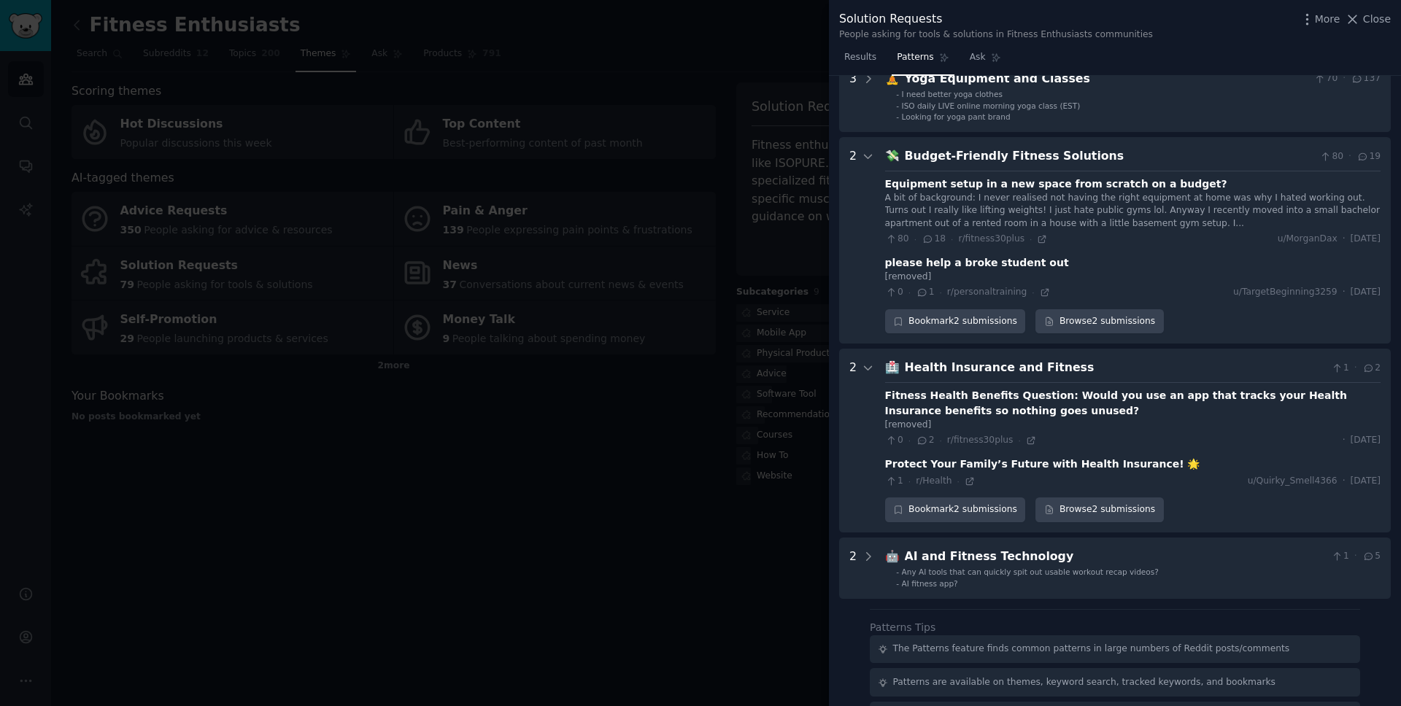
scroll to position [532, 0]
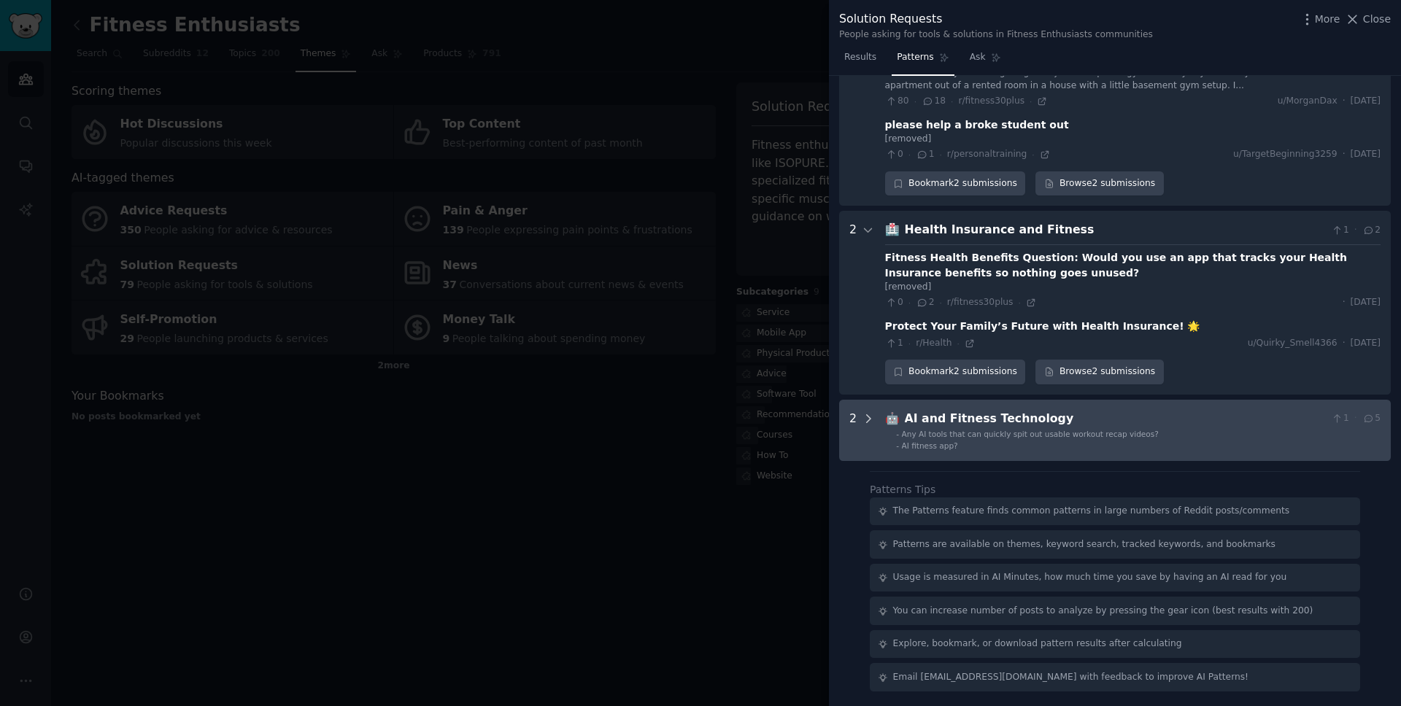
click at [867, 420] on icon at bounding box center [868, 418] width 13 height 13
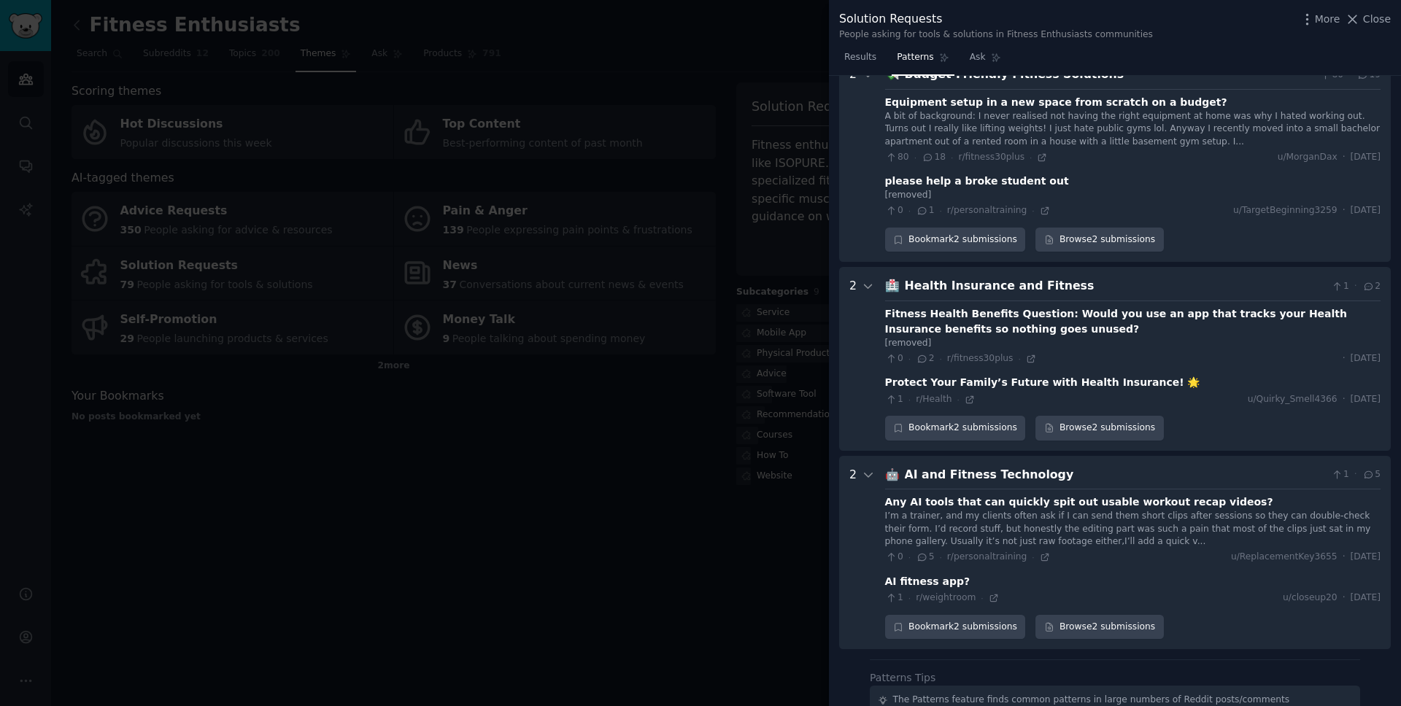
scroll to position [546, 0]
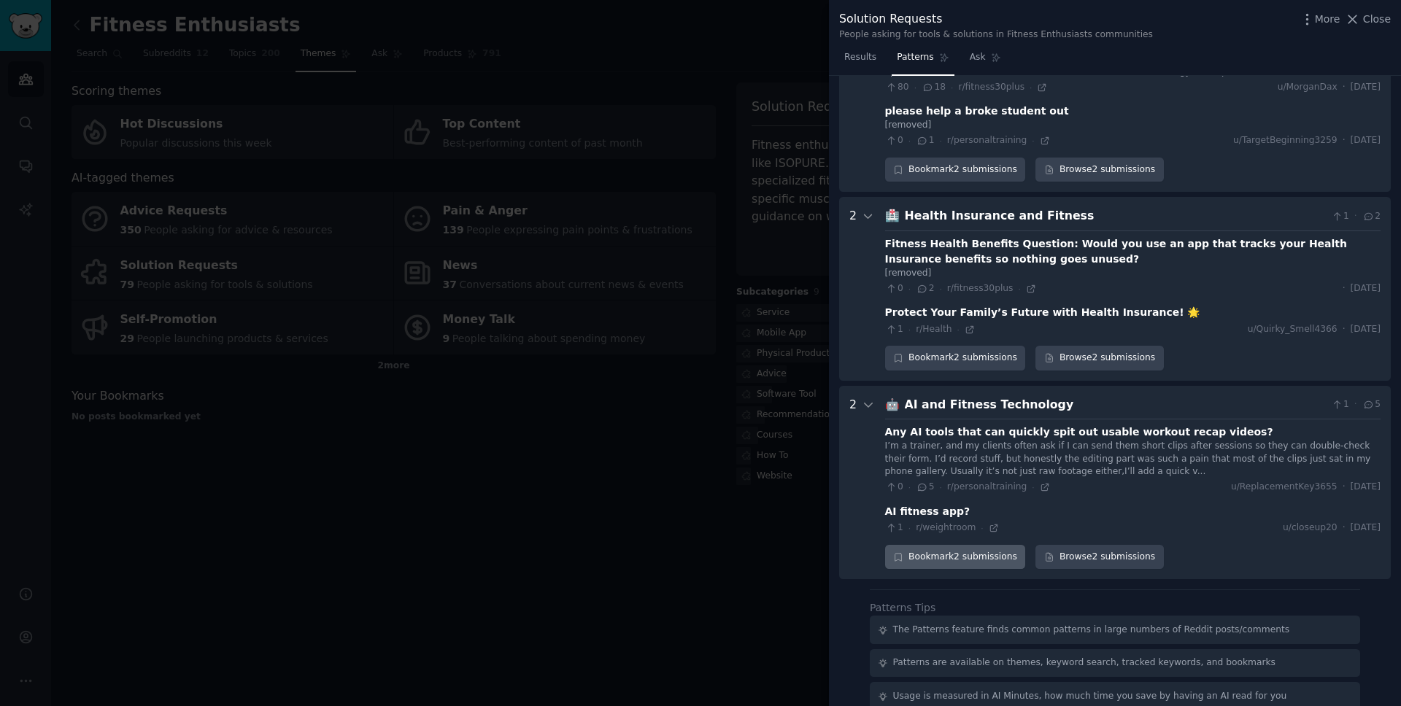
click at [918, 552] on div "Bookmark 2 submissions" at bounding box center [955, 557] width 141 height 25
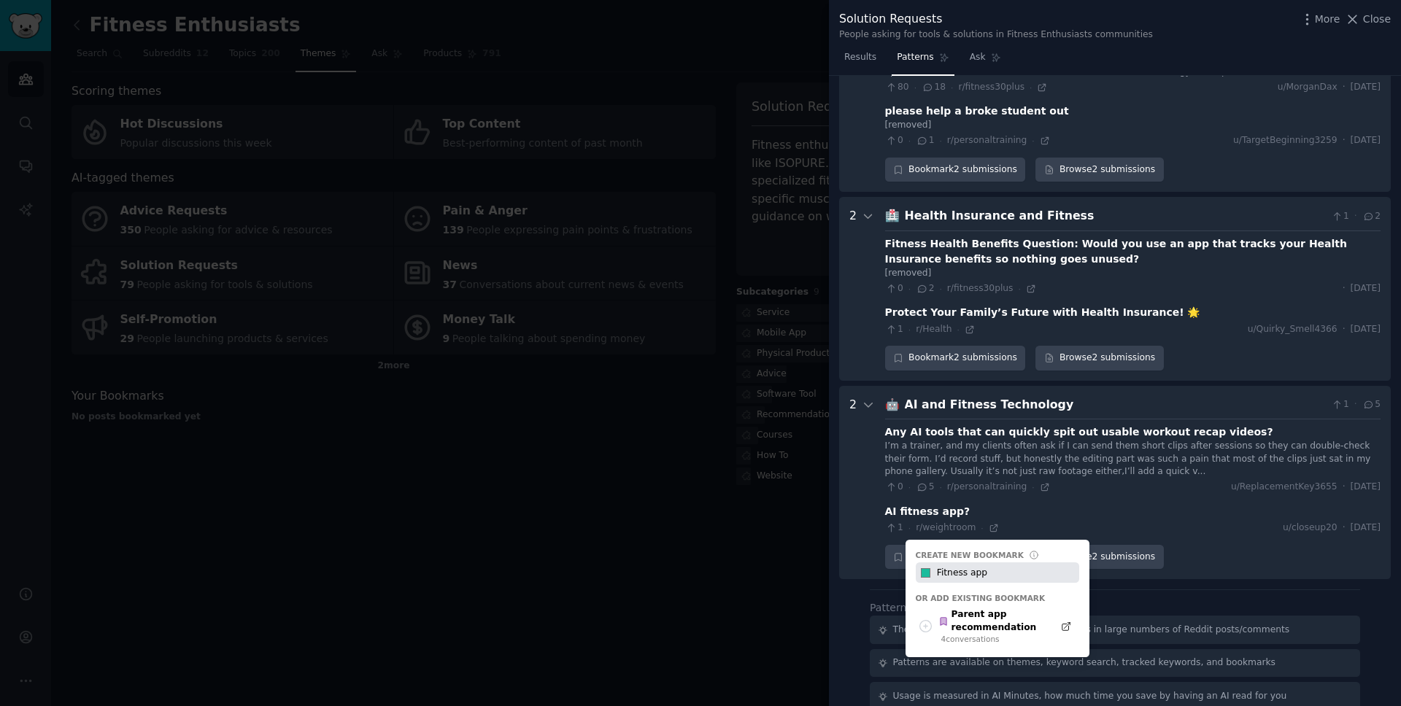
type input "Fitness app"
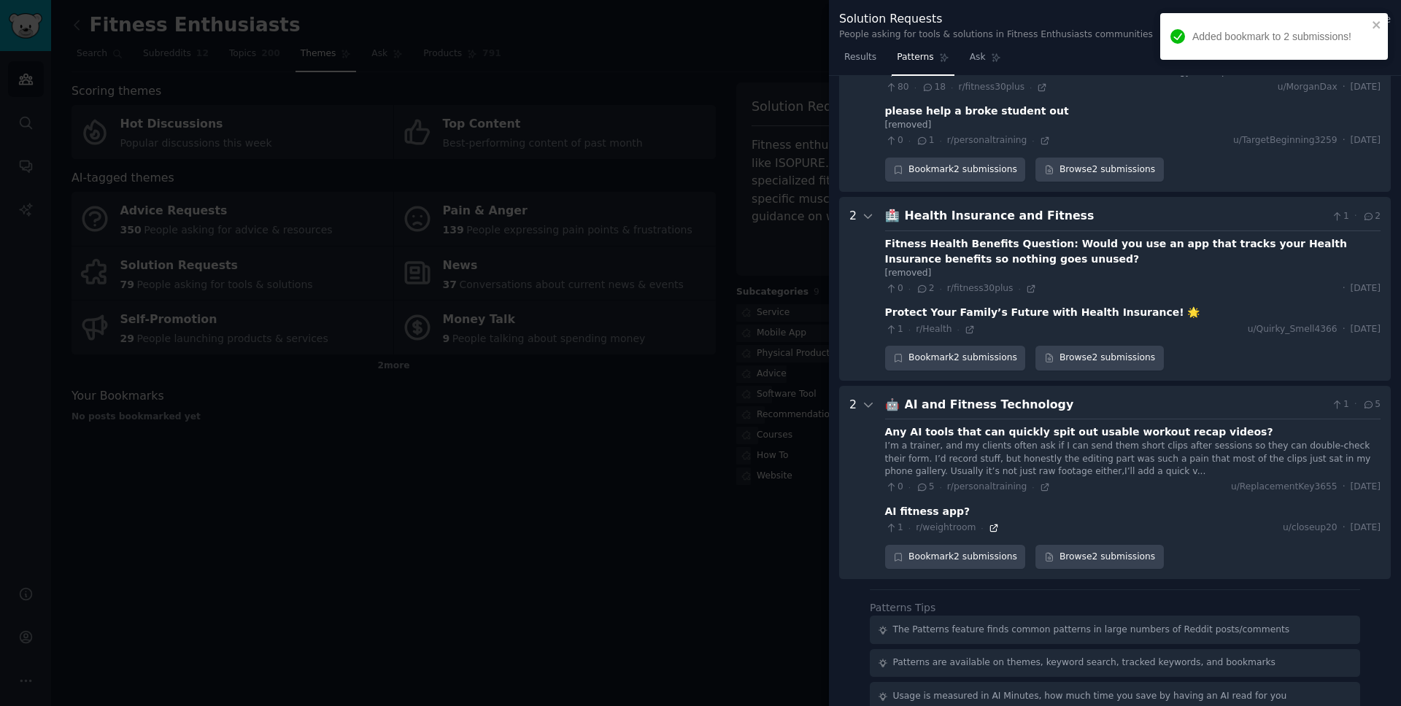
click at [989, 529] on icon at bounding box center [994, 528] width 10 height 10
